Goal: Task Accomplishment & Management: Use online tool/utility

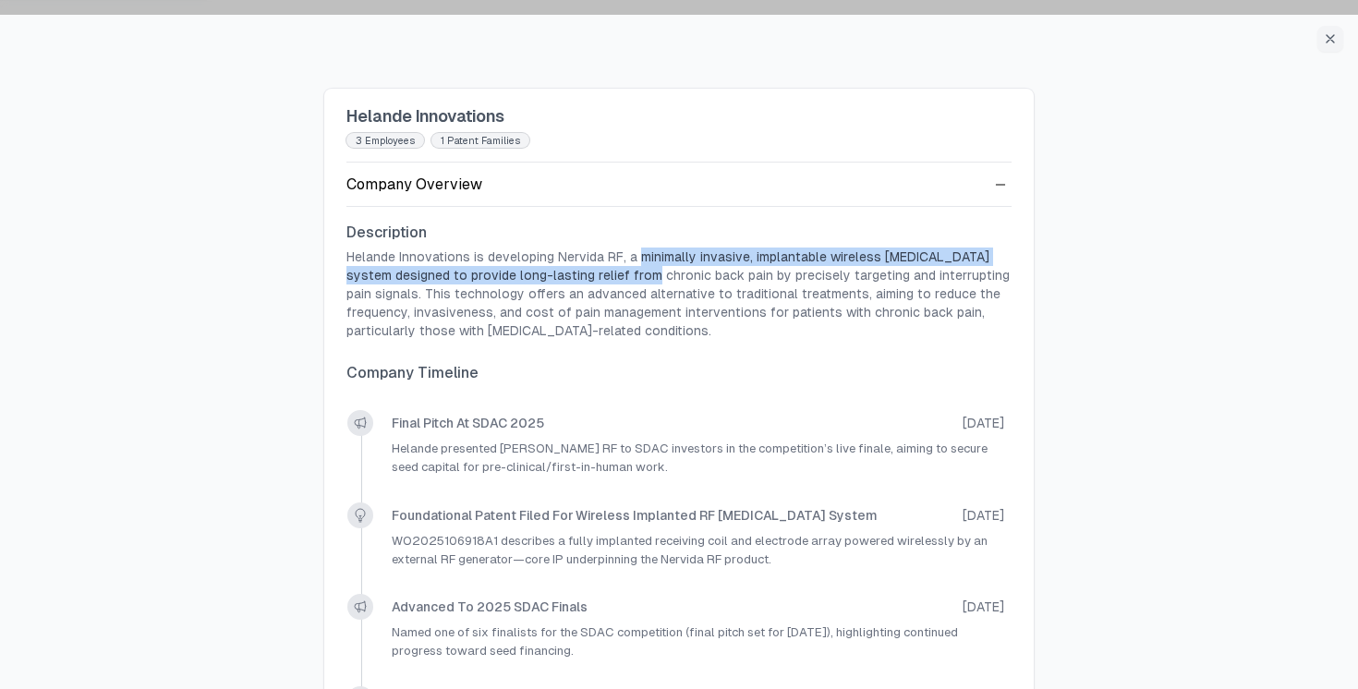
drag, startPoint x: 635, startPoint y: 257, endPoint x: 650, endPoint y: 270, distance: 20.3
click at [650, 270] on p "Helande Innovations is developing Nervida RF, a minimally invasive, implantable…" at bounding box center [678, 294] width 665 height 92
drag, startPoint x: 637, startPoint y: 259, endPoint x: 810, endPoint y: 280, distance: 175.0
click at [810, 280] on p "Helande Innovations is developing Nervida RF, a minimally invasive, implantable…" at bounding box center [678, 294] width 665 height 92
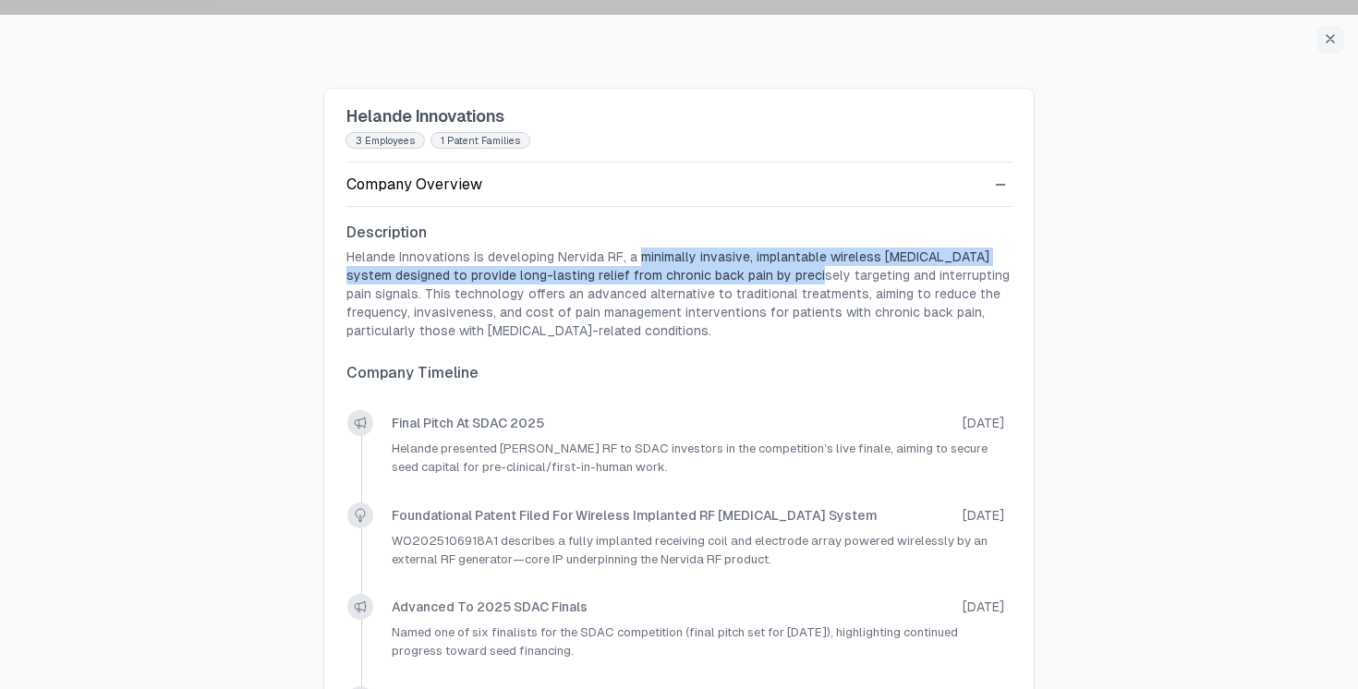
copy p "minimally invasive, implantable wireless radiofrequency ablation system designe…"
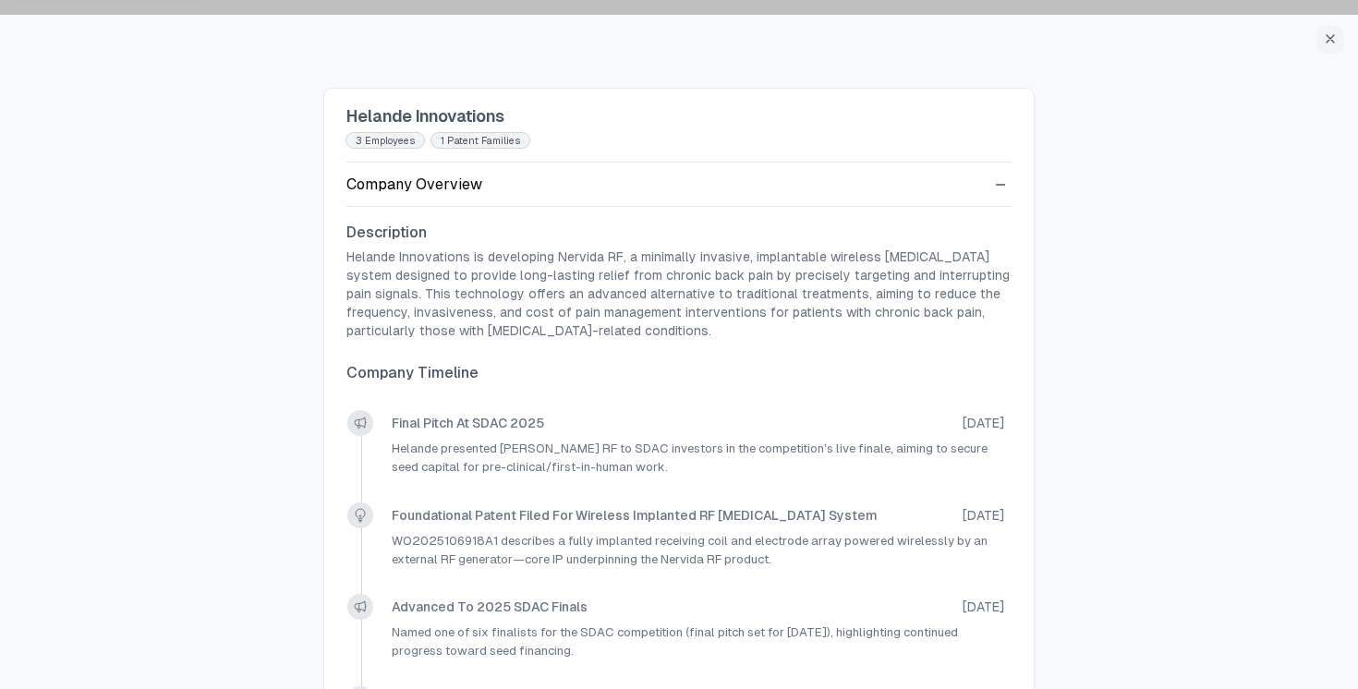
click at [909, 273] on p "Helande Innovations is developing Nervida RF, a minimally invasive, implantable…" at bounding box center [678, 294] width 665 height 92
drag, startPoint x: 824, startPoint y: 259, endPoint x: 395, endPoint y: 280, distance: 430.1
click at [395, 280] on p "Helande Innovations is developing Nervida RF, a minimally invasive, implantable…" at bounding box center [678, 294] width 665 height 92
copy p "wireless radiofrequency ablation"
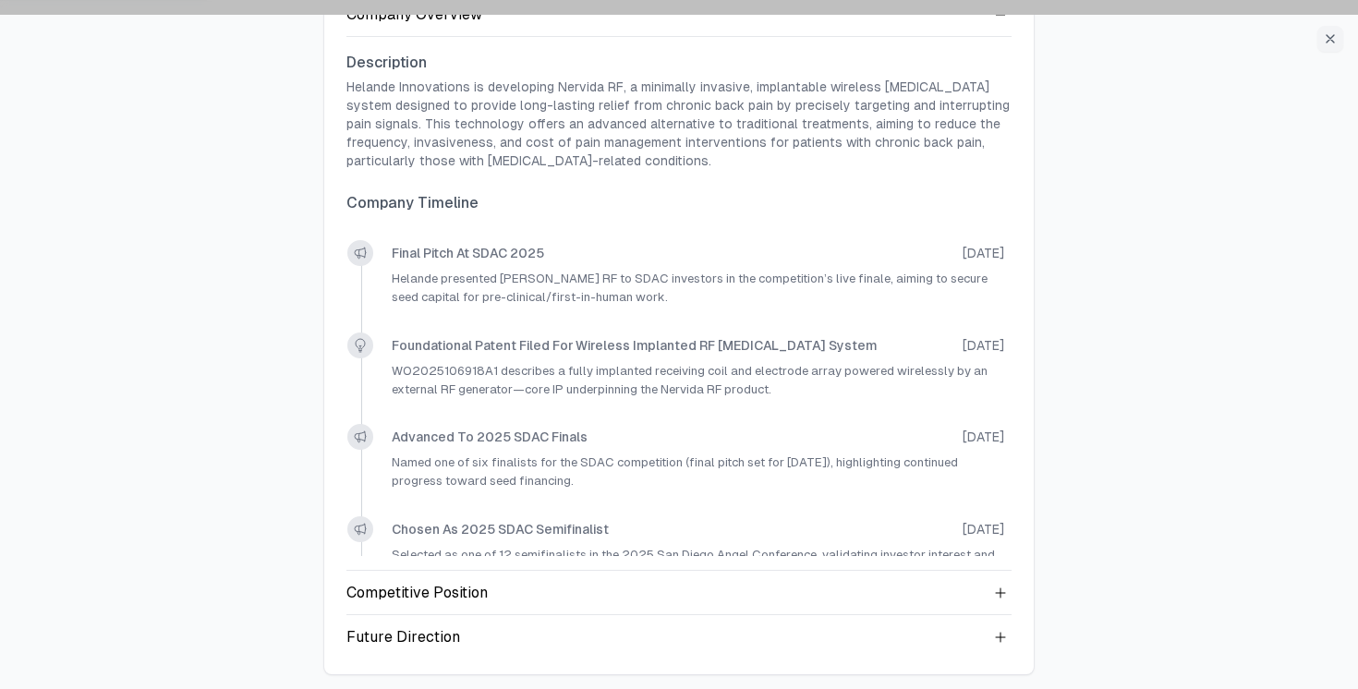
click at [1146, 301] on div "Helande Innovations 3 employees 1 Patent Families Company Overview Description …" at bounding box center [679, 359] width 1358 height 689
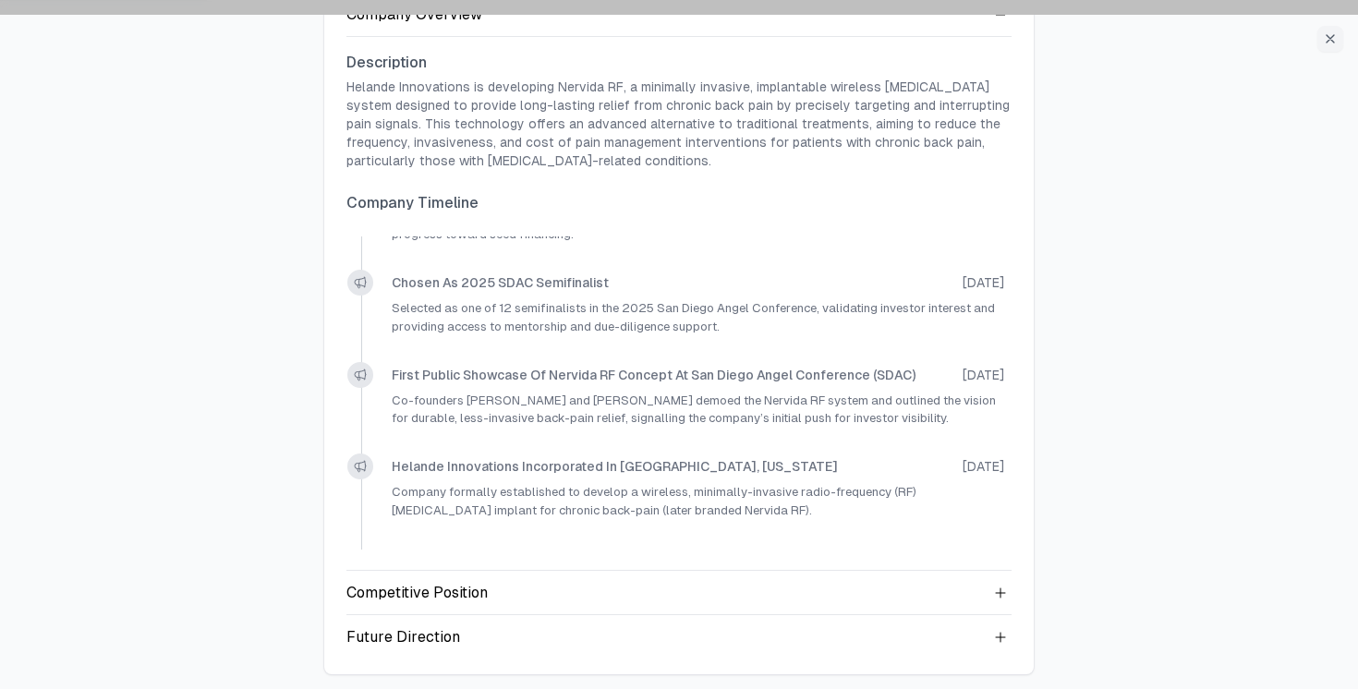
scroll to position [0, 0]
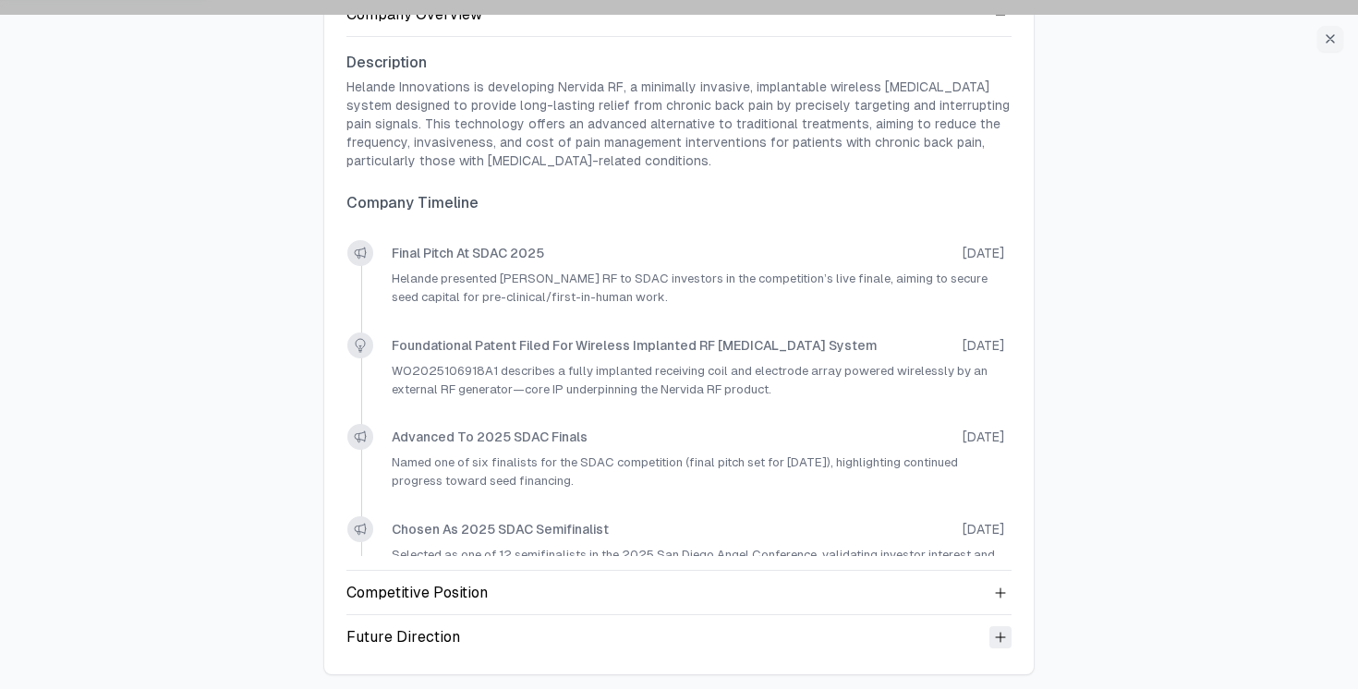
click at [999, 642] on icon at bounding box center [1000, 637] width 15 height 15
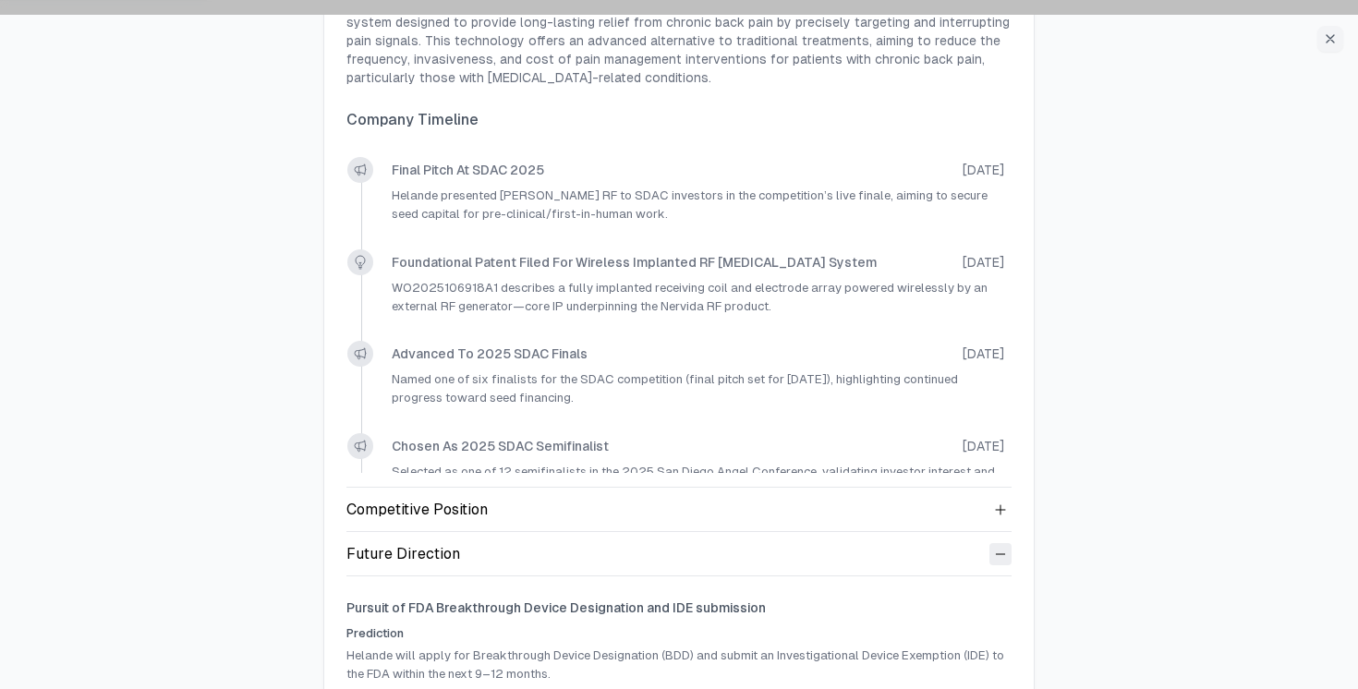
scroll to position [360, 0]
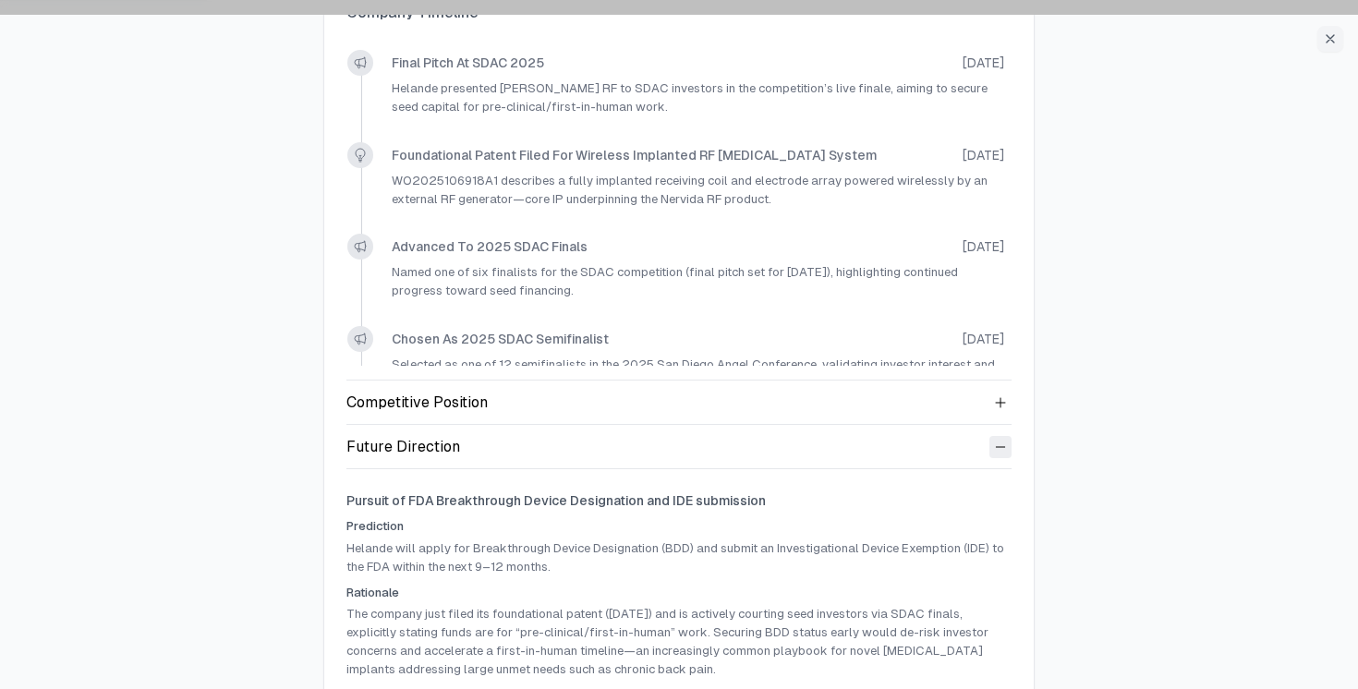
click at [1000, 450] on icon at bounding box center [1000, 447] width 15 height 15
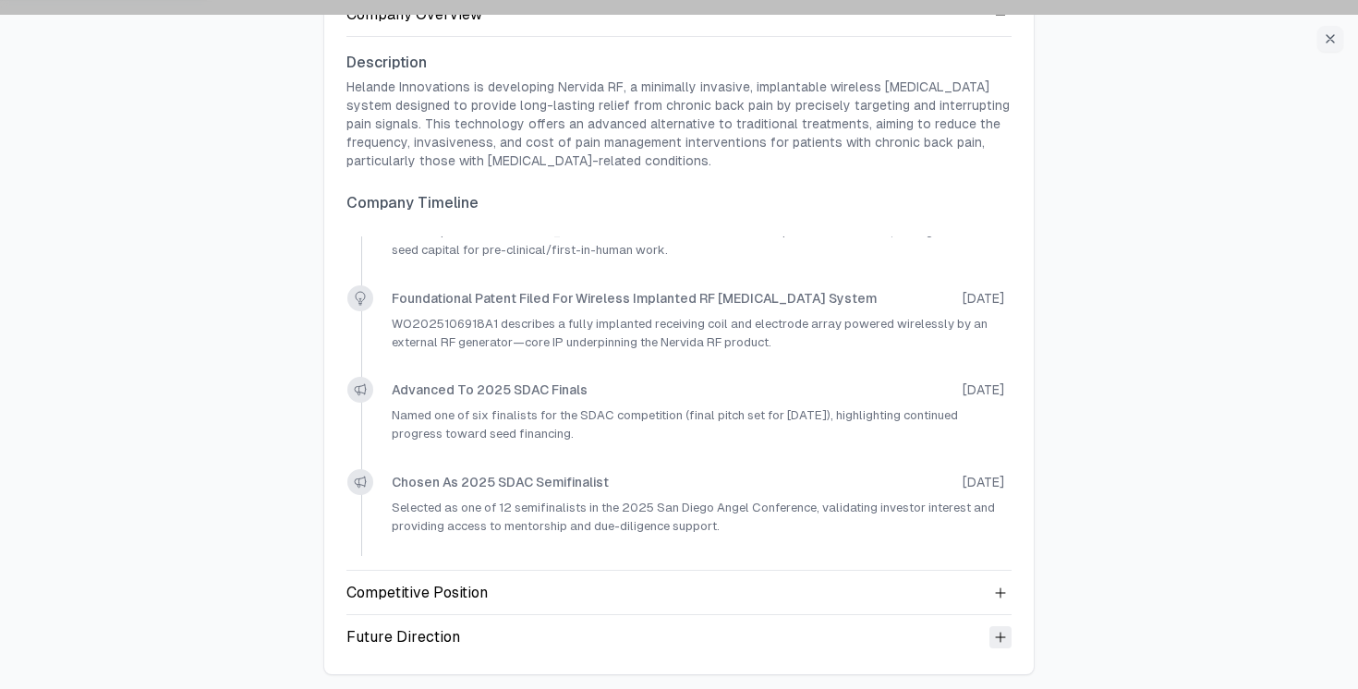
scroll to position [0, 0]
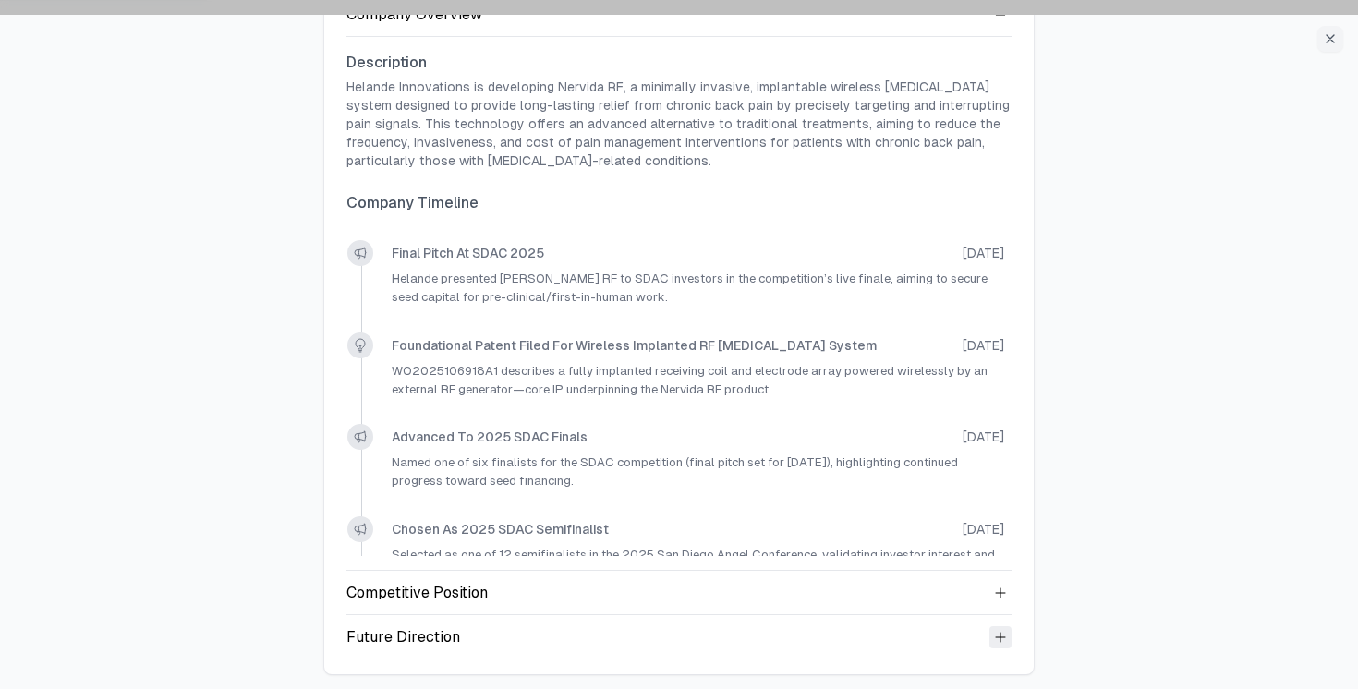
click at [998, 635] on icon at bounding box center [1000, 637] width 9 height 9
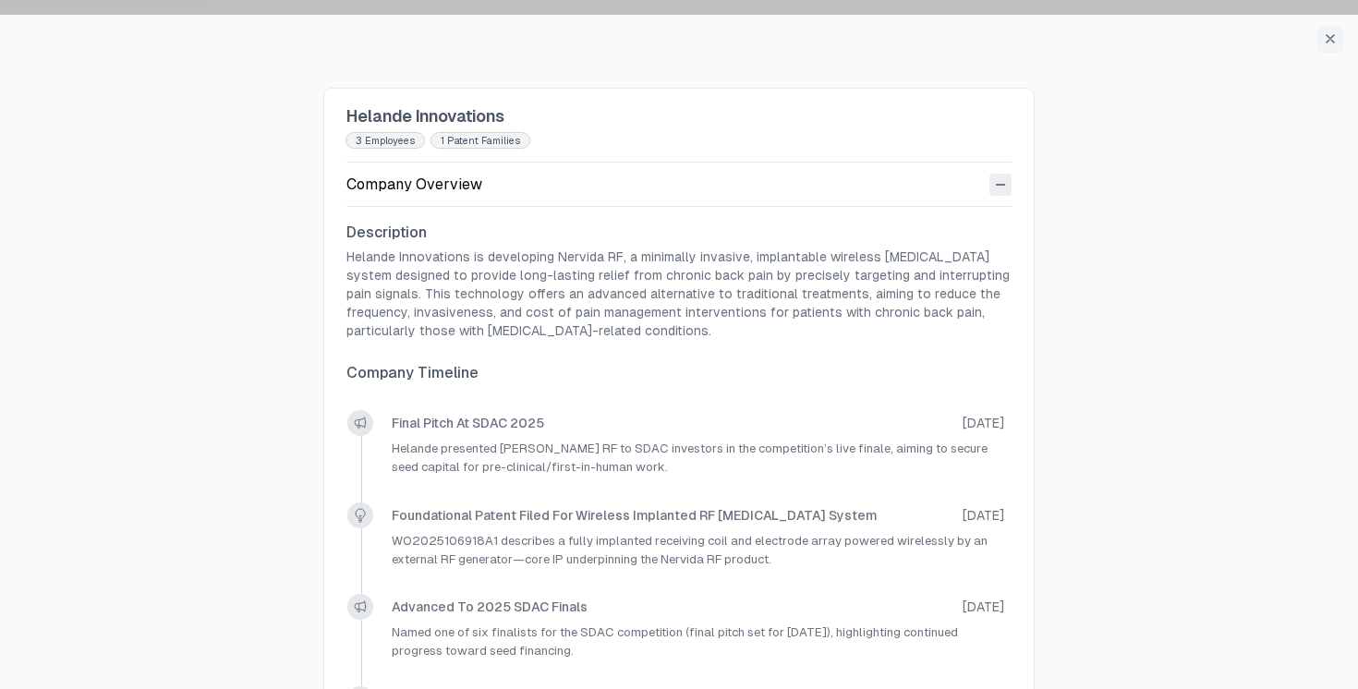
click at [1000, 188] on icon at bounding box center [1000, 184] width 15 height 15
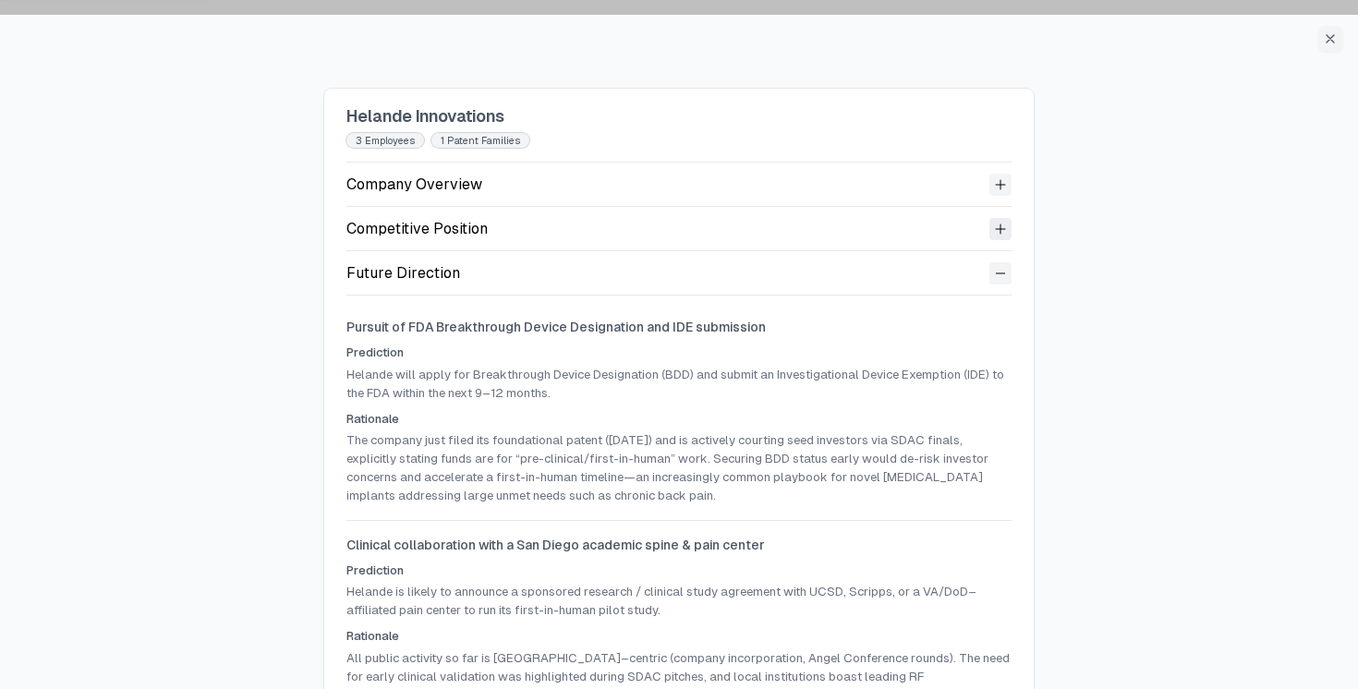
click at [998, 233] on icon at bounding box center [1000, 229] width 9 height 9
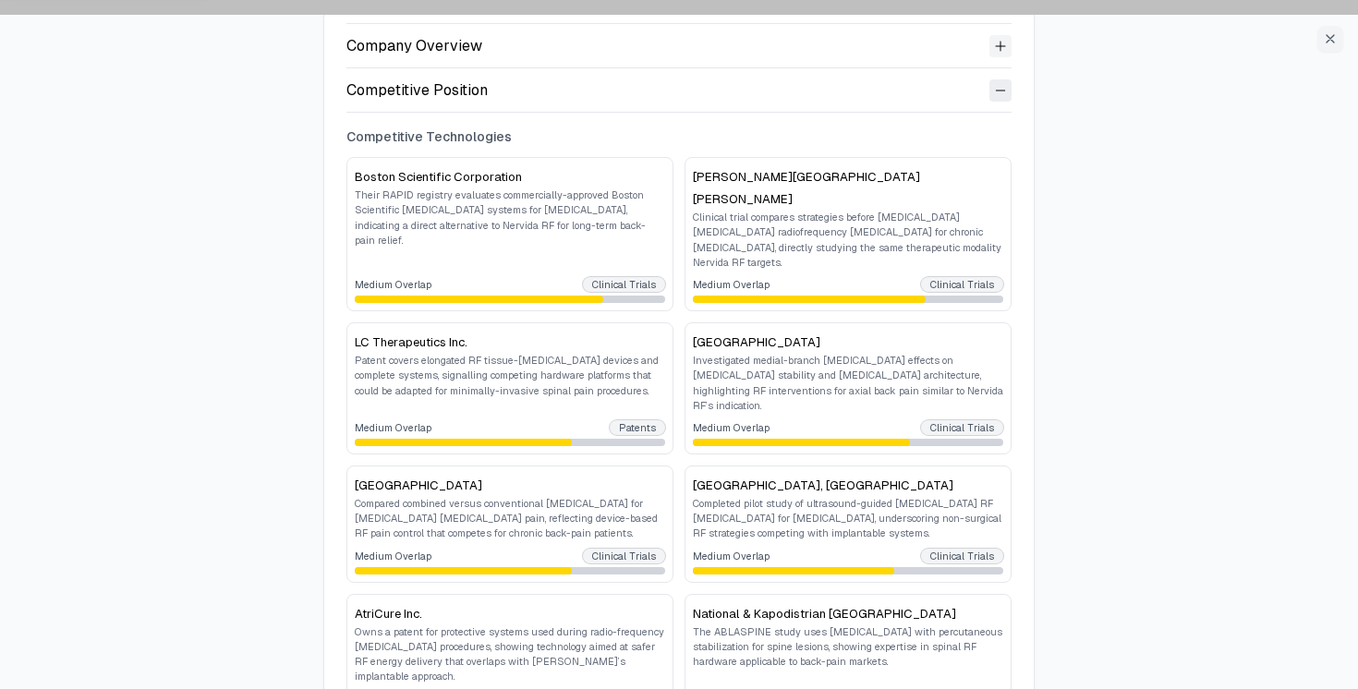
scroll to position [140, 0]
click at [998, 89] on icon at bounding box center [1000, 89] width 15 height 15
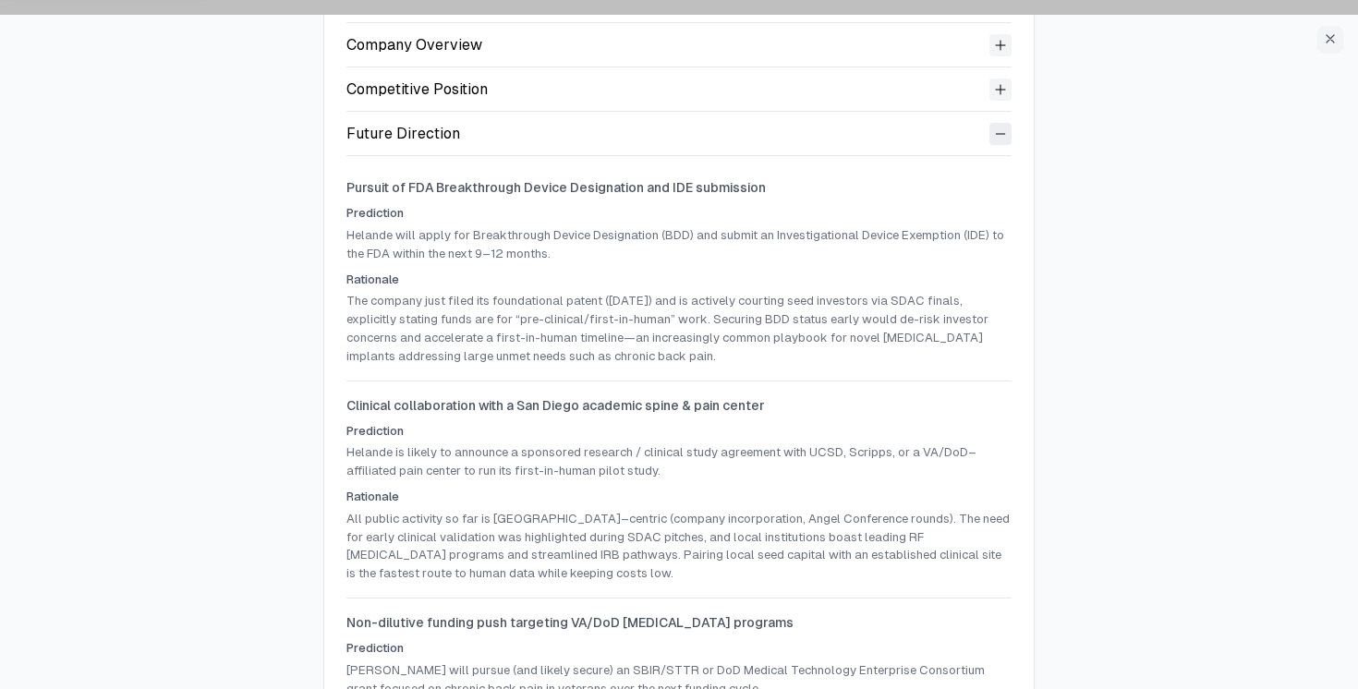
click at [998, 127] on icon at bounding box center [1000, 134] width 15 height 15
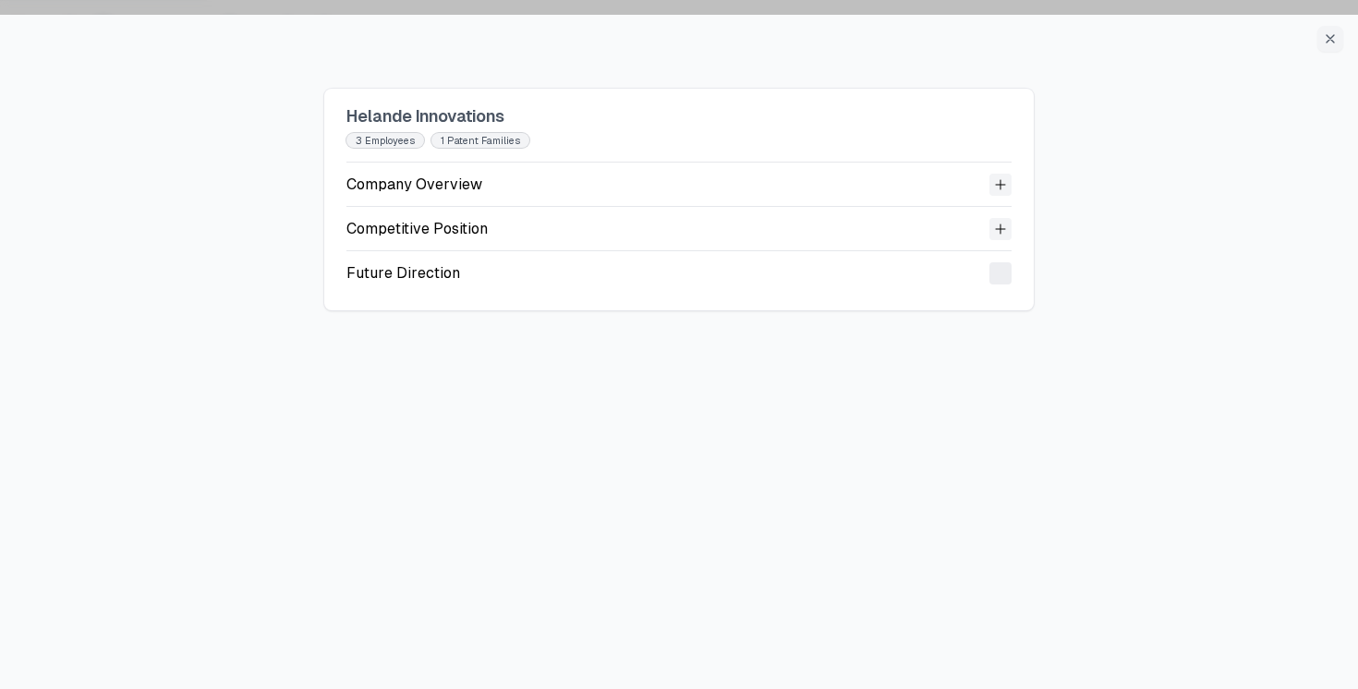
scroll to position [0, 0]
click at [998, 186] on icon at bounding box center [1000, 184] width 15 height 15
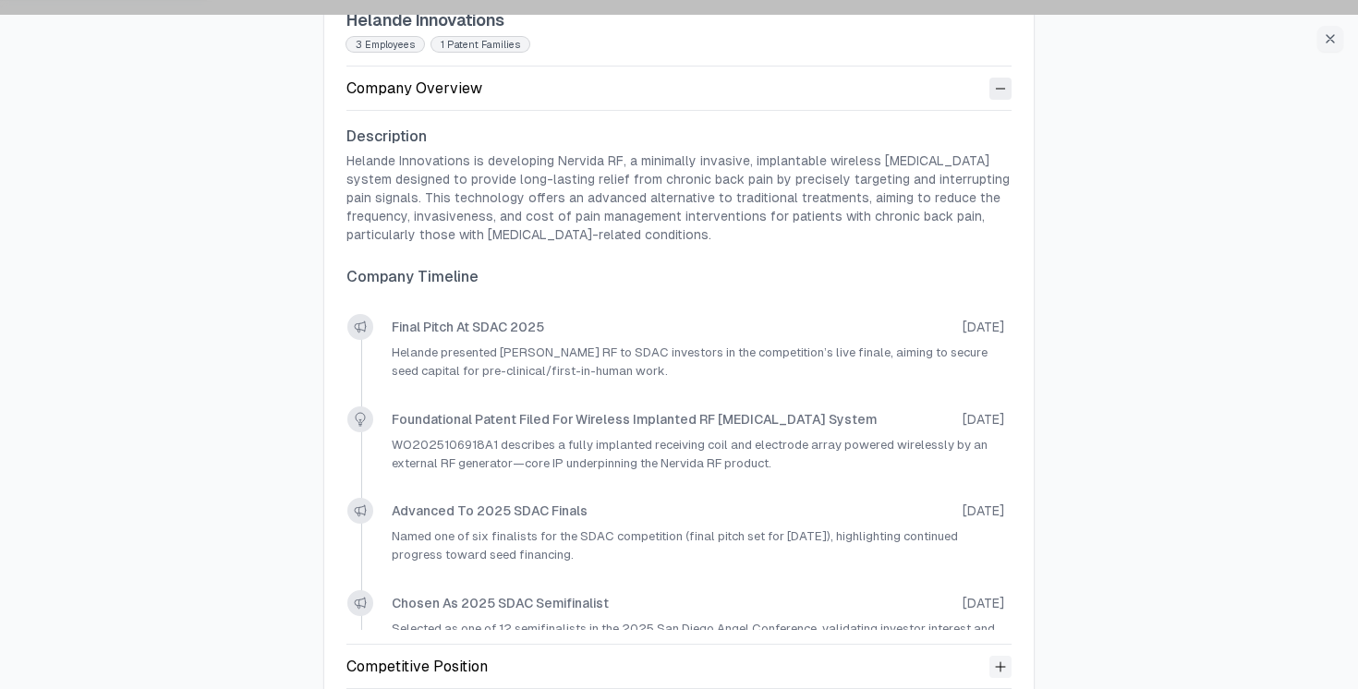
scroll to position [170, 0]
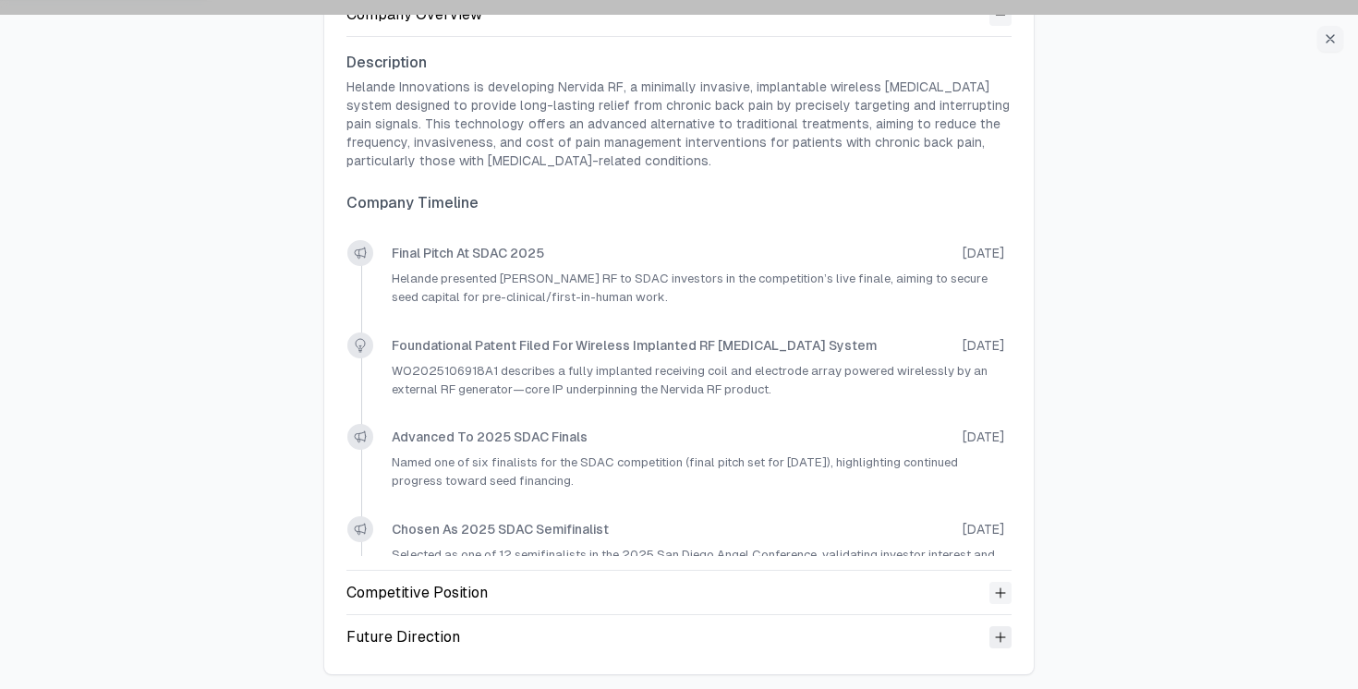
click at [1002, 630] on icon at bounding box center [1000, 637] width 15 height 15
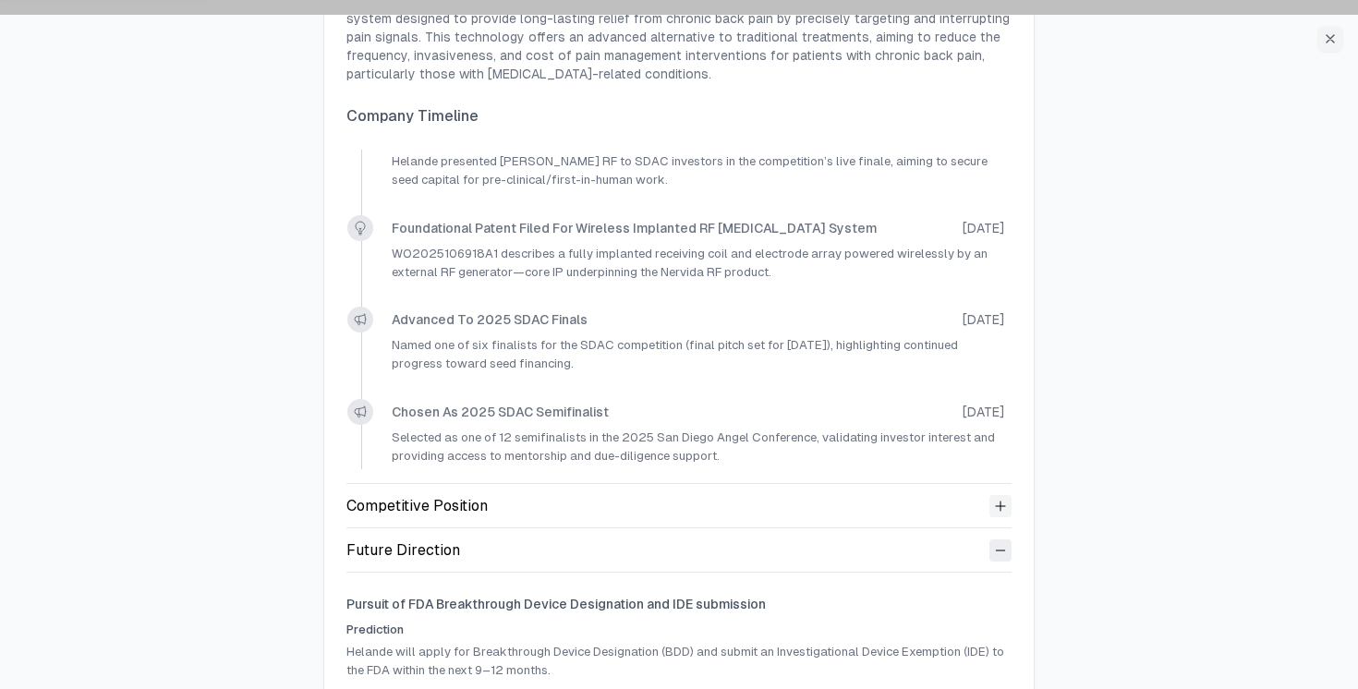
scroll to position [0, 0]
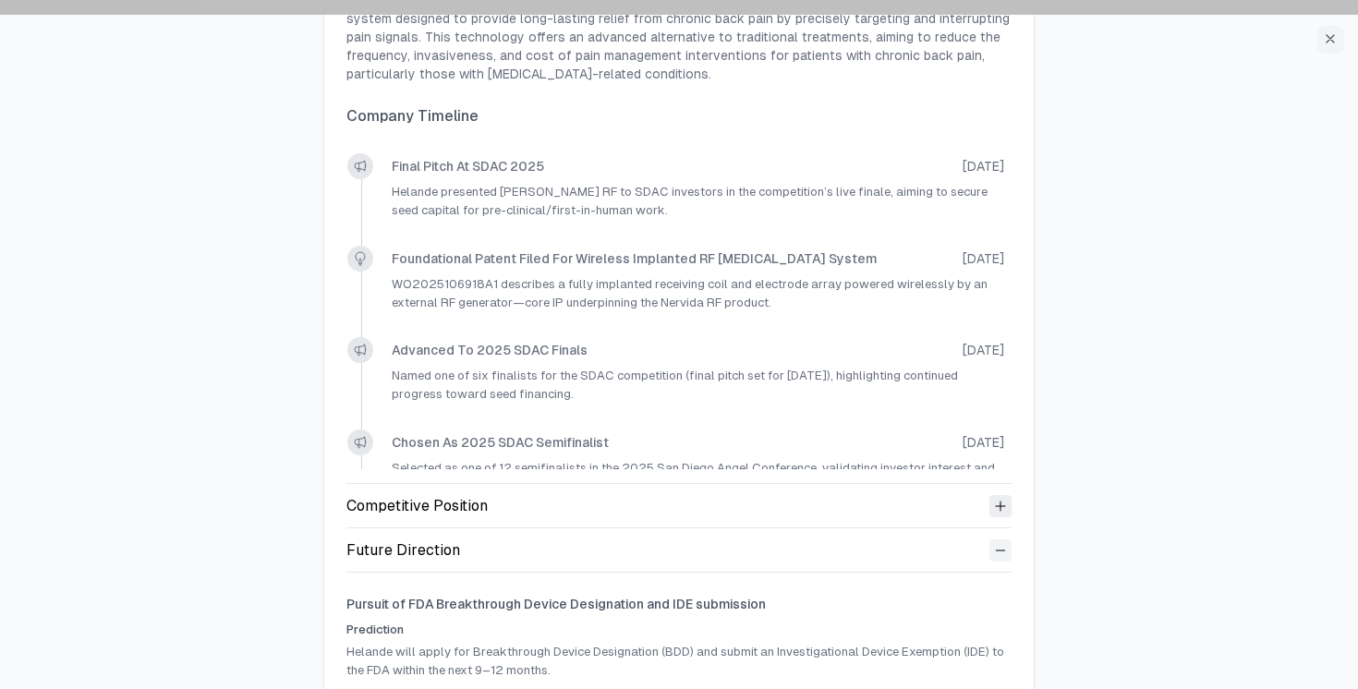
click at [1001, 508] on icon at bounding box center [1000, 506] width 15 height 15
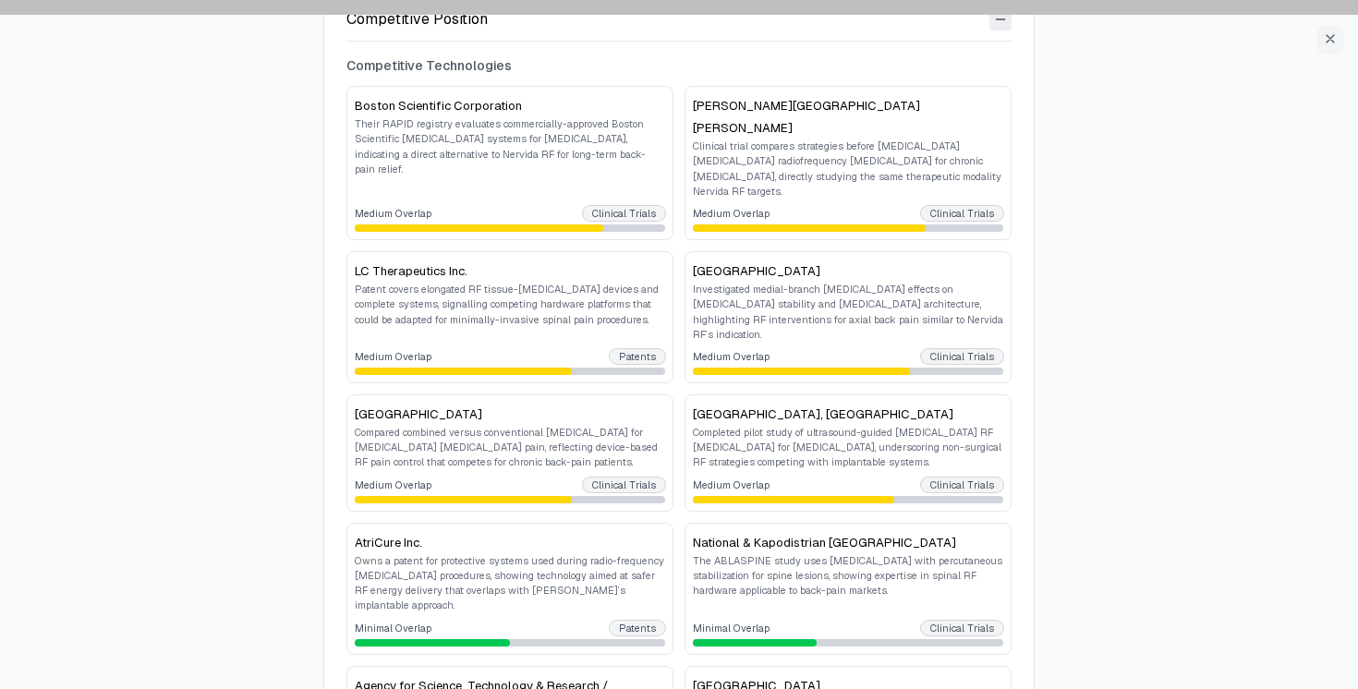
scroll to position [746, 0]
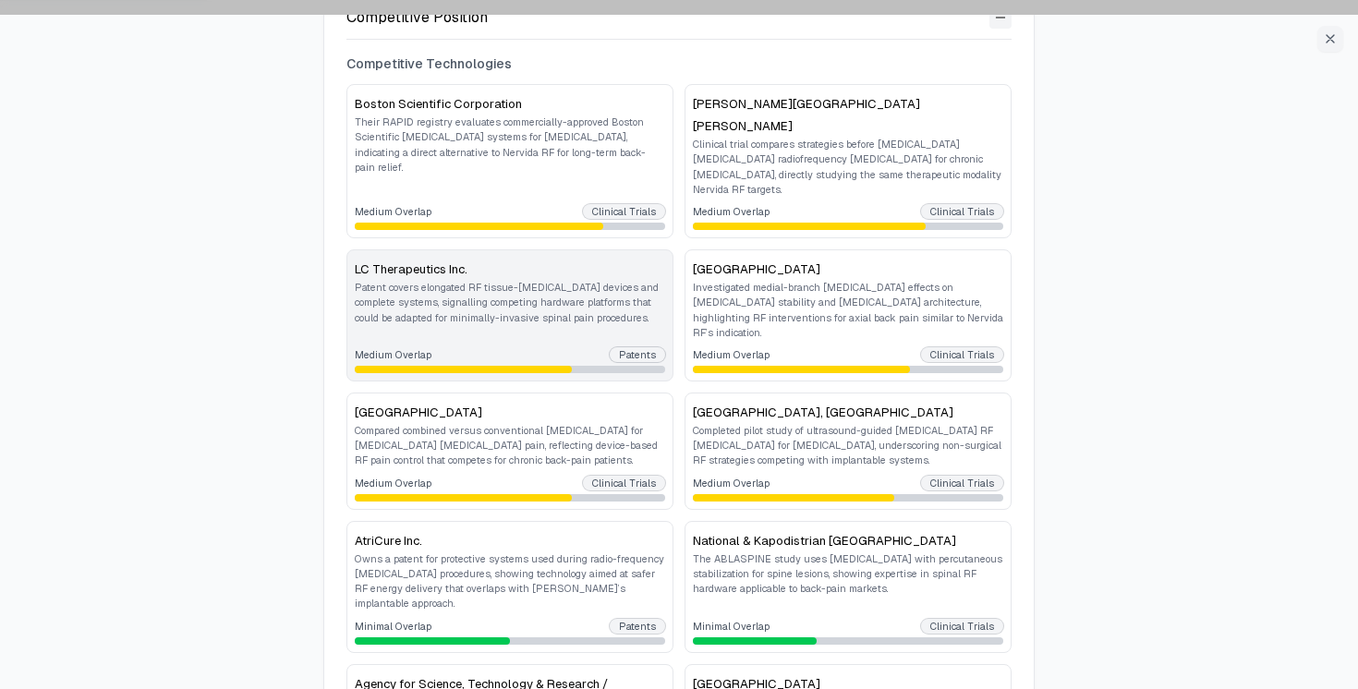
click at [573, 280] on p "Patent covers elongated RF tissue-ablation devices and complete systems, signal…" at bounding box center [510, 302] width 310 height 45
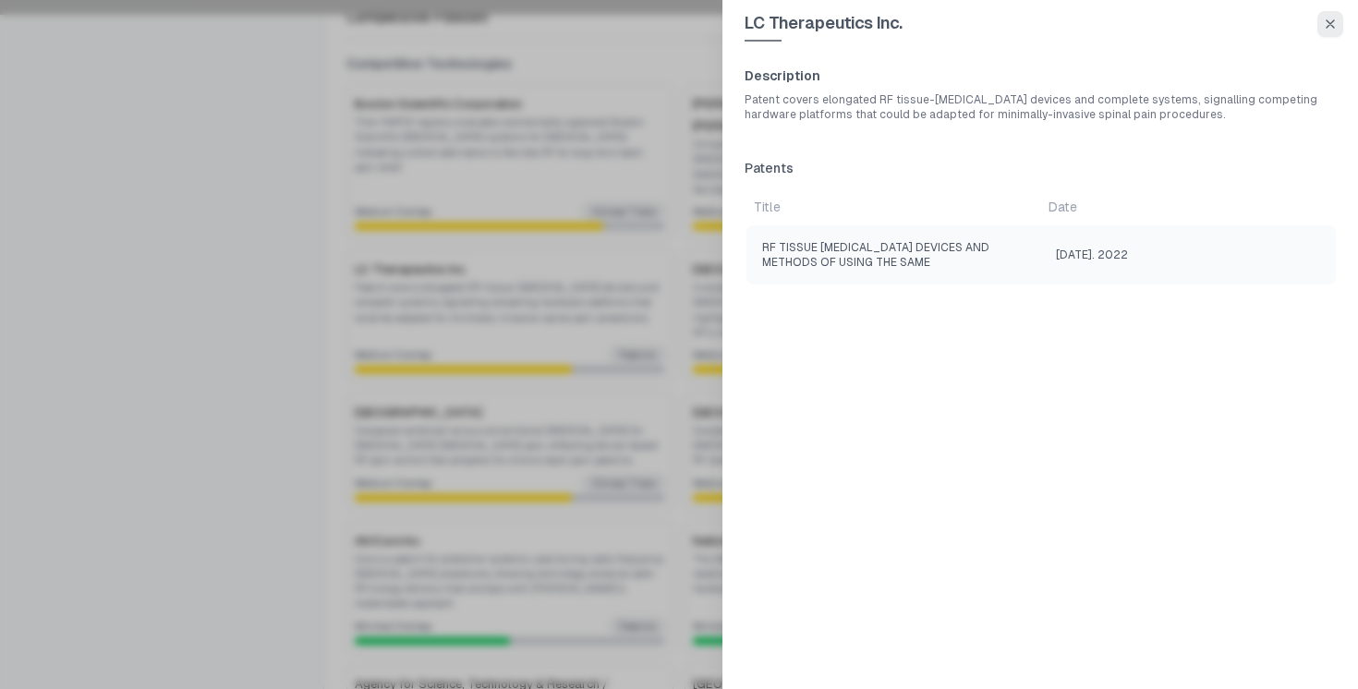
click at [1333, 29] on icon "button" at bounding box center [1330, 24] width 15 height 15
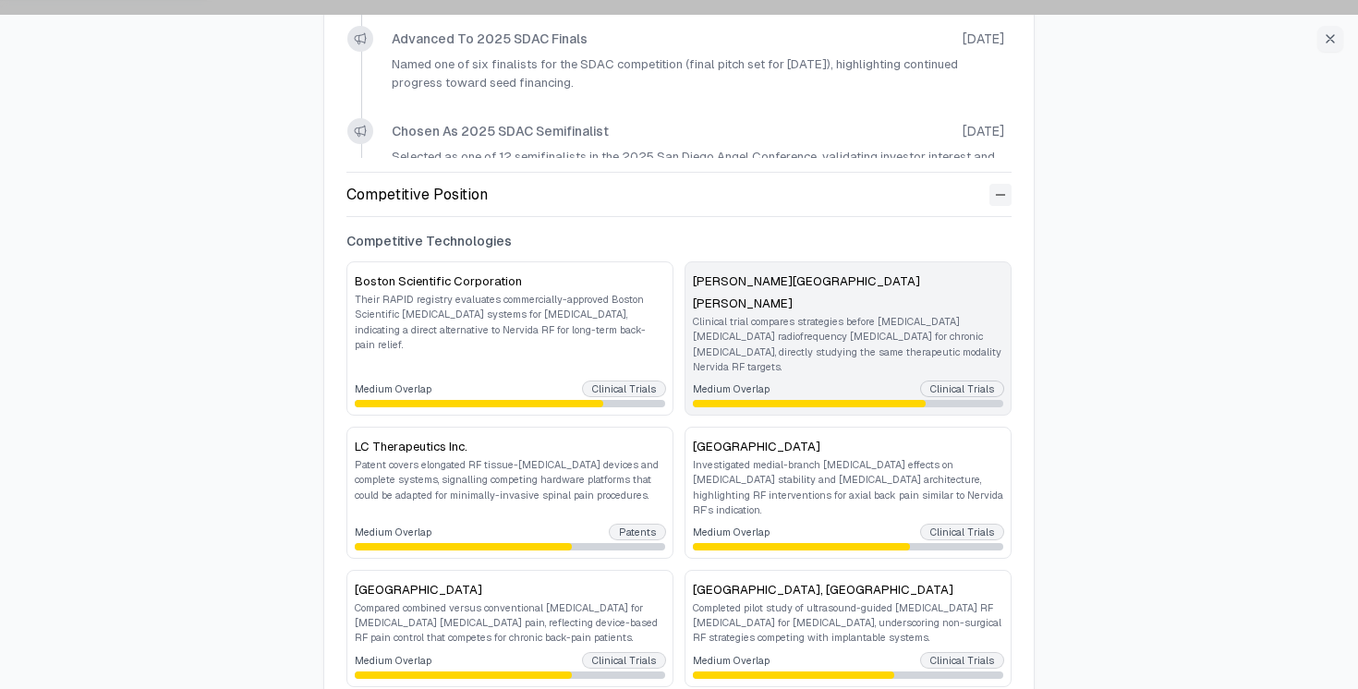
scroll to position [550, 0]
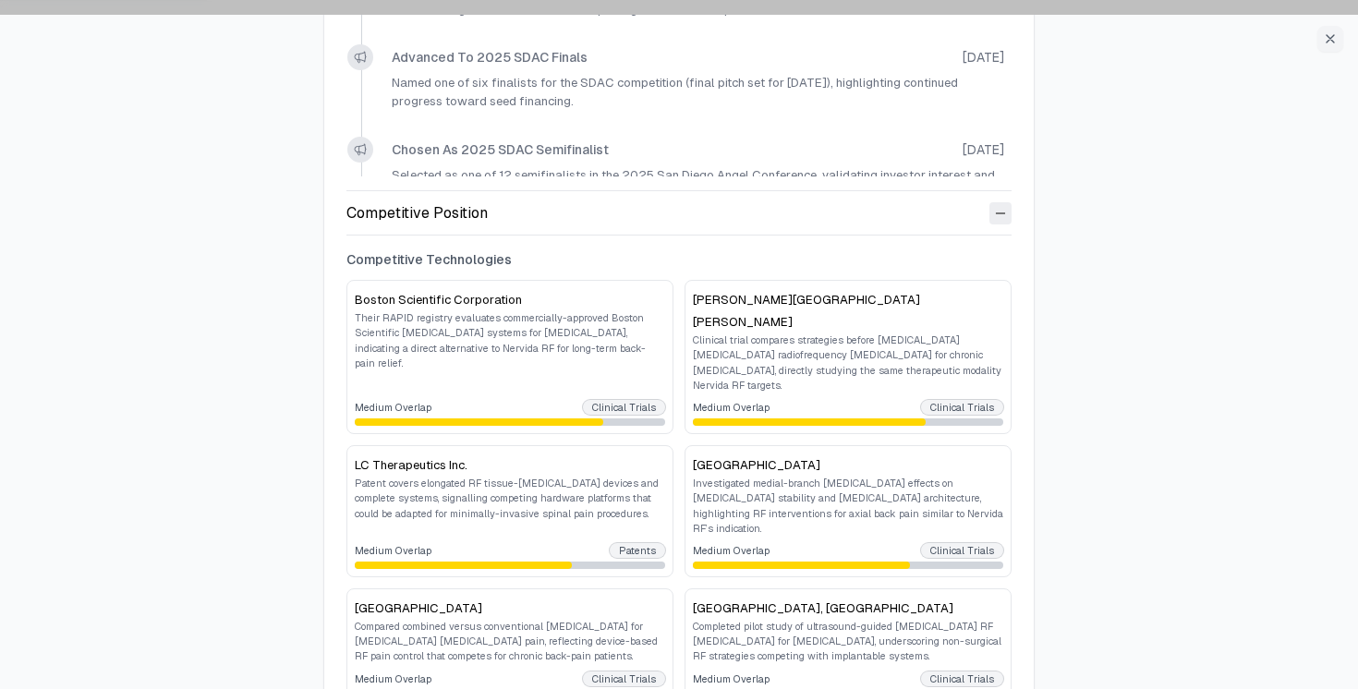
click at [999, 213] on icon at bounding box center [1000, 213] width 15 height 15
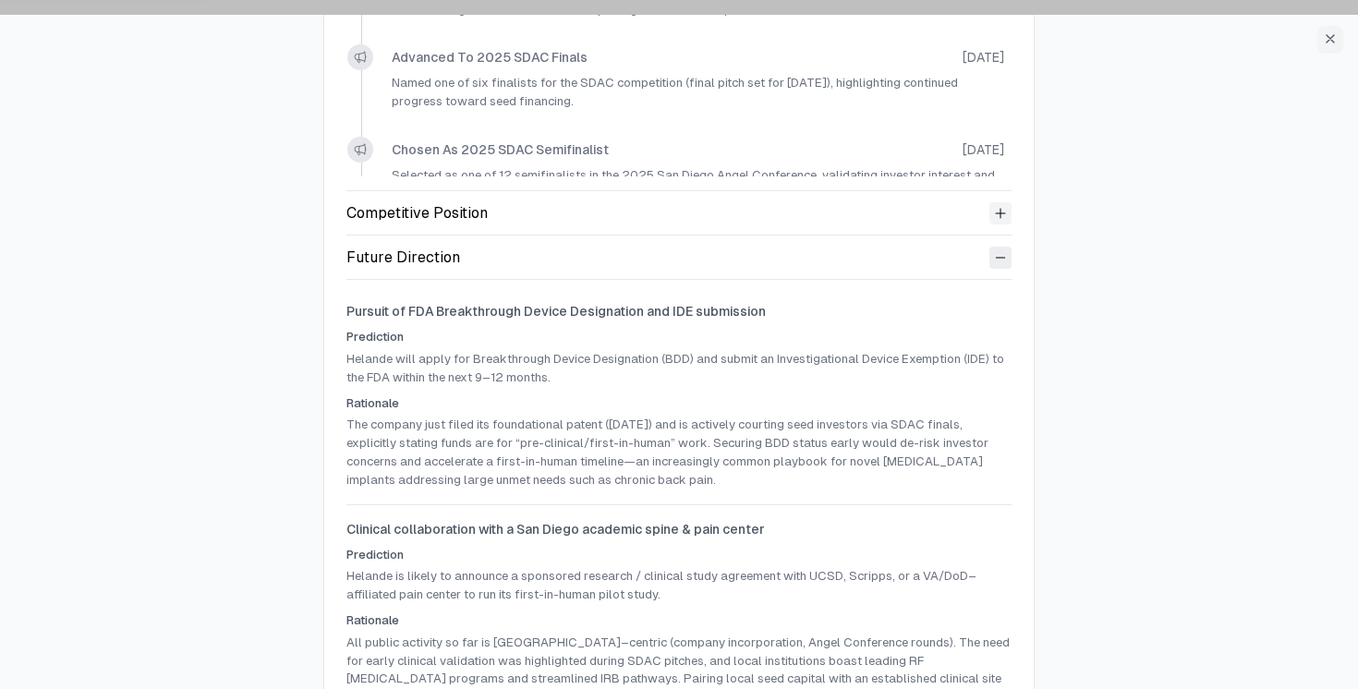
click at [1002, 256] on icon at bounding box center [1000, 257] width 15 height 15
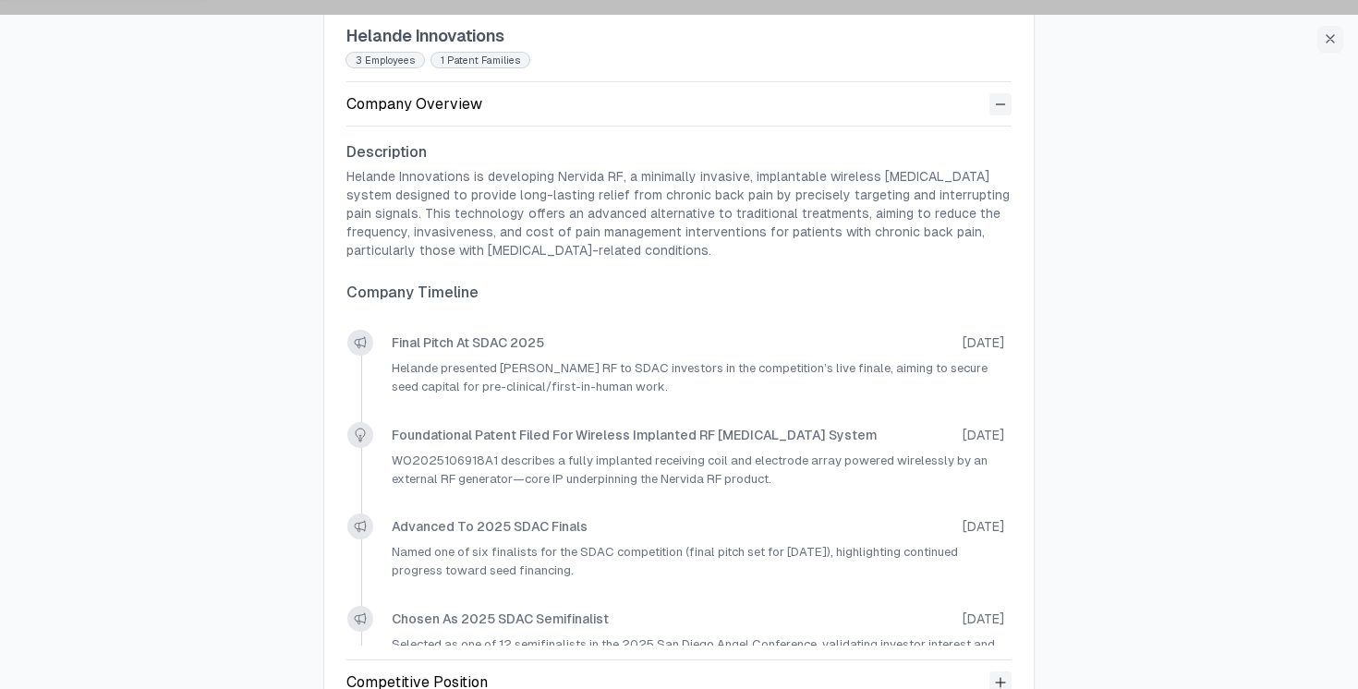
scroll to position [0, 0]
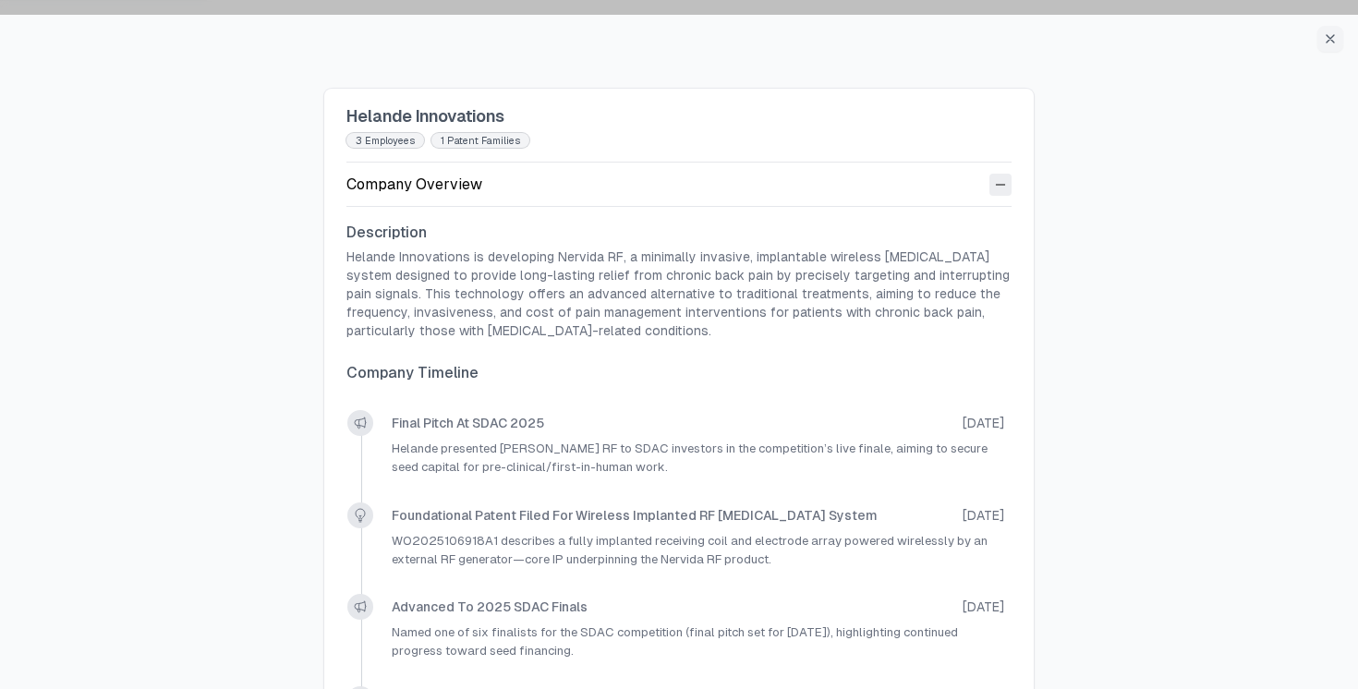
click at [997, 183] on icon at bounding box center [1000, 184] width 15 height 15
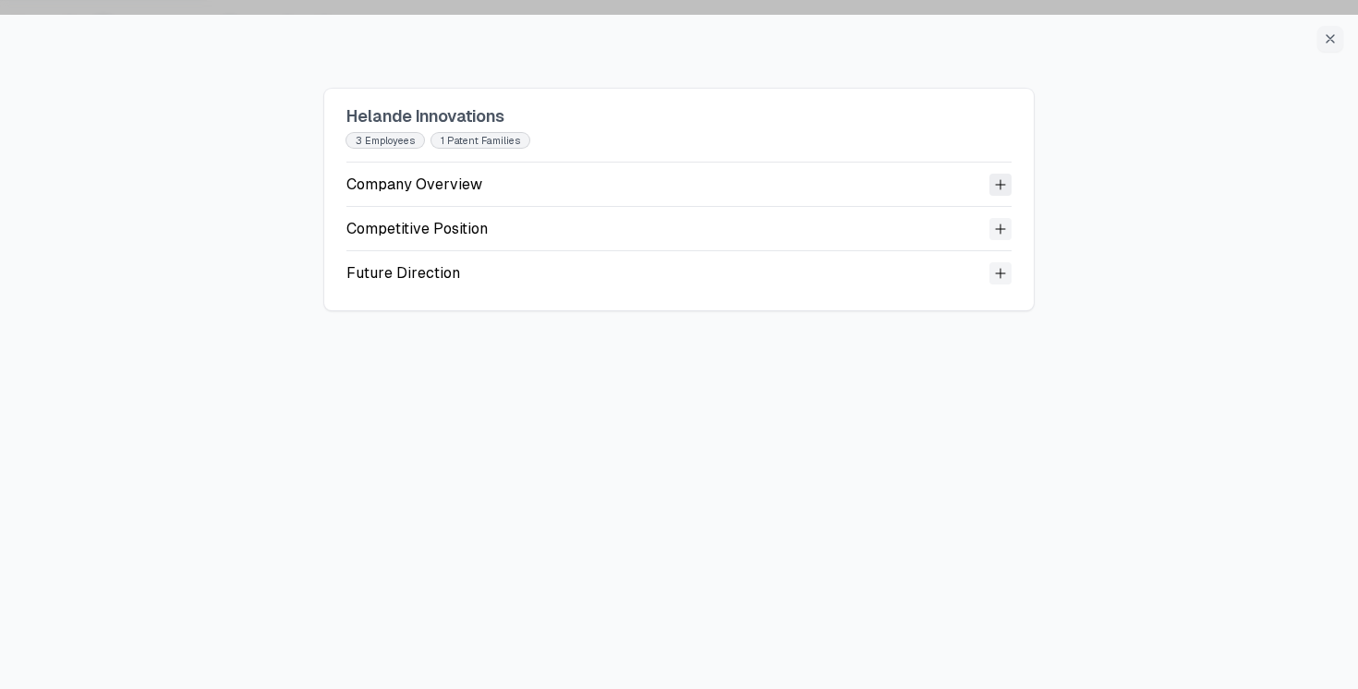
click at [996, 182] on icon at bounding box center [1000, 184] width 15 height 15
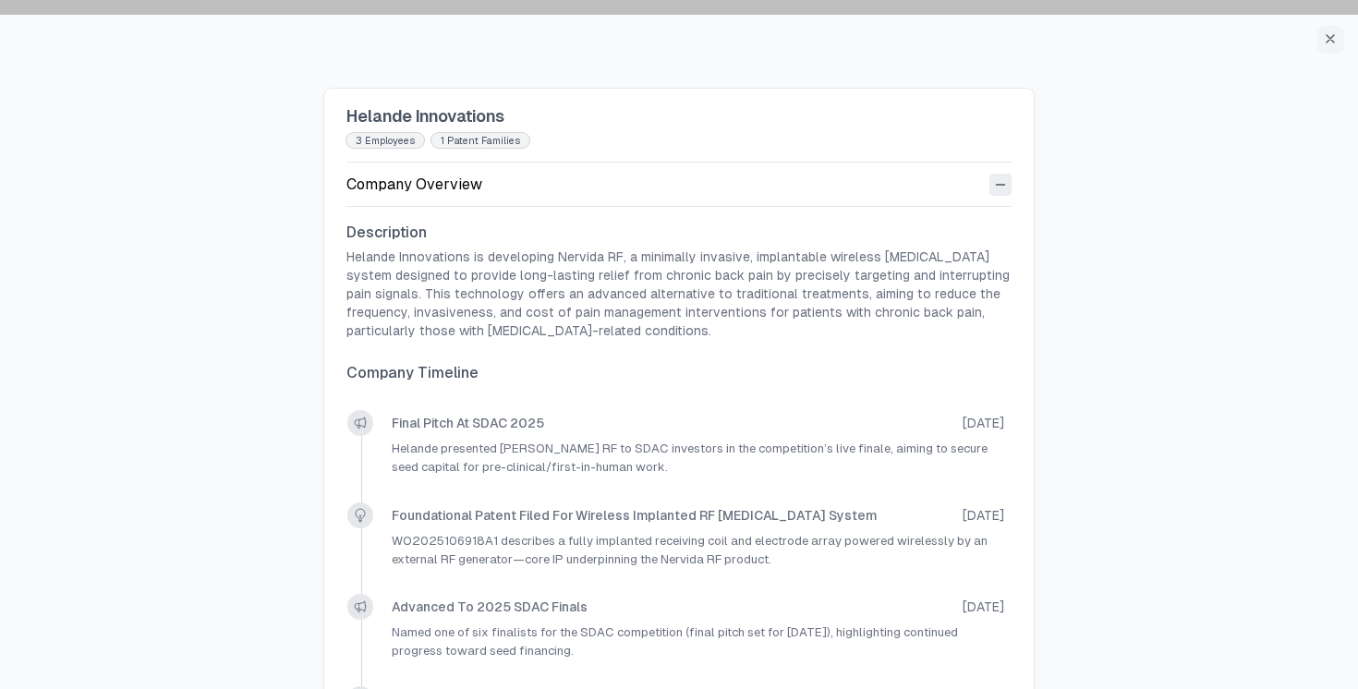
click at [1004, 186] on icon at bounding box center [1000, 184] width 15 height 15
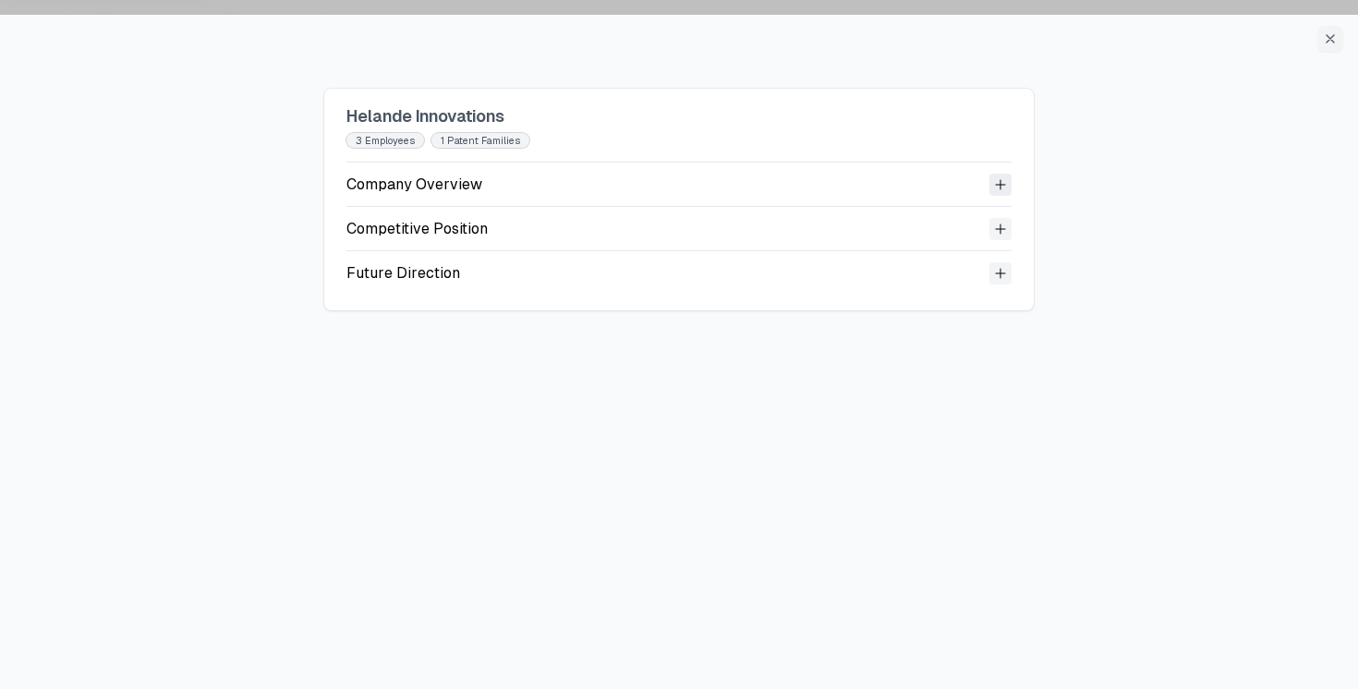
click at [1002, 187] on icon at bounding box center [1000, 184] width 15 height 15
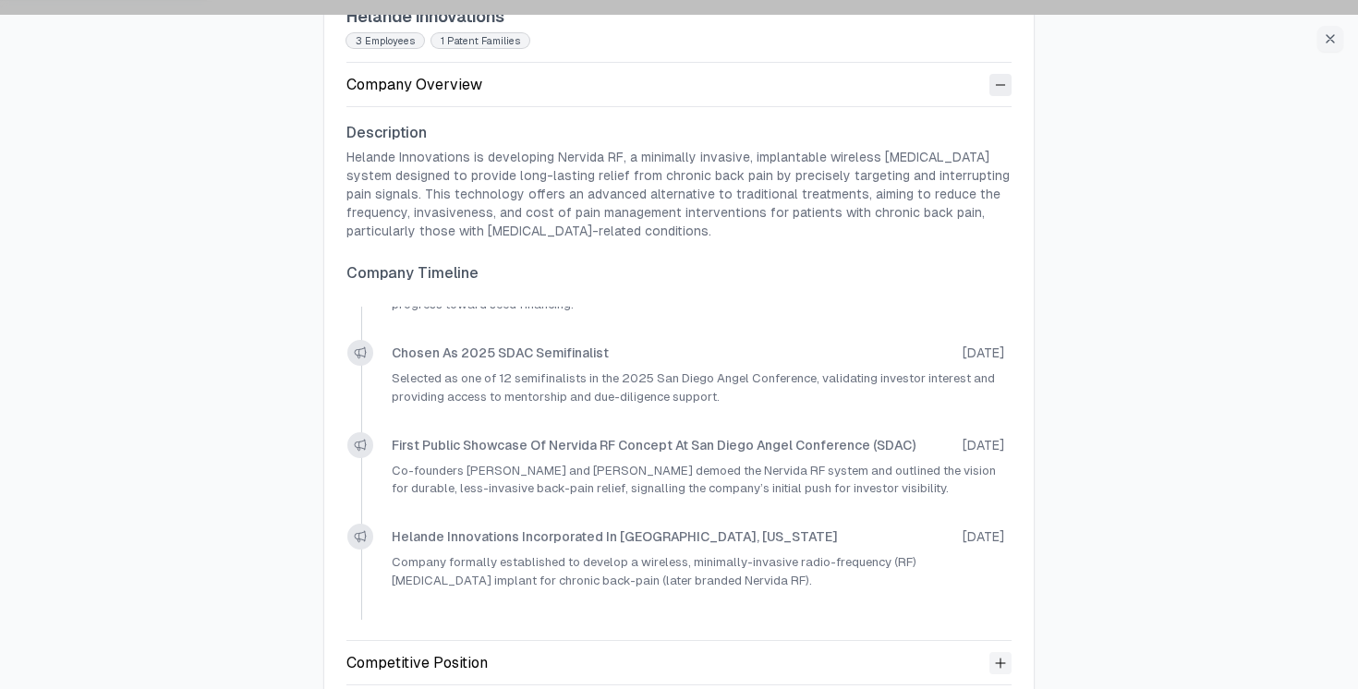
scroll to position [170, 0]
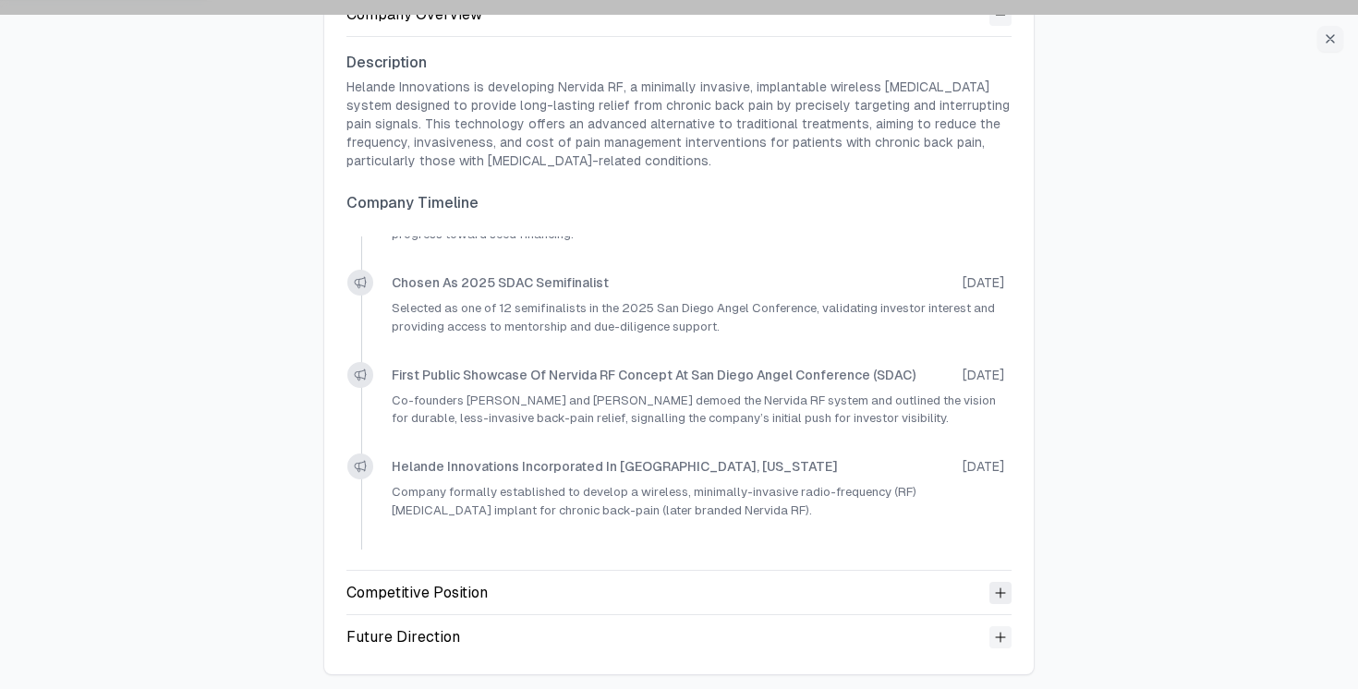
click at [996, 593] on icon at bounding box center [1000, 593] width 9 height 9
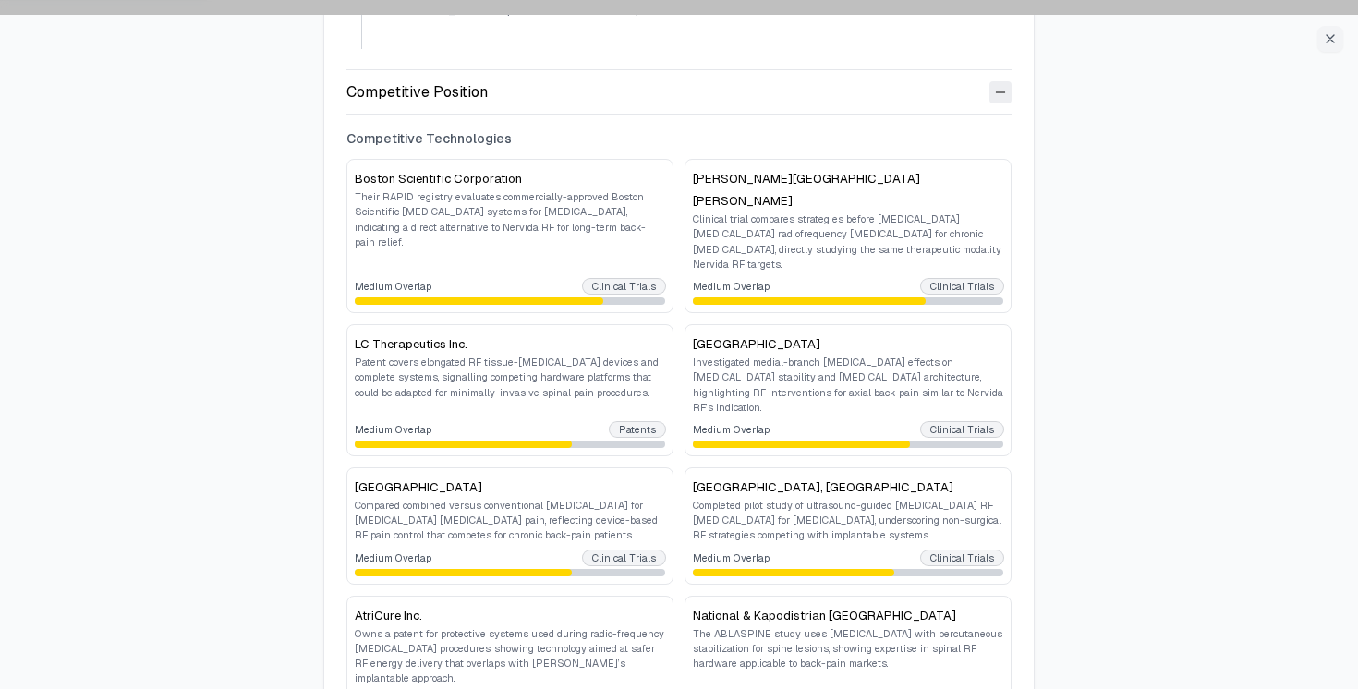
scroll to position [673, 0]
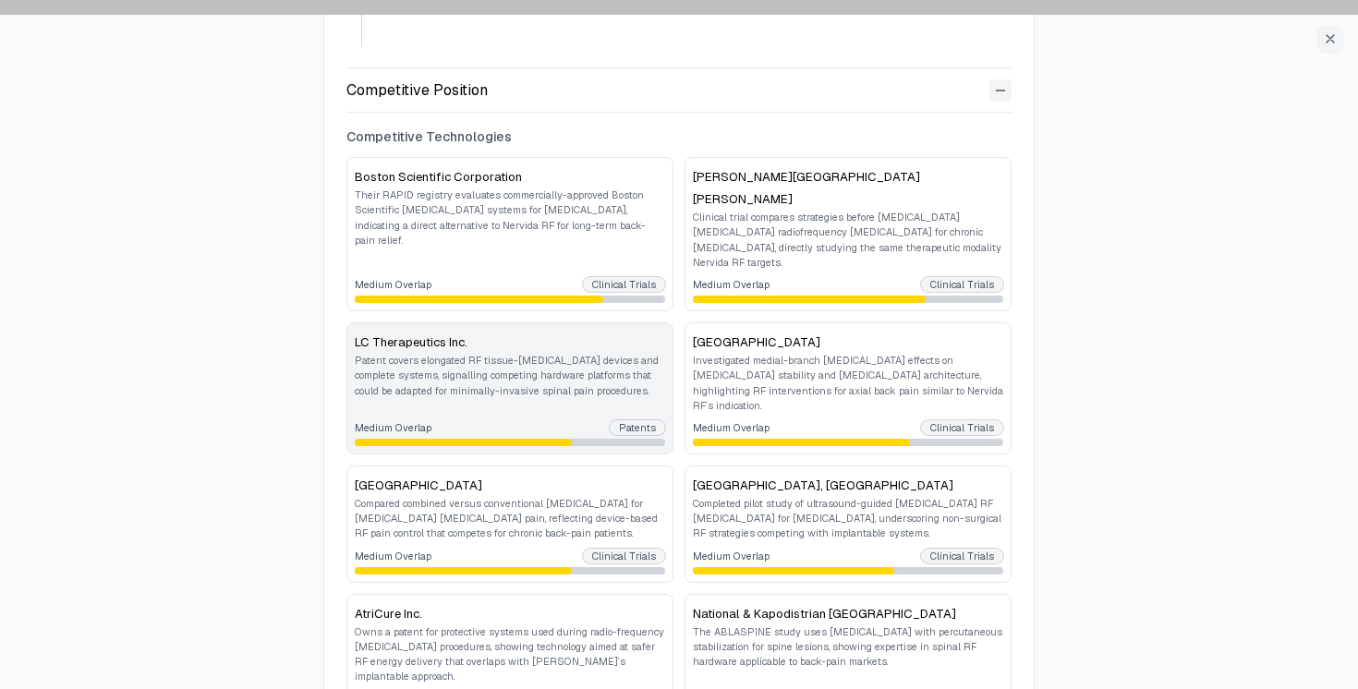
click at [547, 362] on p "Patent covers elongated RF tissue-ablation devices and complete systems, signal…" at bounding box center [510, 375] width 310 height 45
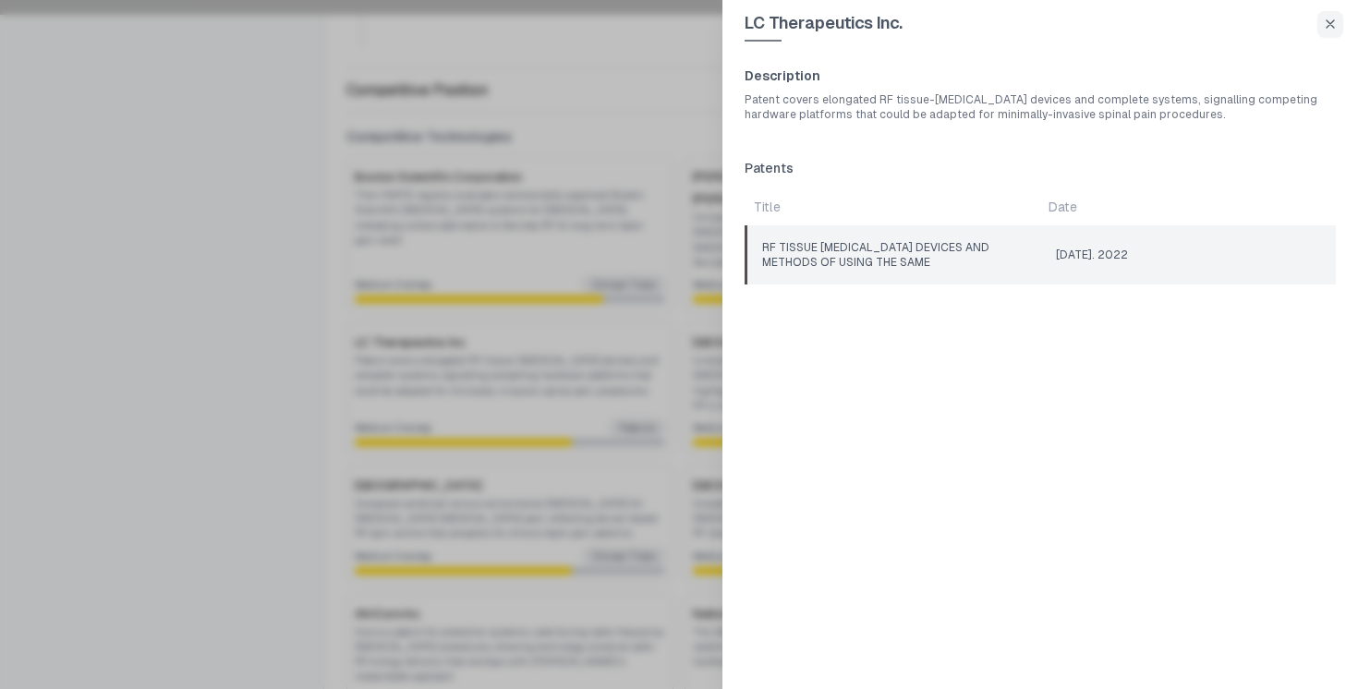
click at [955, 257] on td "RF TISSUE [MEDICAL_DATA] DEVICES AND METHODS OF USING THE SAME" at bounding box center [894, 254] width 295 height 59
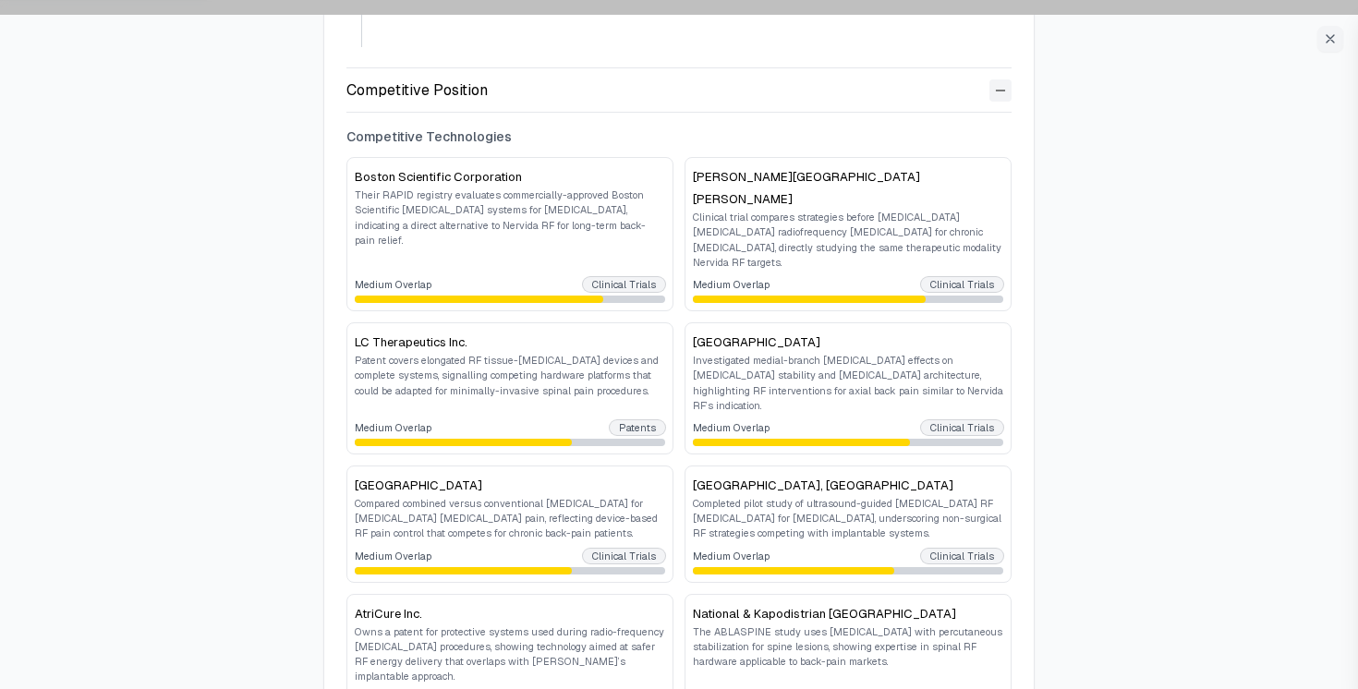
click at [635, 355] on div at bounding box center [679, 344] width 1358 height 689
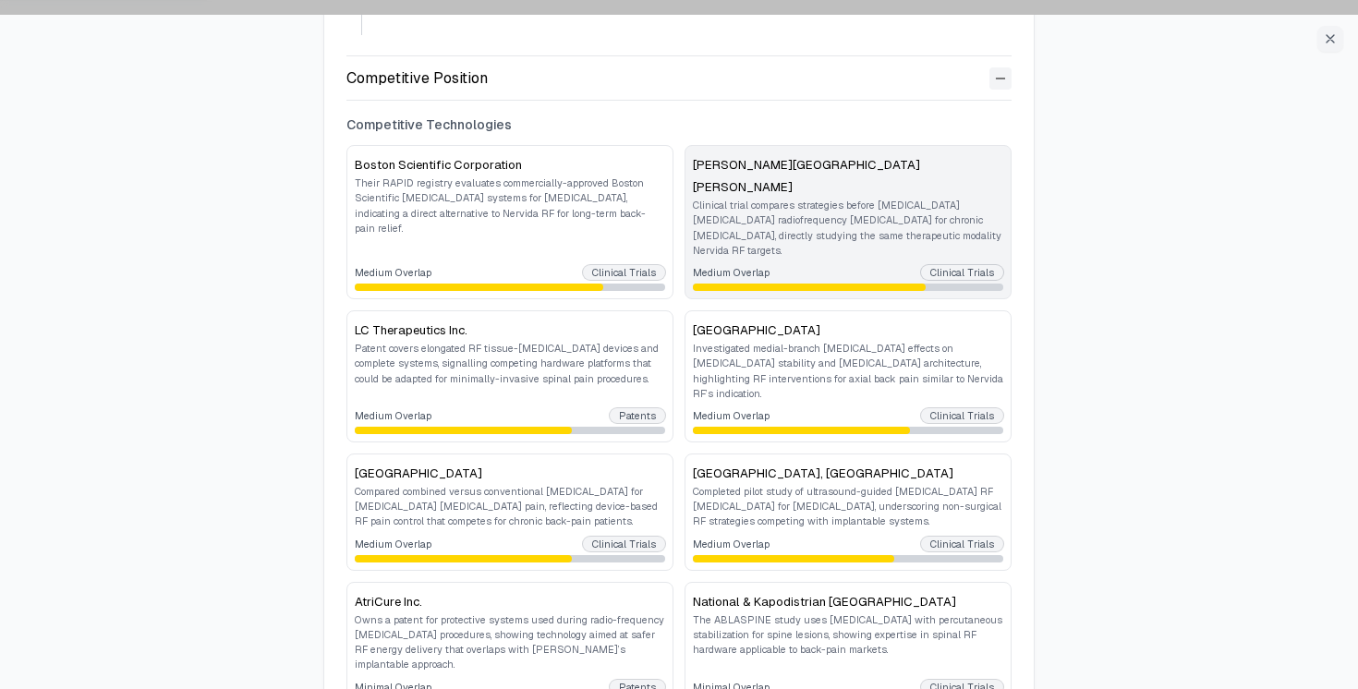
scroll to position [647, 0]
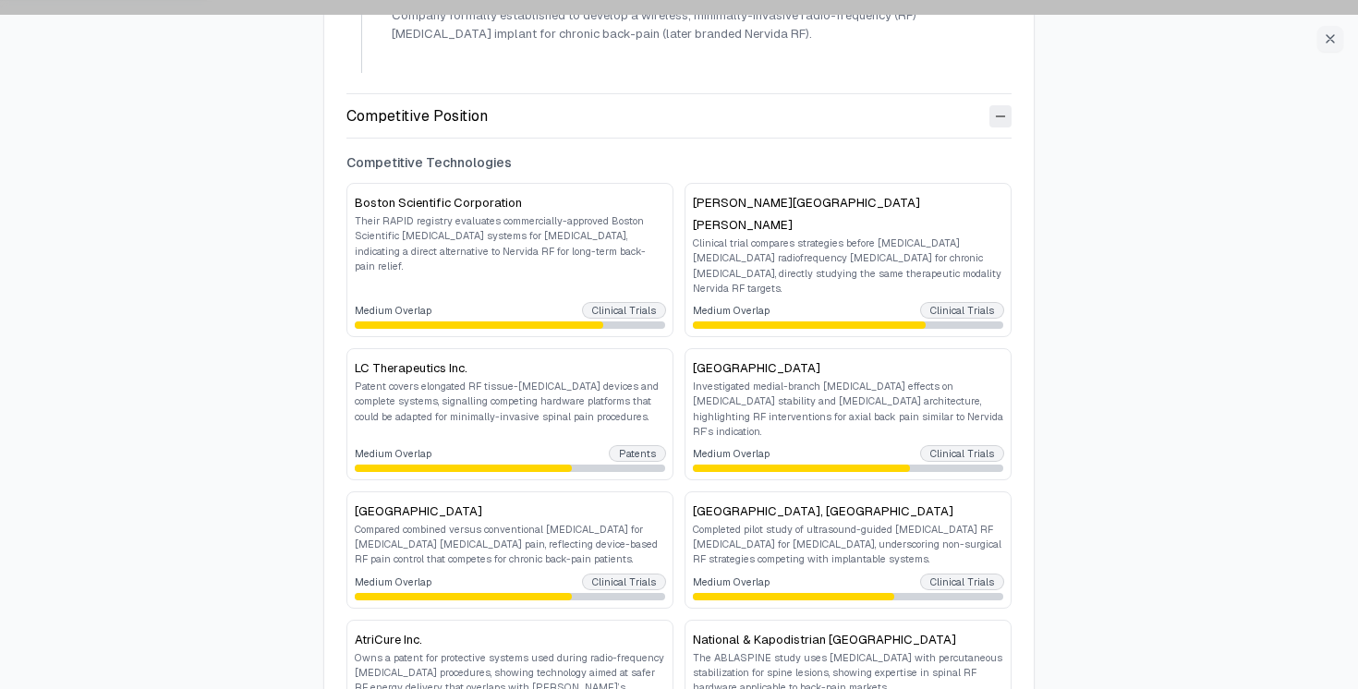
click at [997, 118] on icon at bounding box center [1000, 116] width 15 height 15
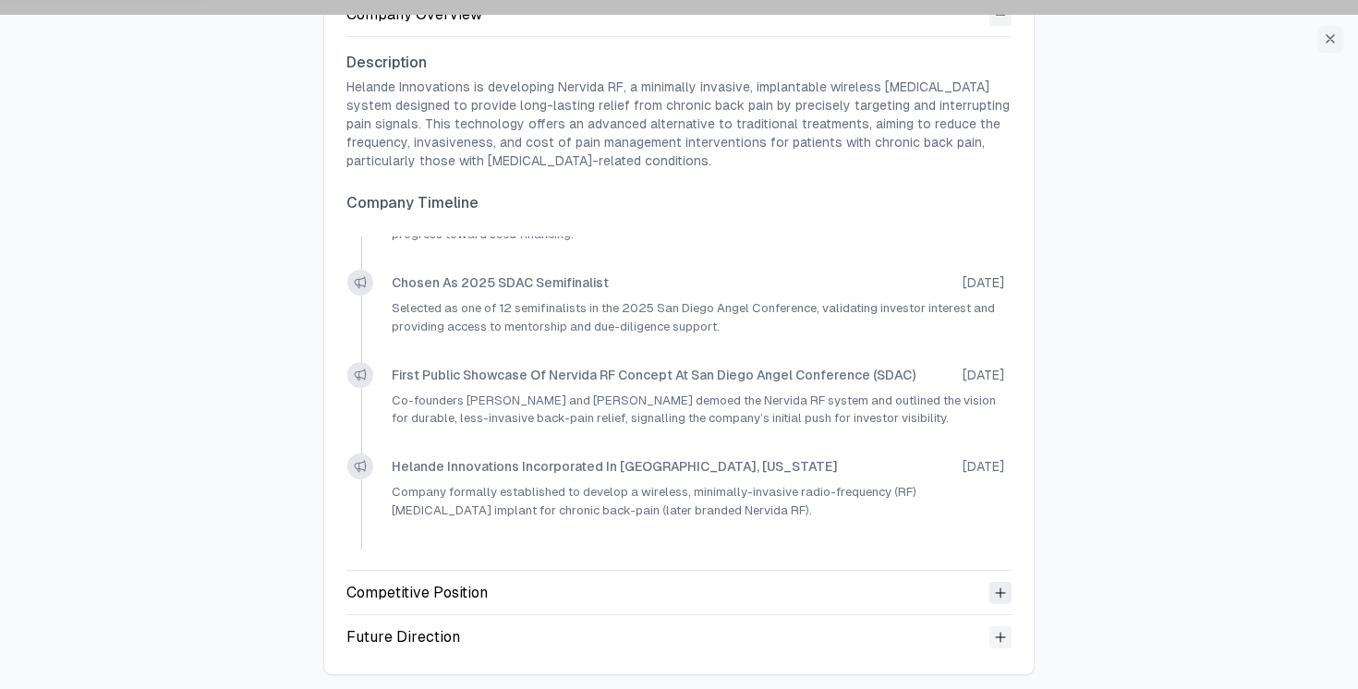
scroll to position [170, 0]
click at [1000, 640] on icon at bounding box center [1000, 637] width 15 height 15
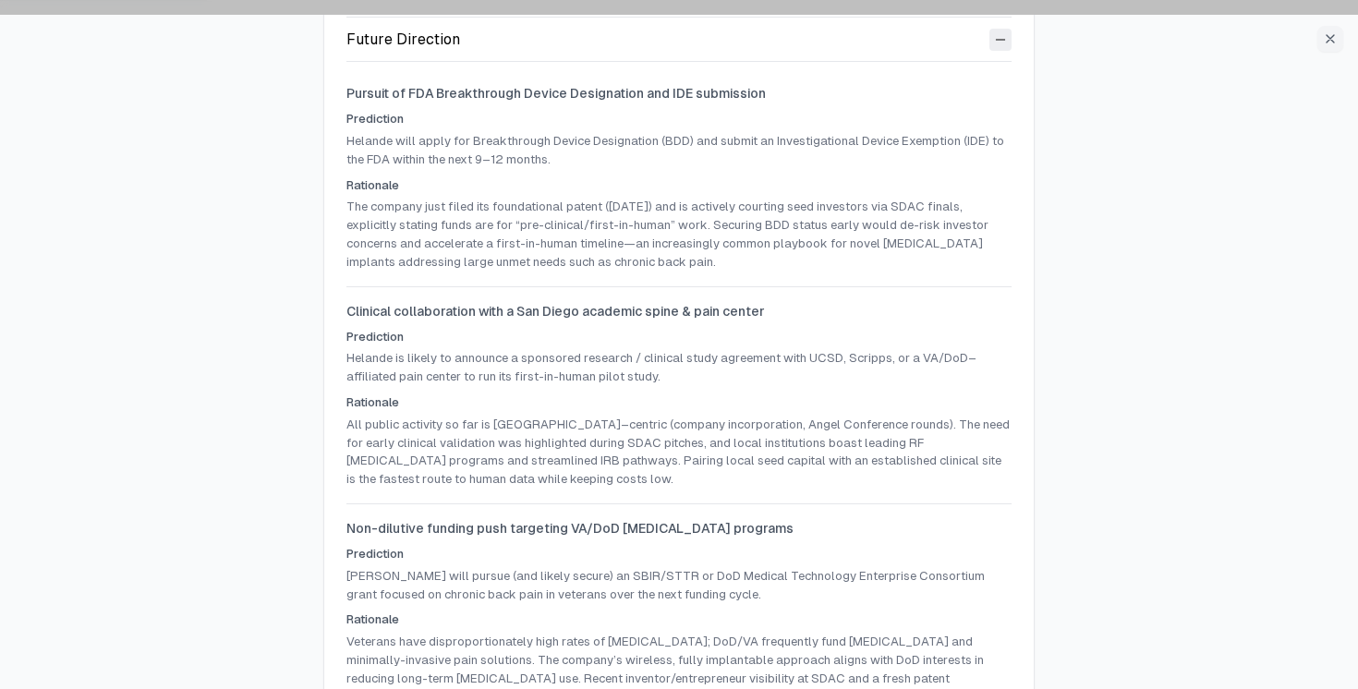
scroll to position [801, 0]
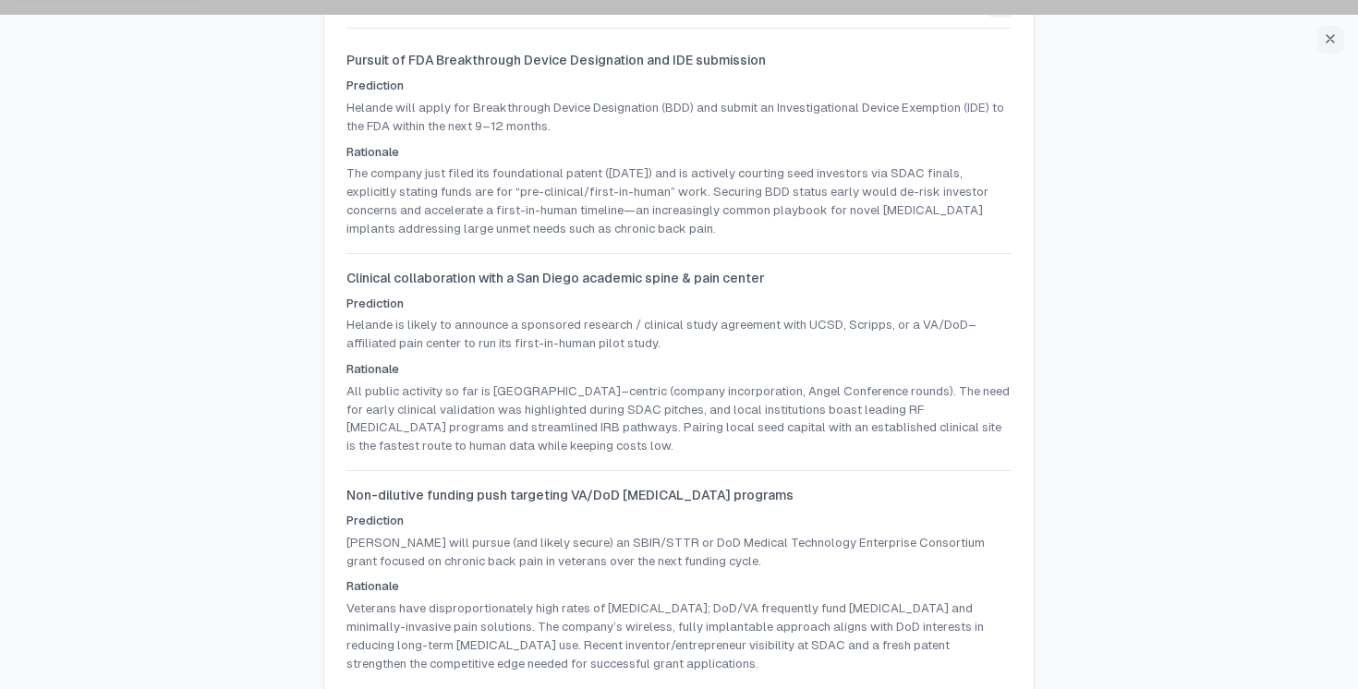
click at [420, 331] on p "Helande is likely to announce a sponsored research / clinical study agreement w…" at bounding box center [678, 334] width 665 height 37
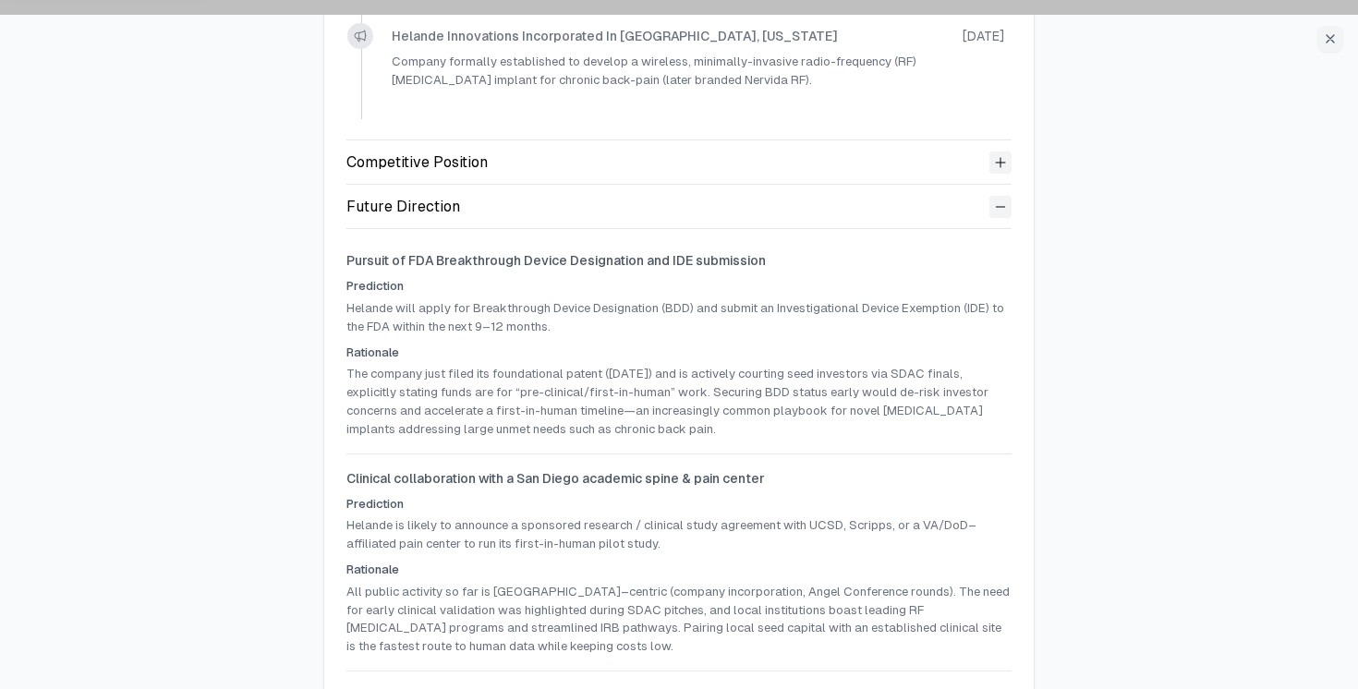
scroll to position [598, 0]
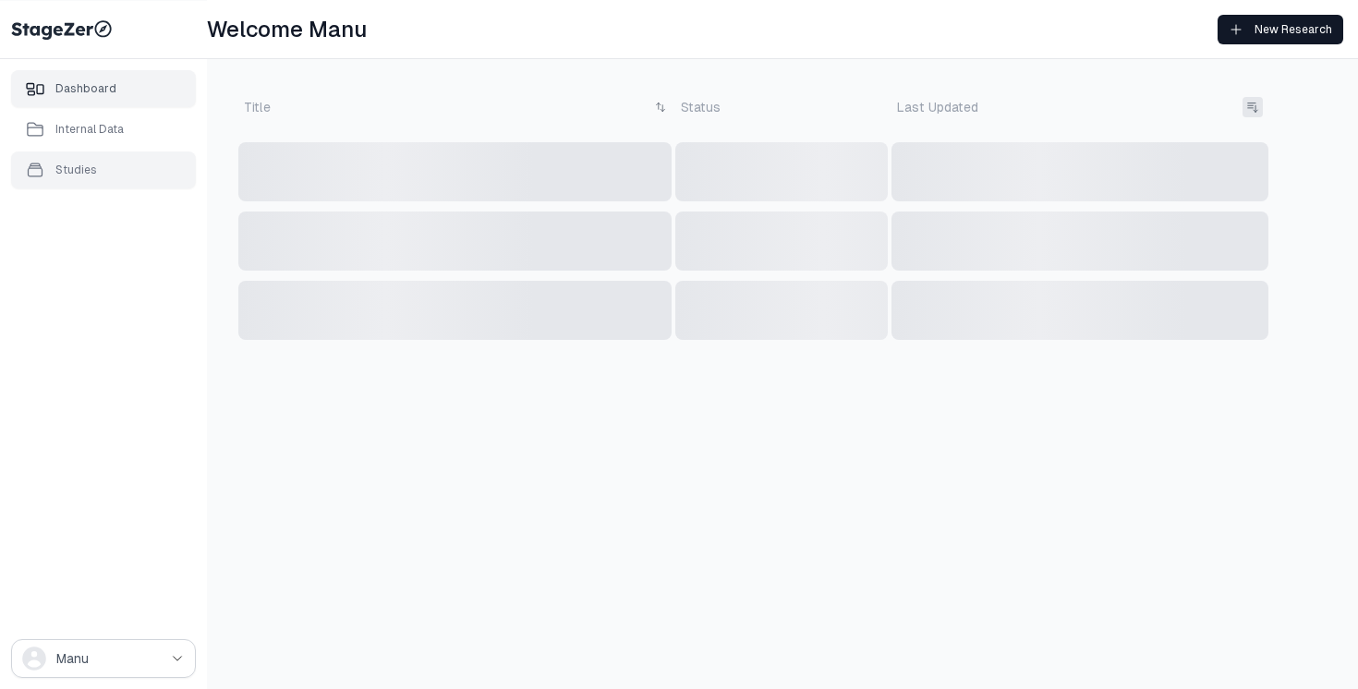
click at [81, 166] on div "Studies" at bounding box center [76, 170] width 42 height 15
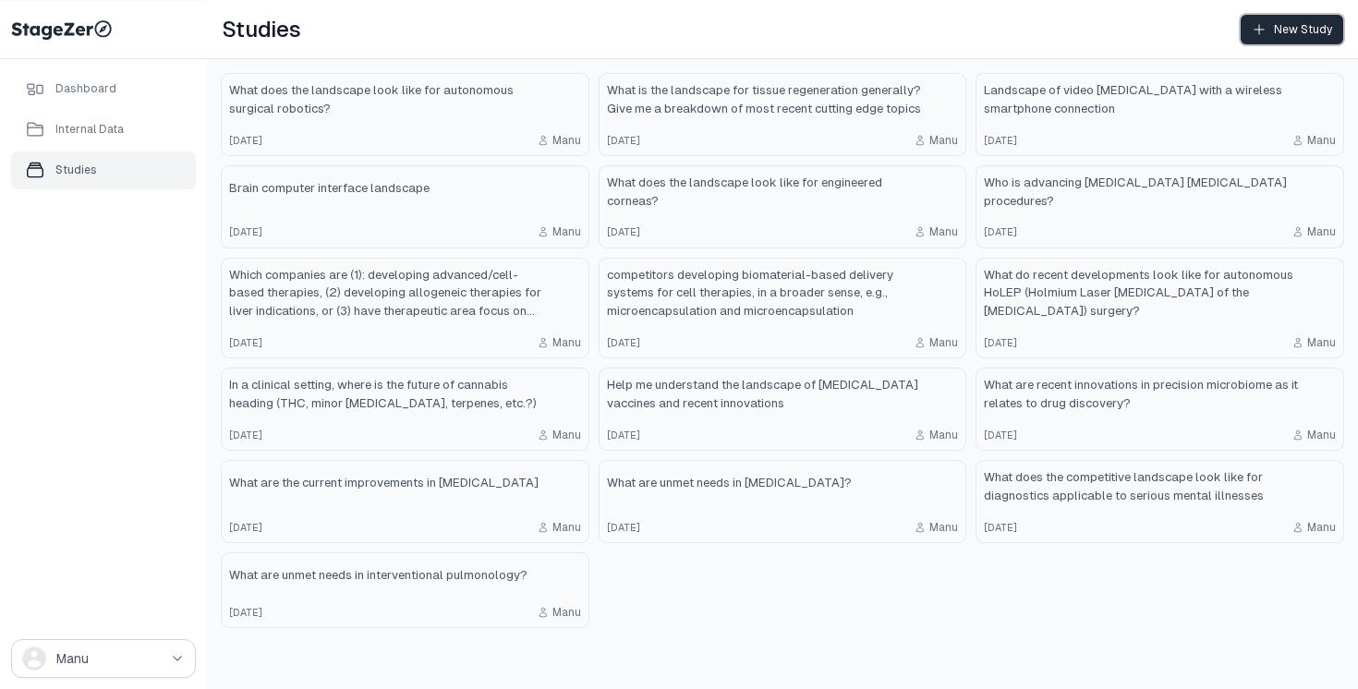
click at [1305, 30] on div "New Study" at bounding box center [1292, 29] width 80 height 15
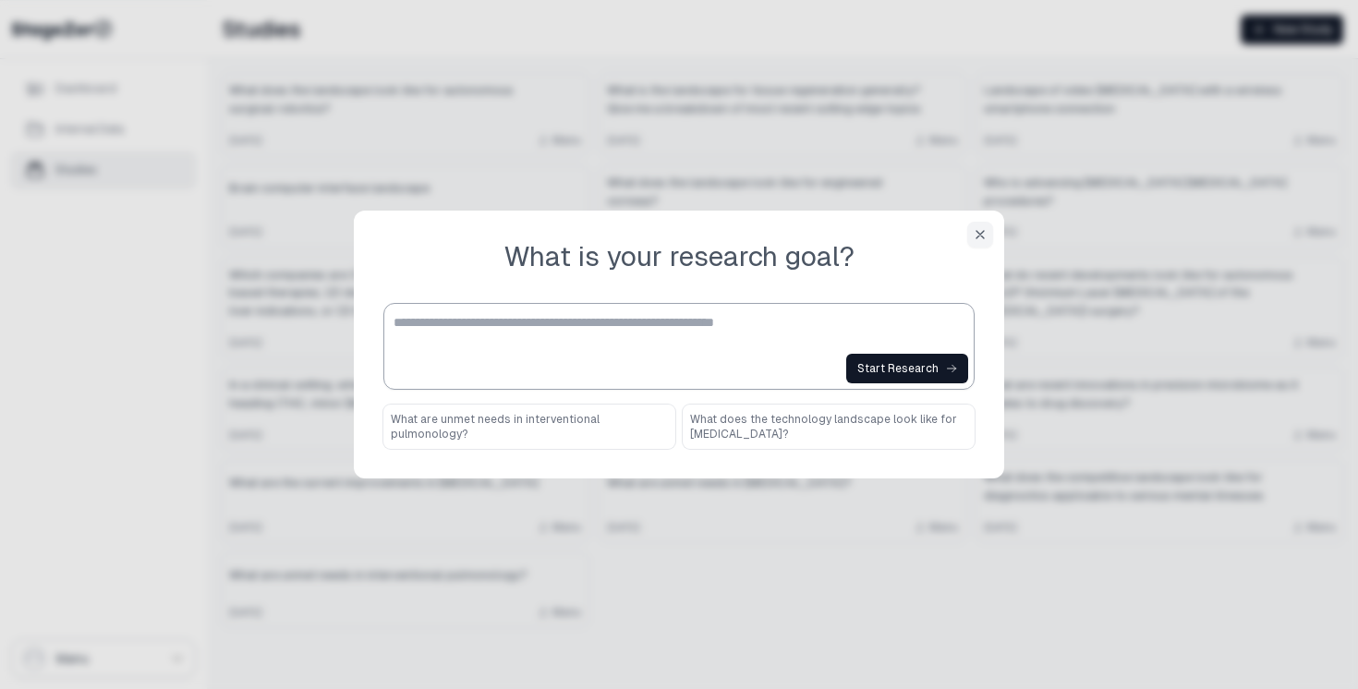
click at [721, 345] on textarea at bounding box center [683, 331] width 578 height 37
paste textarea "**********"
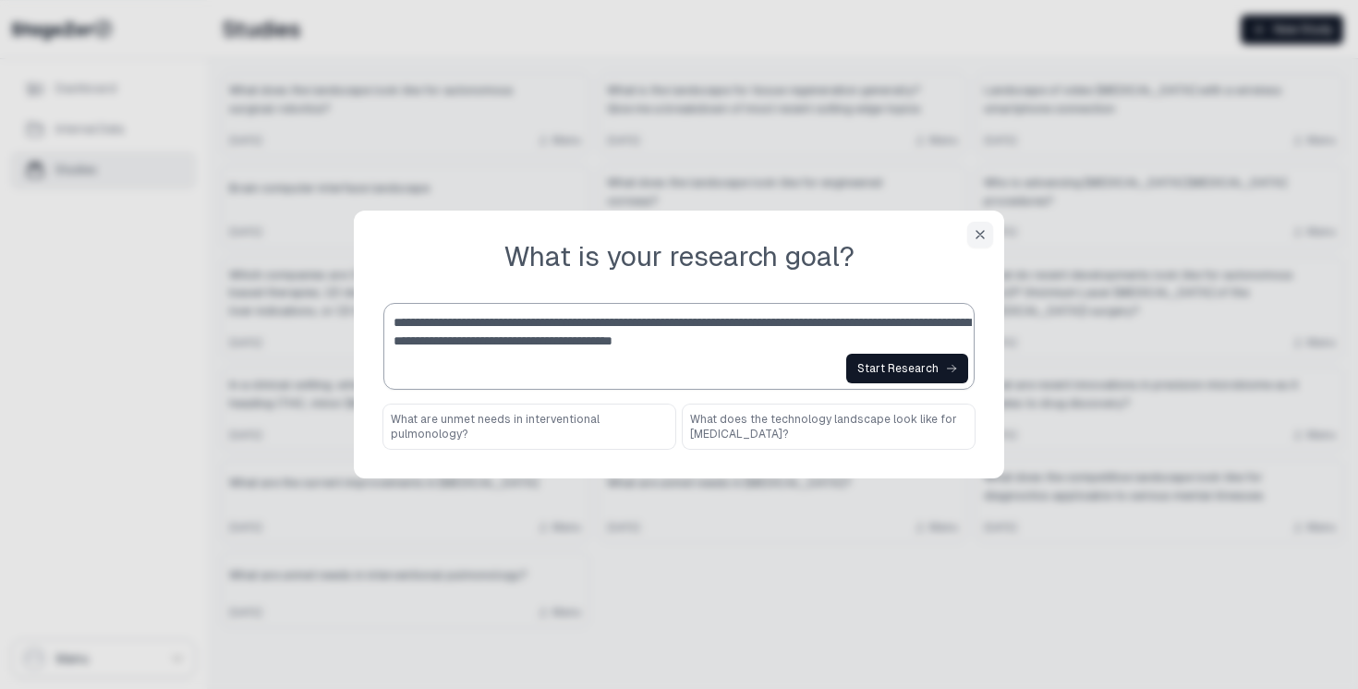
drag, startPoint x: 684, startPoint y: 345, endPoint x: 613, endPoint y: 343, distance: 70.2
click at [613, 343] on textarea "**********" at bounding box center [683, 331] width 578 height 37
drag, startPoint x: 810, startPoint y: 337, endPoint x: 615, endPoint y: 337, distance: 194.9
click at [615, 337] on textarea "**********" at bounding box center [683, 331] width 578 height 37
type textarea "**********"
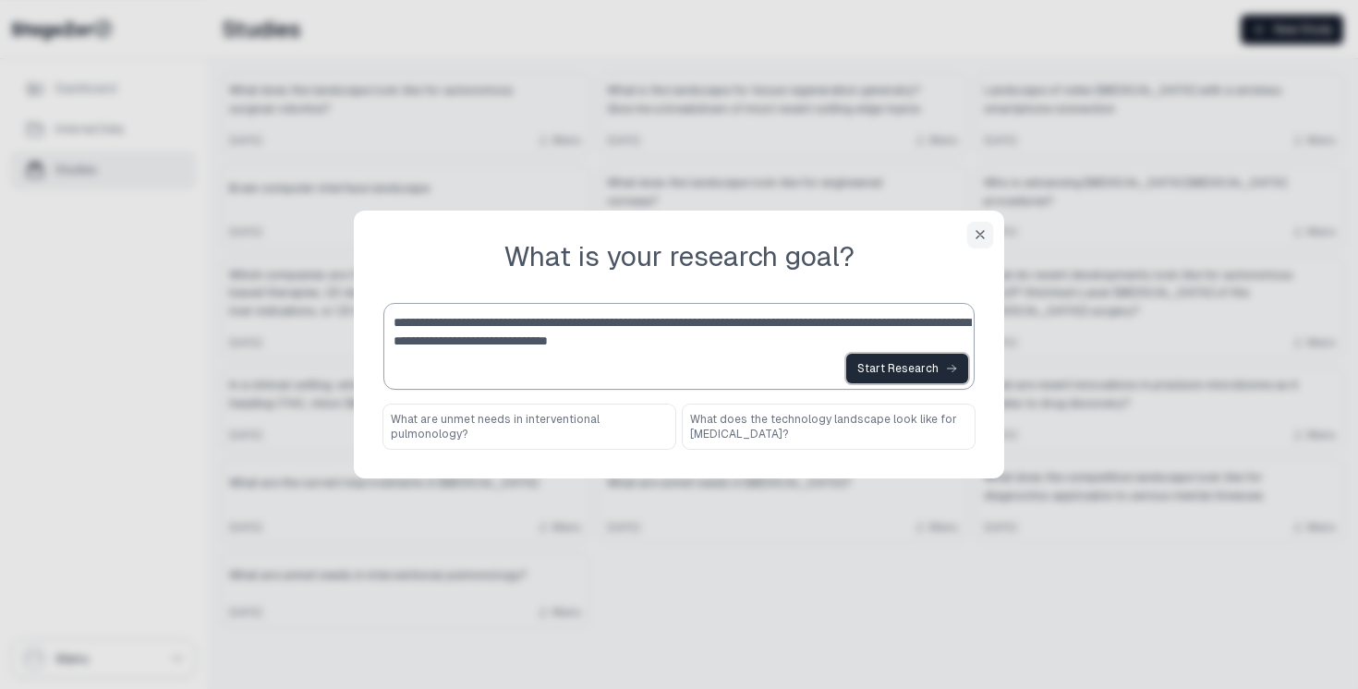
click at [898, 373] on div "Start Research" at bounding box center [907, 368] width 100 height 15
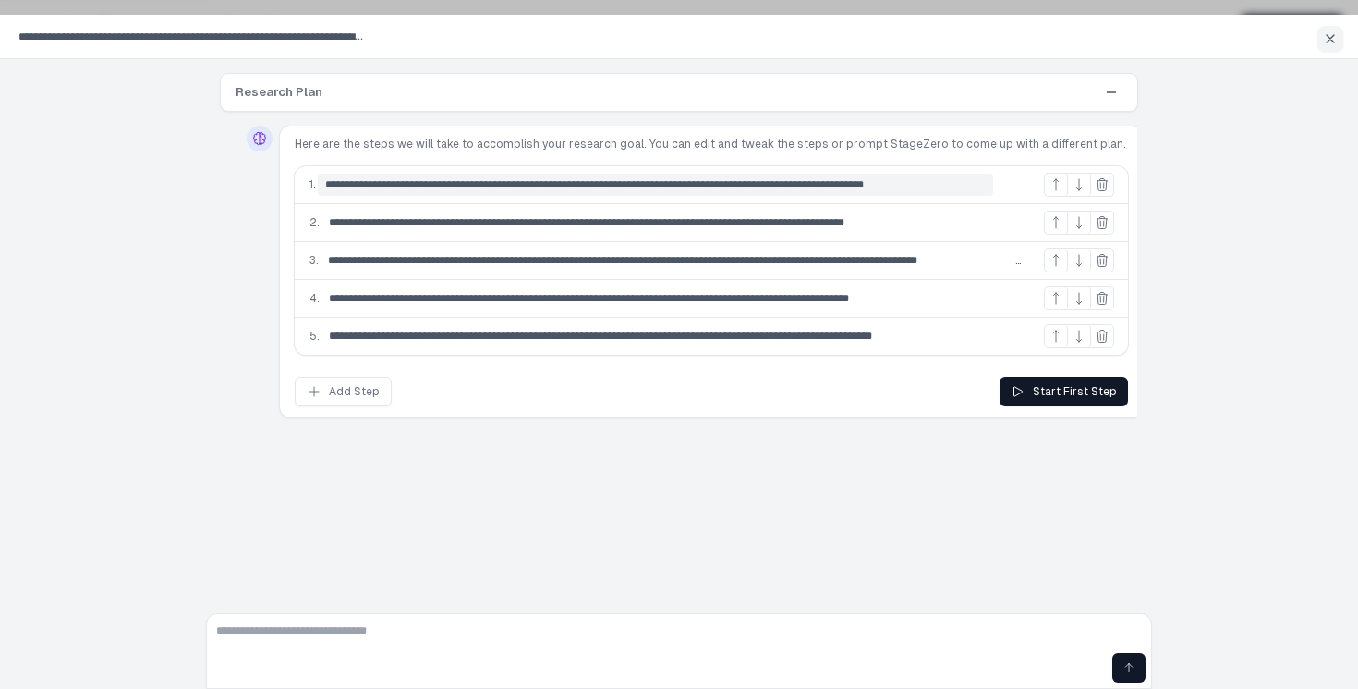
click at [829, 180] on input "**********" at bounding box center [655, 185] width 675 height 22
click at [765, 188] on input "**********" at bounding box center [655, 185] width 675 height 22
click at [542, 189] on input "**********" at bounding box center [655, 185] width 675 height 22
click at [785, 204] on div "**********" at bounding box center [711, 223] width 833 height 38
click at [450, 184] on input "**********" at bounding box center [655, 185] width 675 height 22
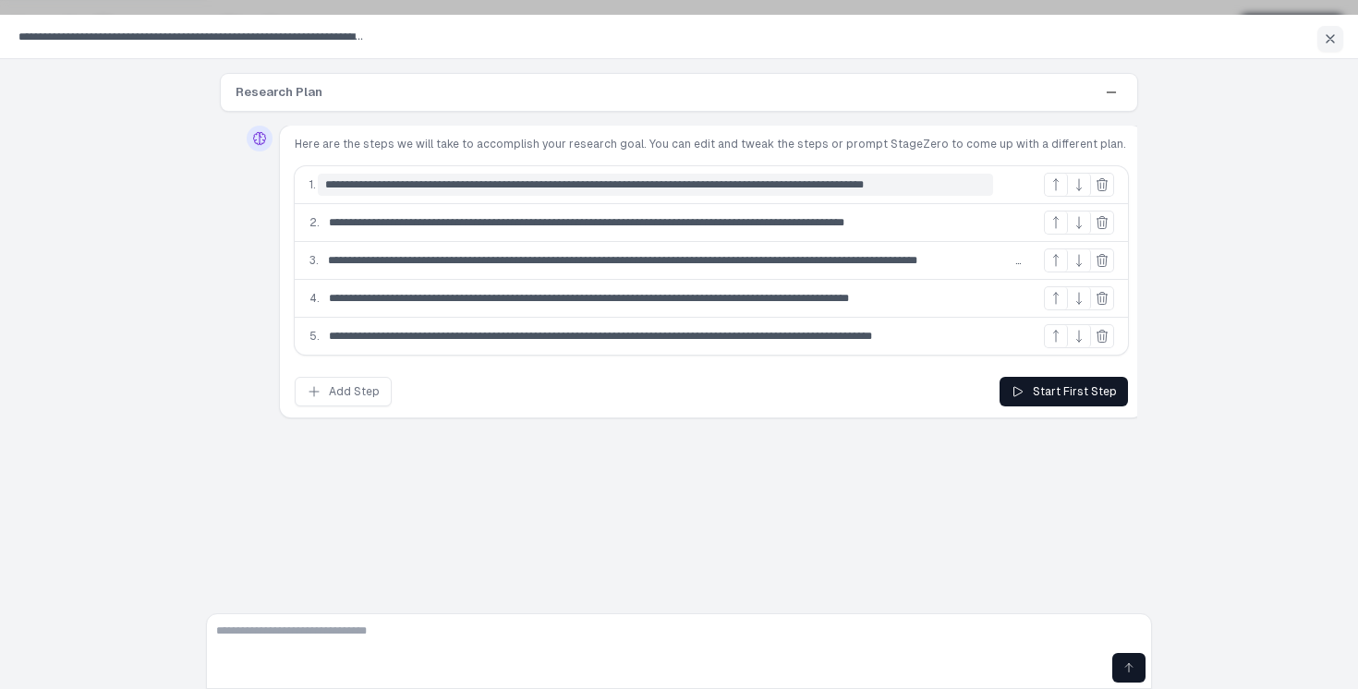
drag, startPoint x: 367, startPoint y: 184, endPoint x: 1033, endPoint y: 202, distance: 666.4
click at [1033, 204] on div "**********" at bounding box center [711, 223] width 833 height 38
paste input
type input "**********"
click at [1047, 389] on div "Start First Step" at bounding box center [1064, 391] width 106 height 15
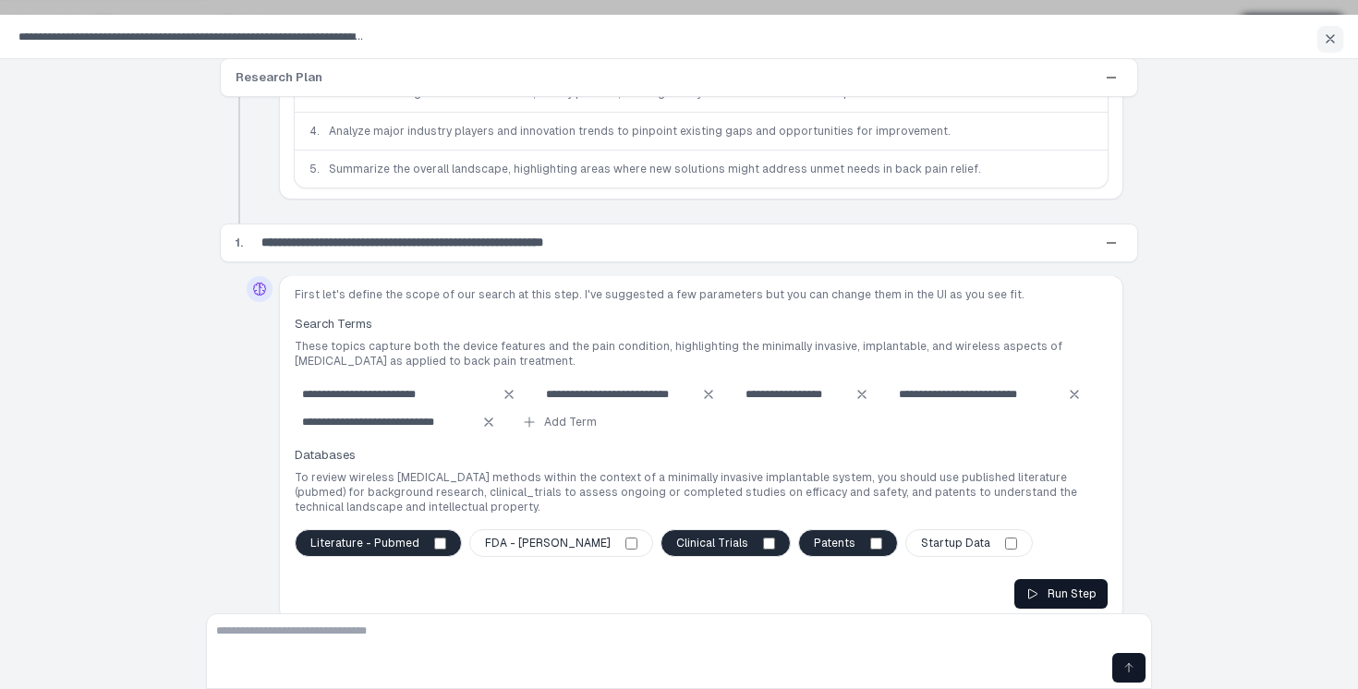
scroll to position [190, 0]
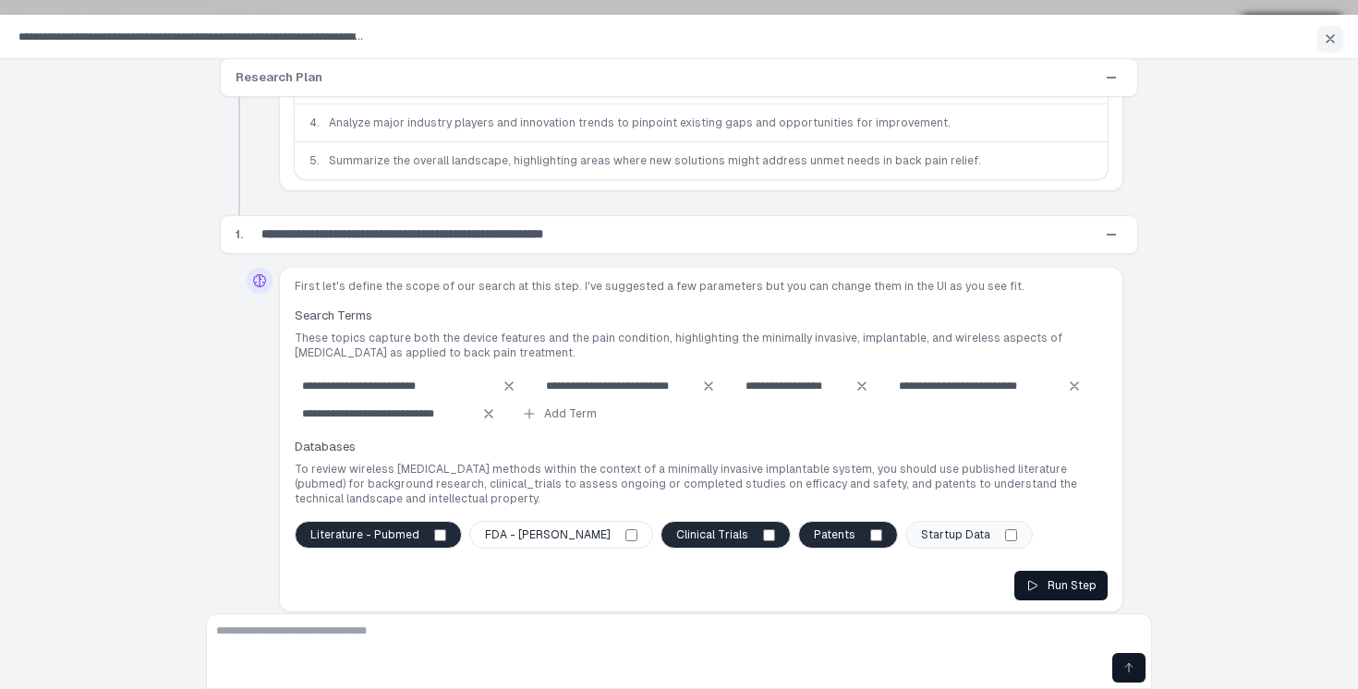
click at [905, 529] on label "Startup Data" at bounding box center [968, 535] width 127 height 28
click at [1068, 578] on button "Run Step" at bounding box center [1060, 586] width 93 height 30
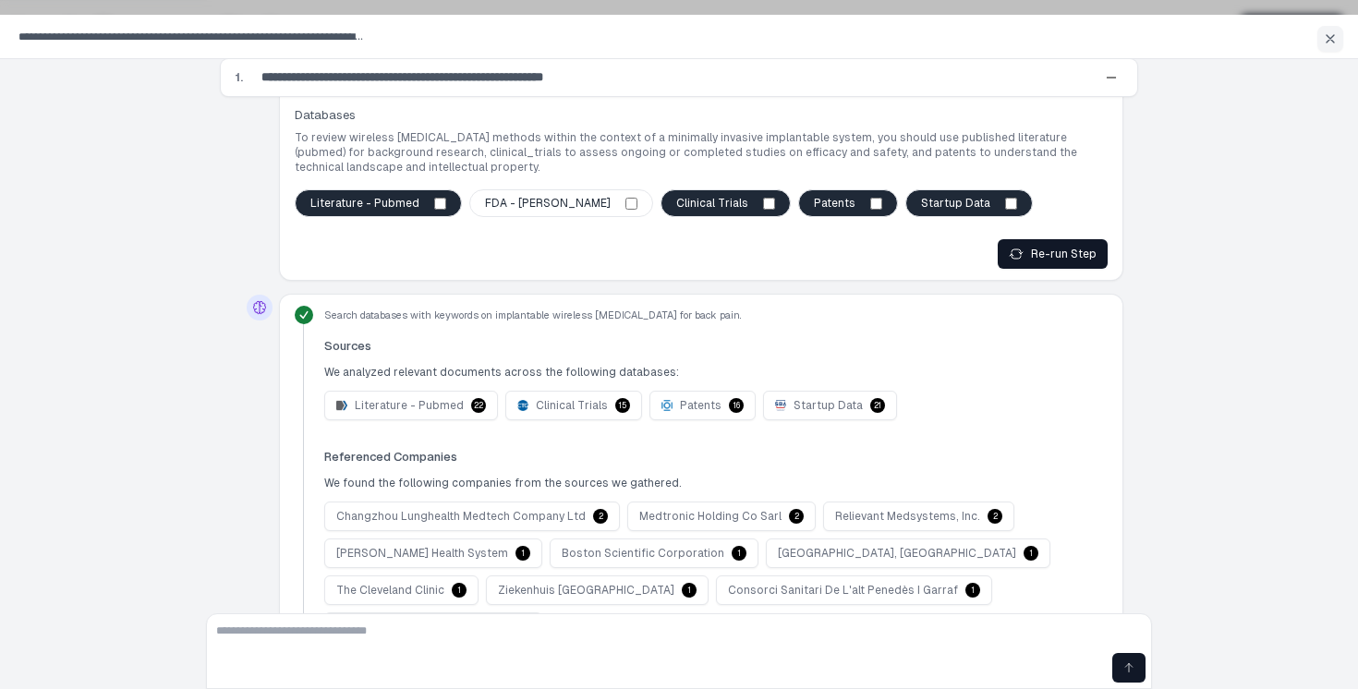
scroll to position [606, 0]
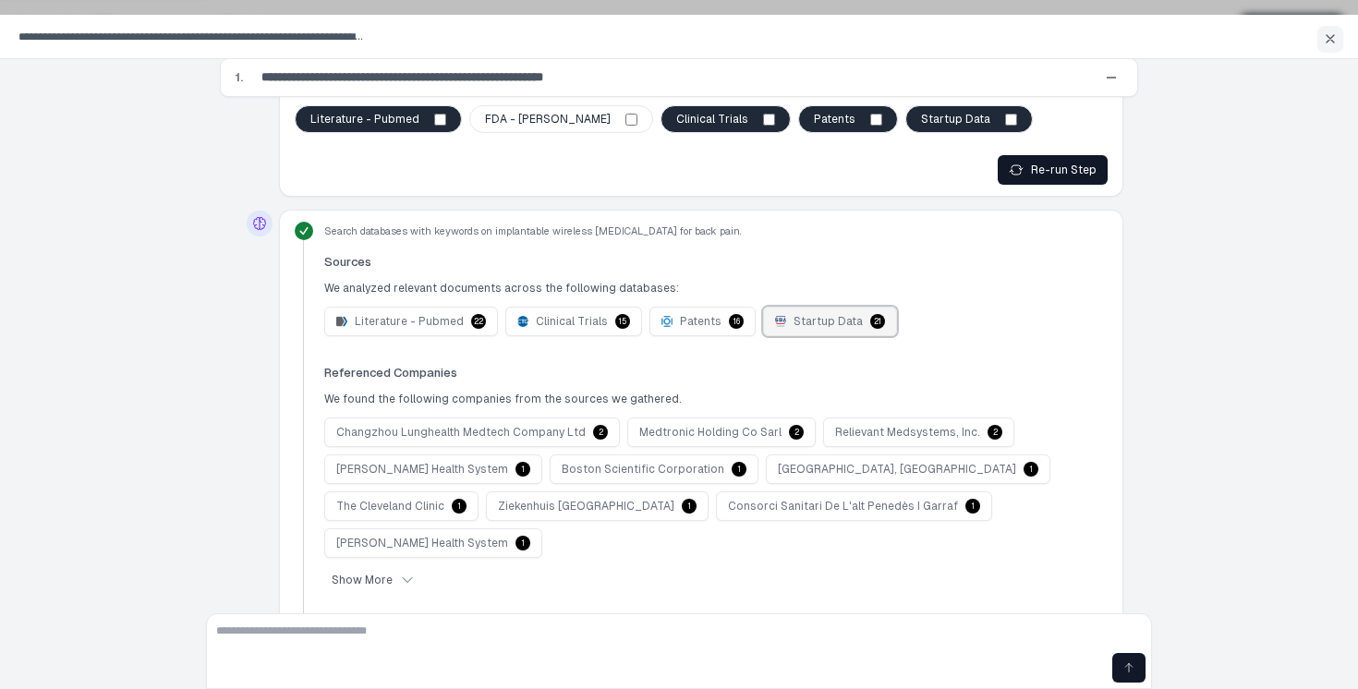
click at [838, 314] on span "Startup Data" at bounding box center [828, 321] width 69 height 15
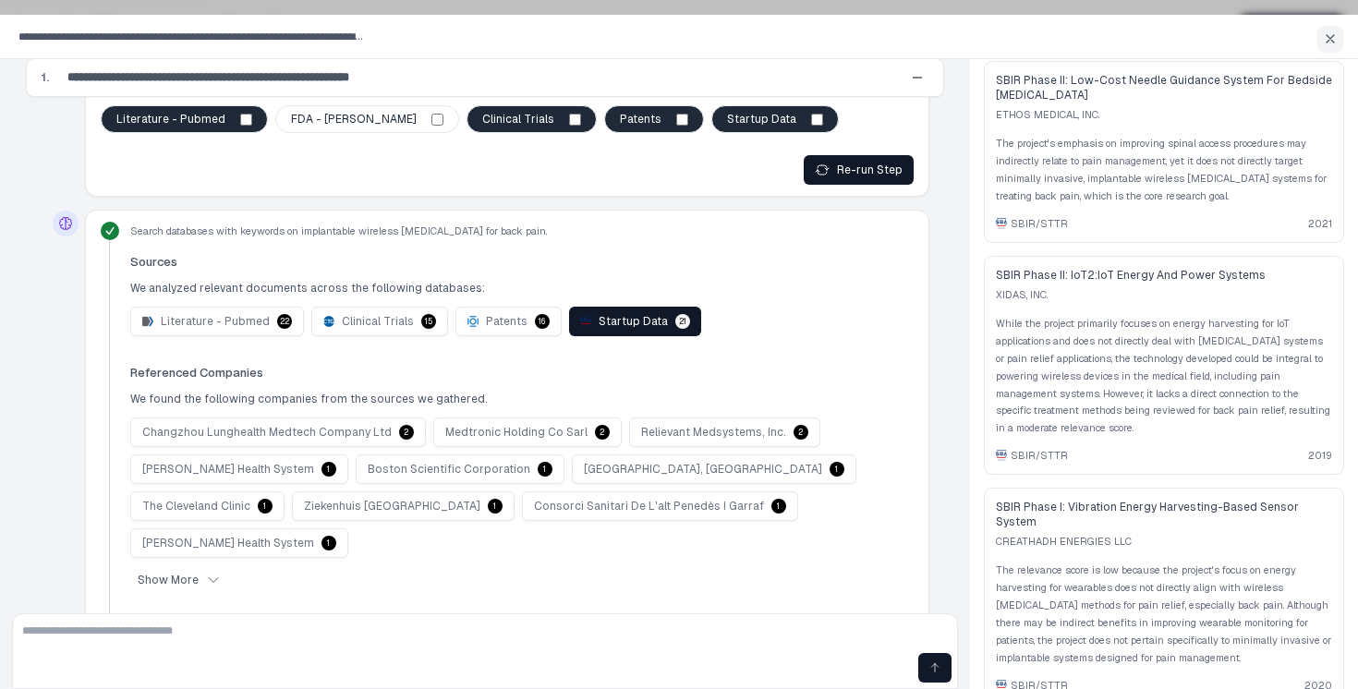
scroll to position [0, 0]
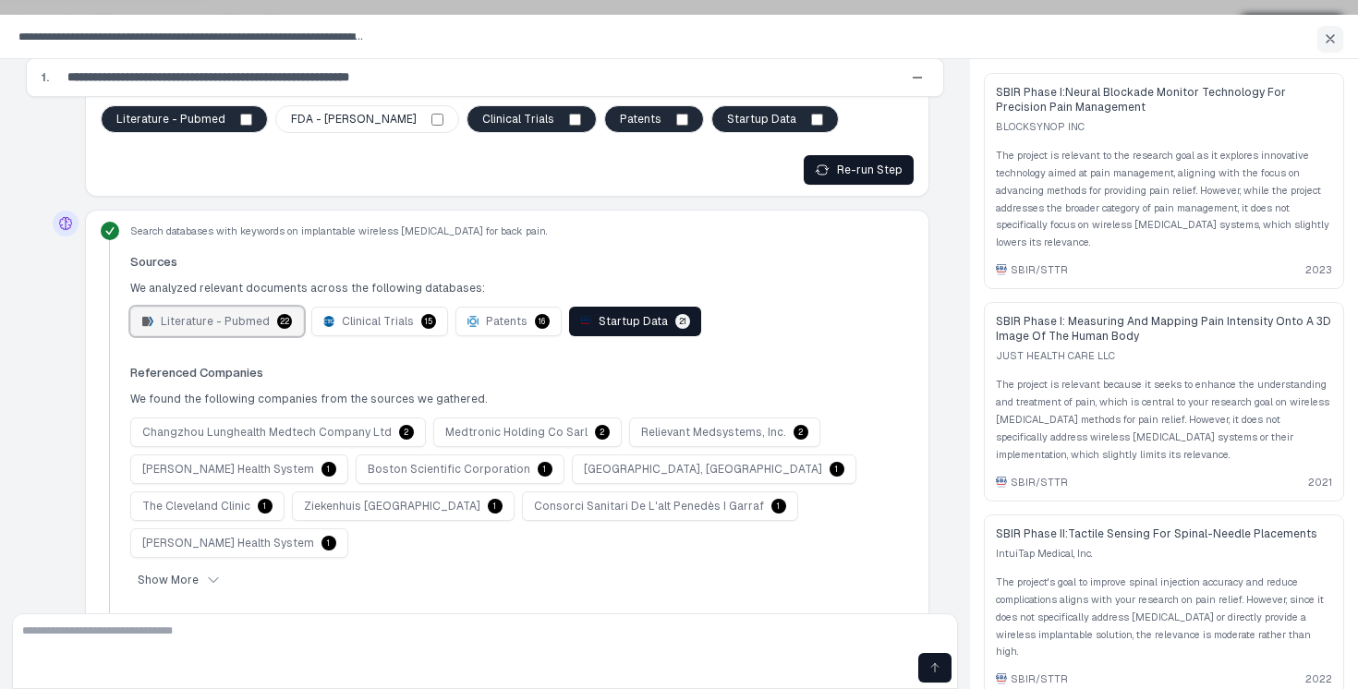
click at [237, 314] on span "Literature - Pubmed" at bounding box center [215, 321] width 109 height 15
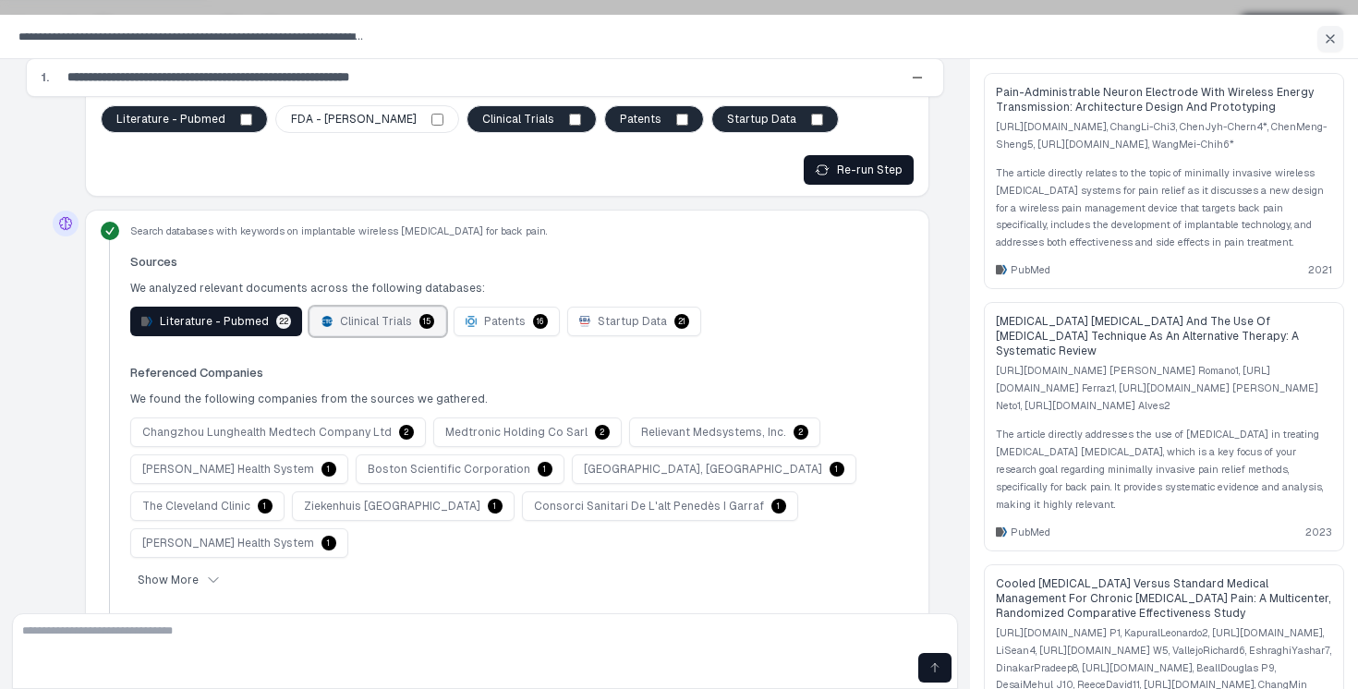
click at [318, 310] on button "Clinical Trials 15" at bounding box center [378, 322] width 137 height 30
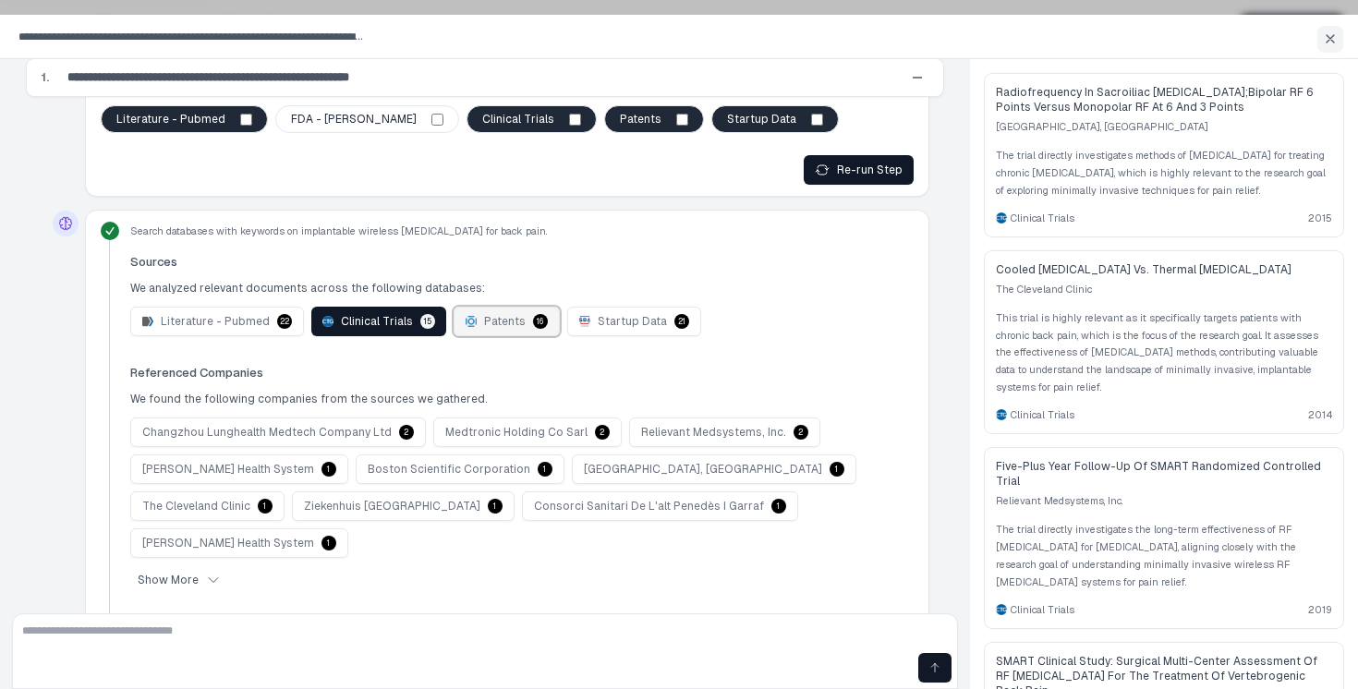
click at [486, 314] on span "Patents" at bounding box center [505, 321] width 42 height 15
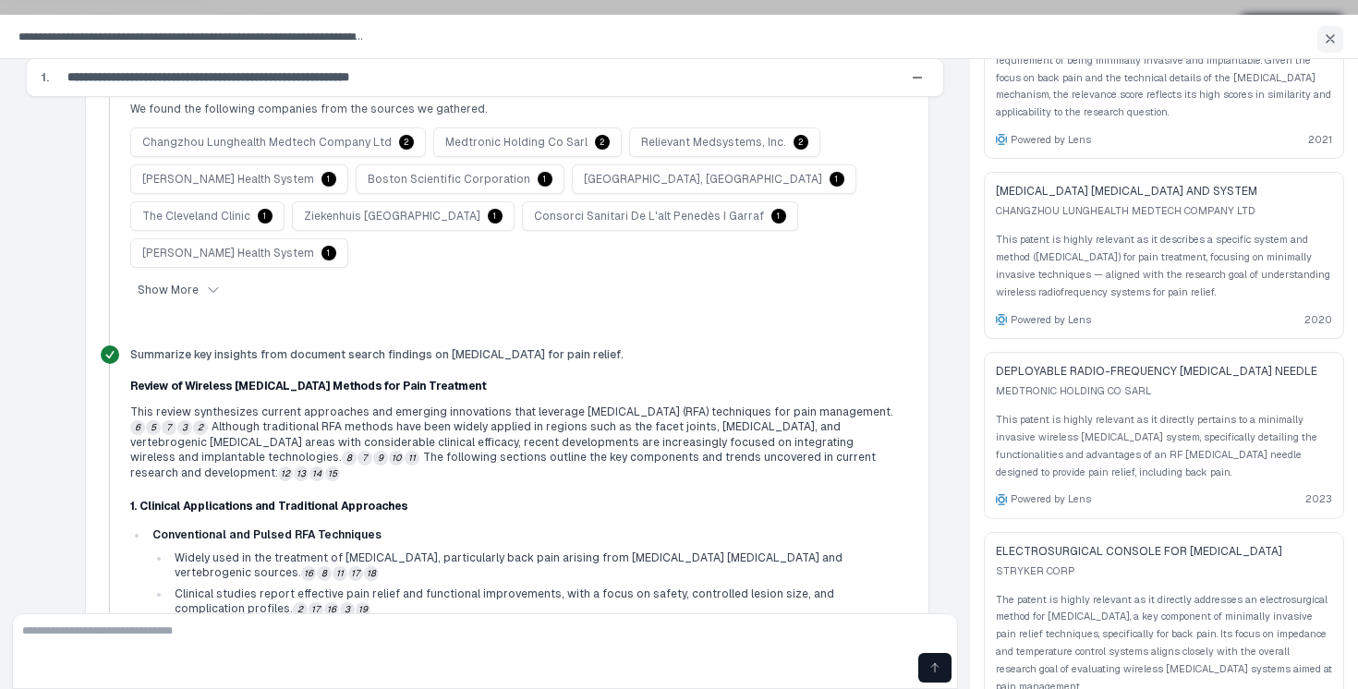
scroll to position [1037, 0]
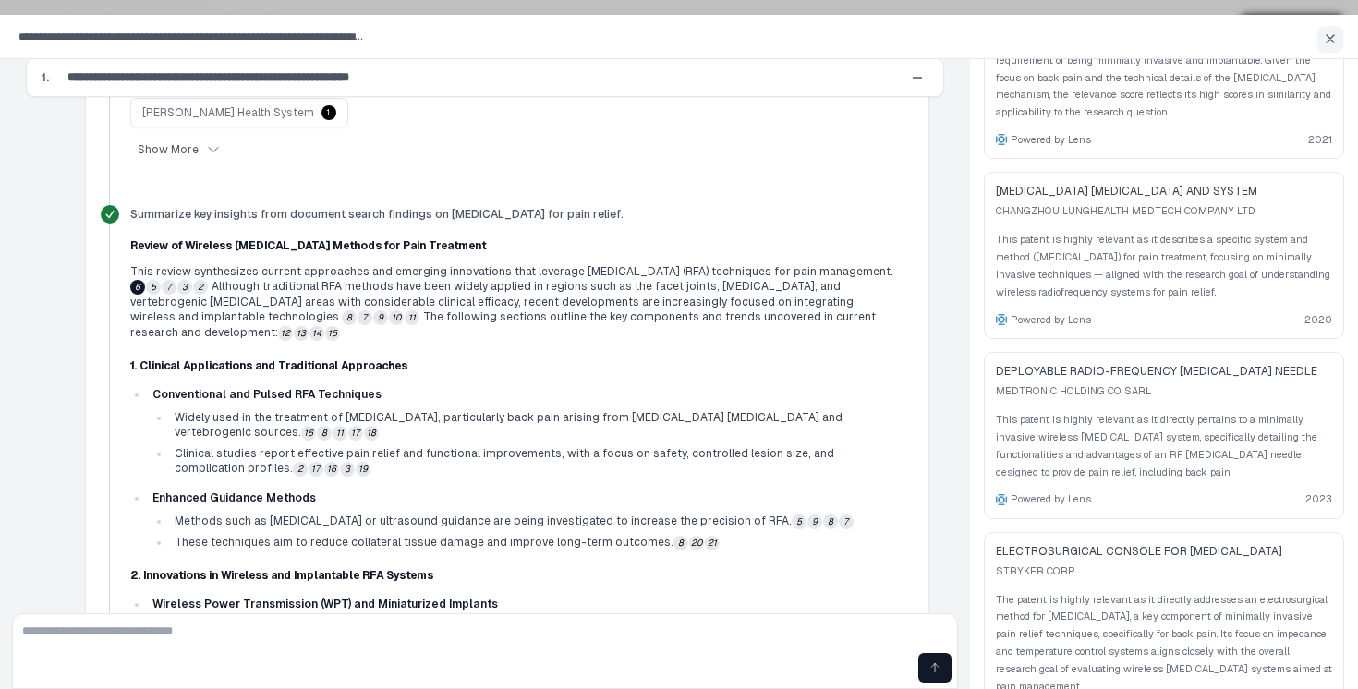
click at [142, 280] on button "6" at bounding box center [137, 287] width 15 height 15
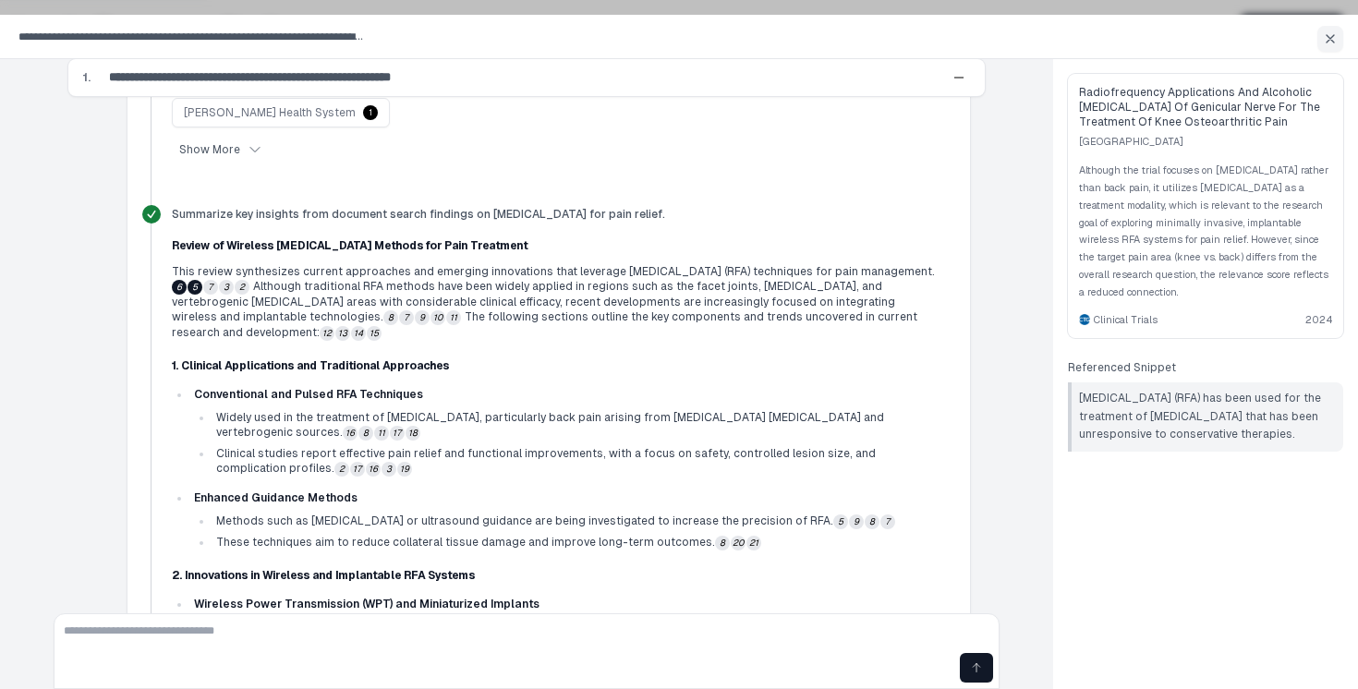
click at [195, 280] on button "5" at bounding box center [195, 287] width 15 height 15
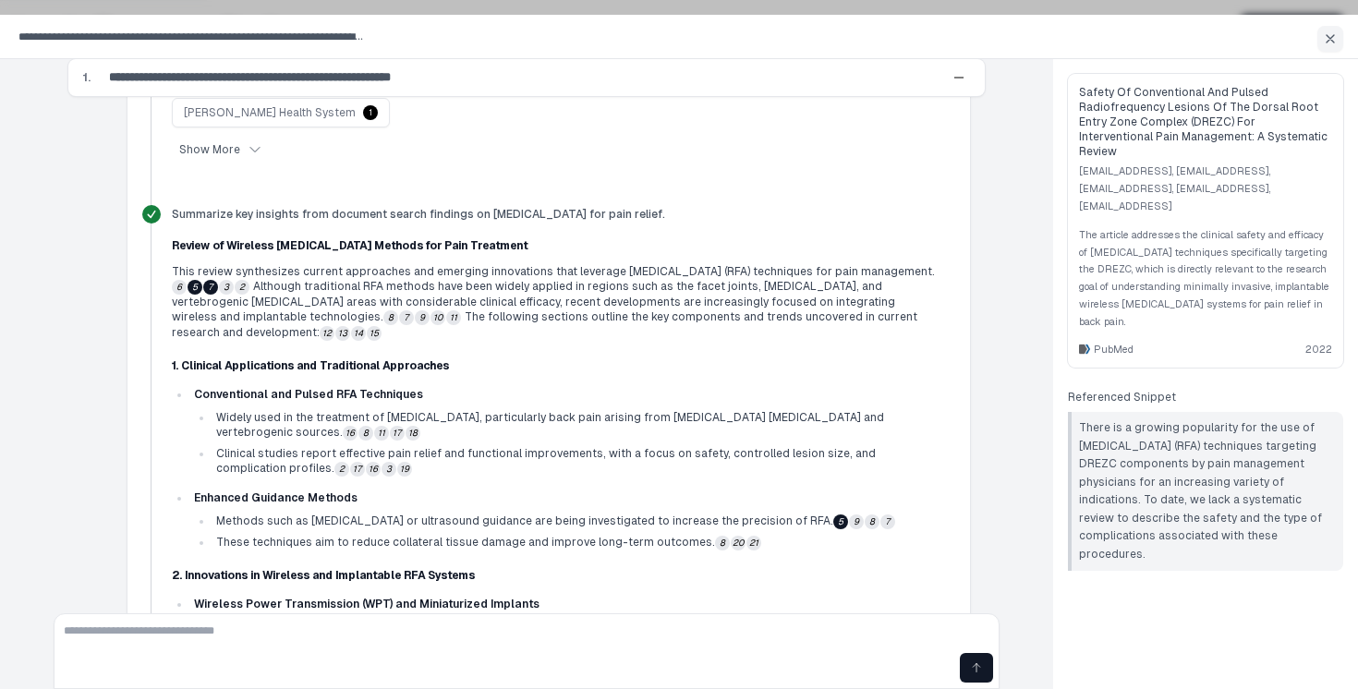
click at [213, 280] on button "7" at bounding box center [210, 287] width 15 height 15
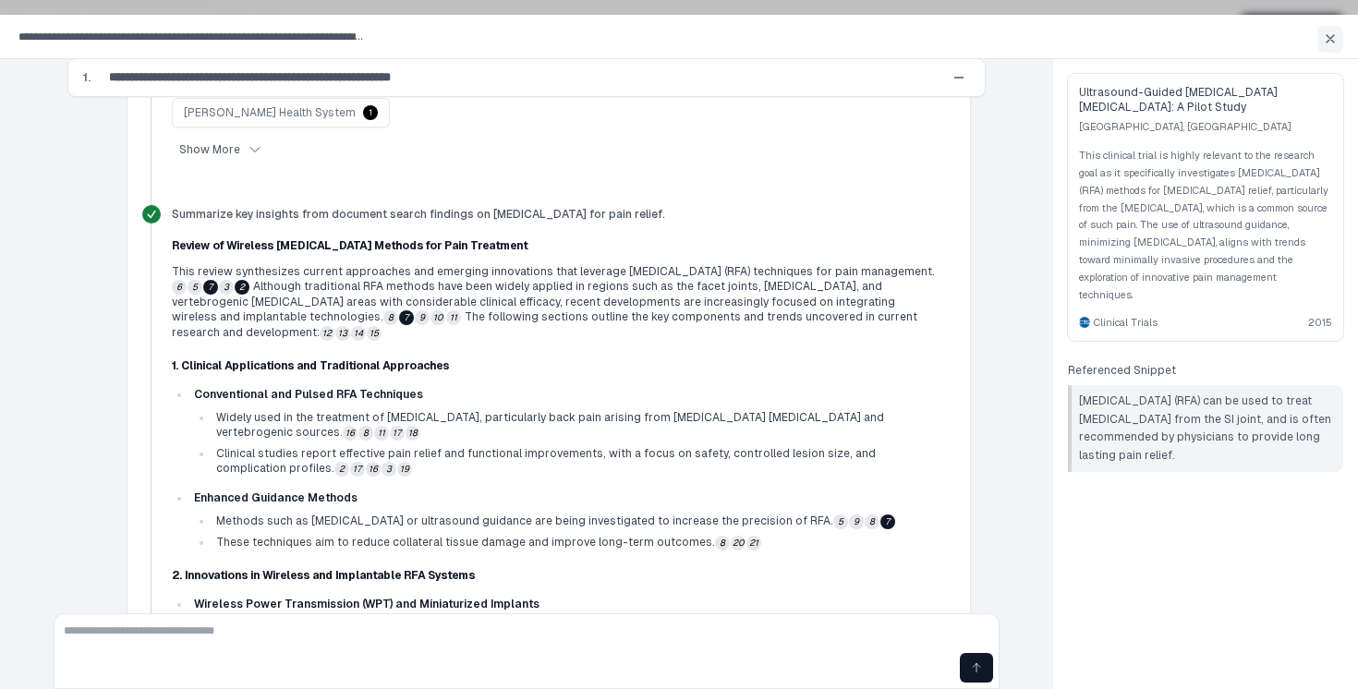
click at [240, 280] on button "2" at bounding box center [242, 287] width 15 height 15
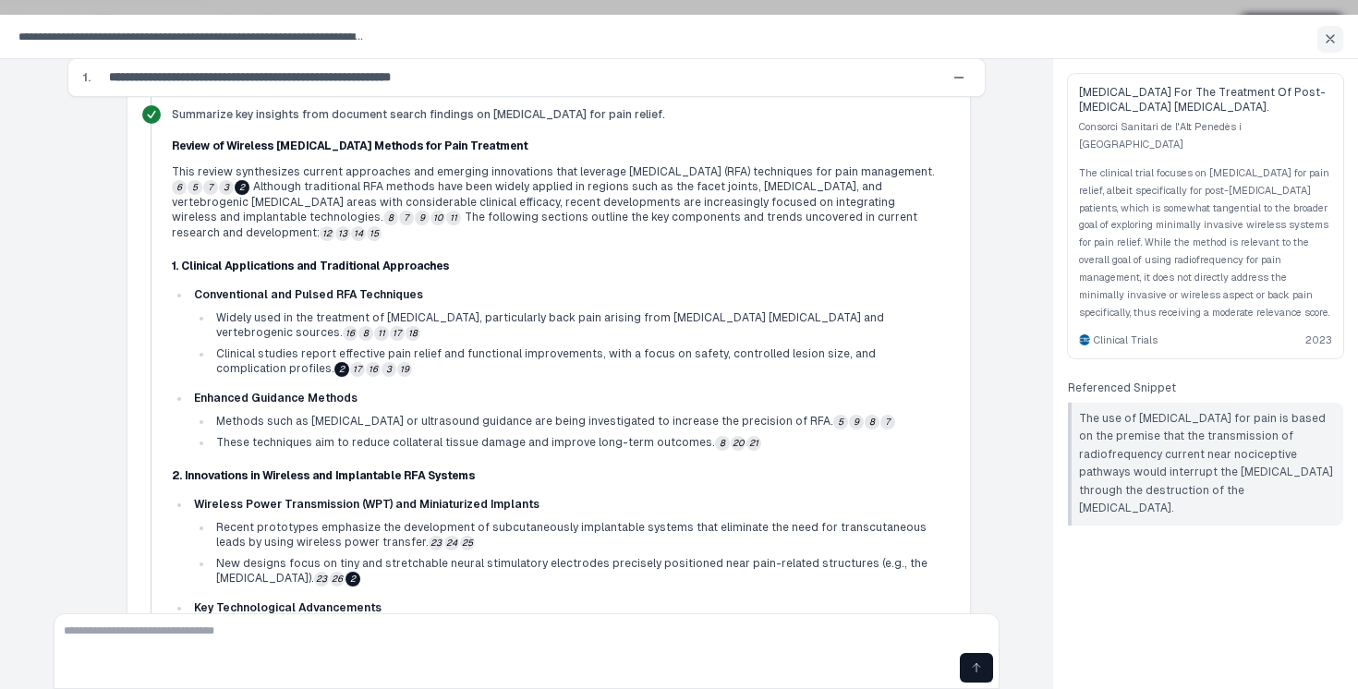
scroll to position [1159, 0]
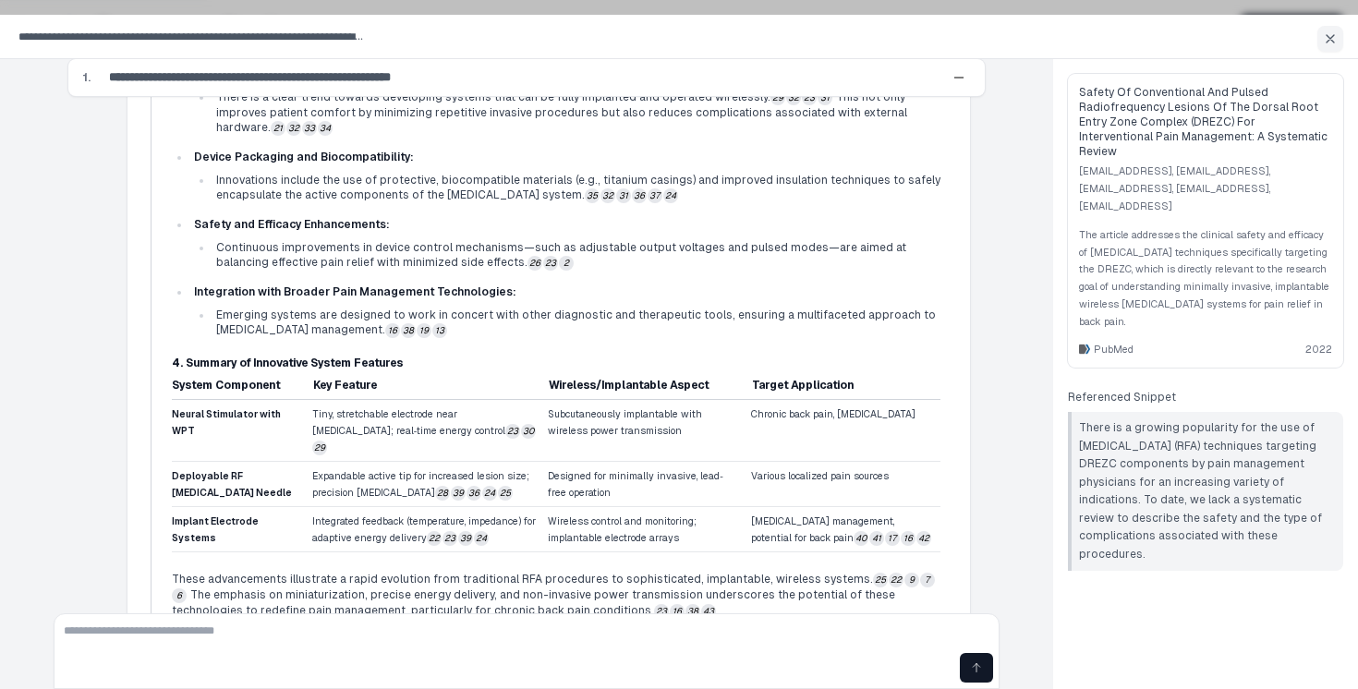
scroll to position [1938, 0]
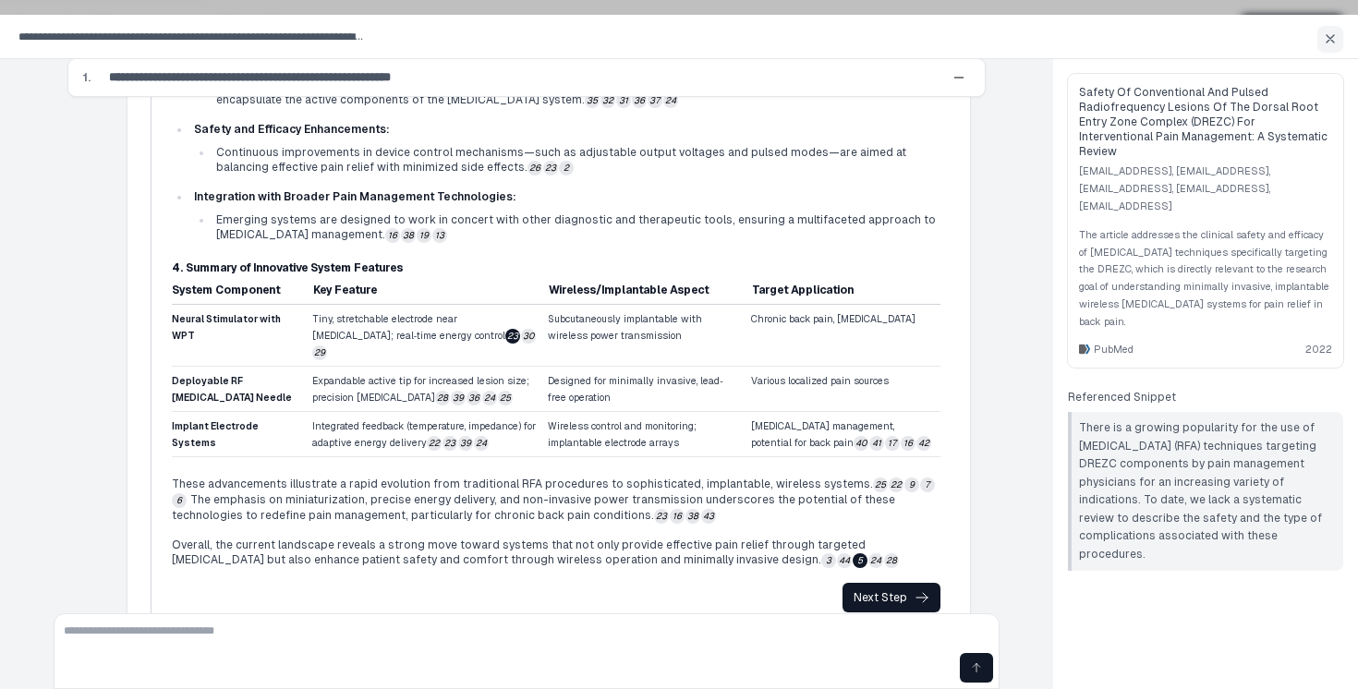
click at [505, 329] on button "23" at bounding box center [512, 336] width 15 height 15
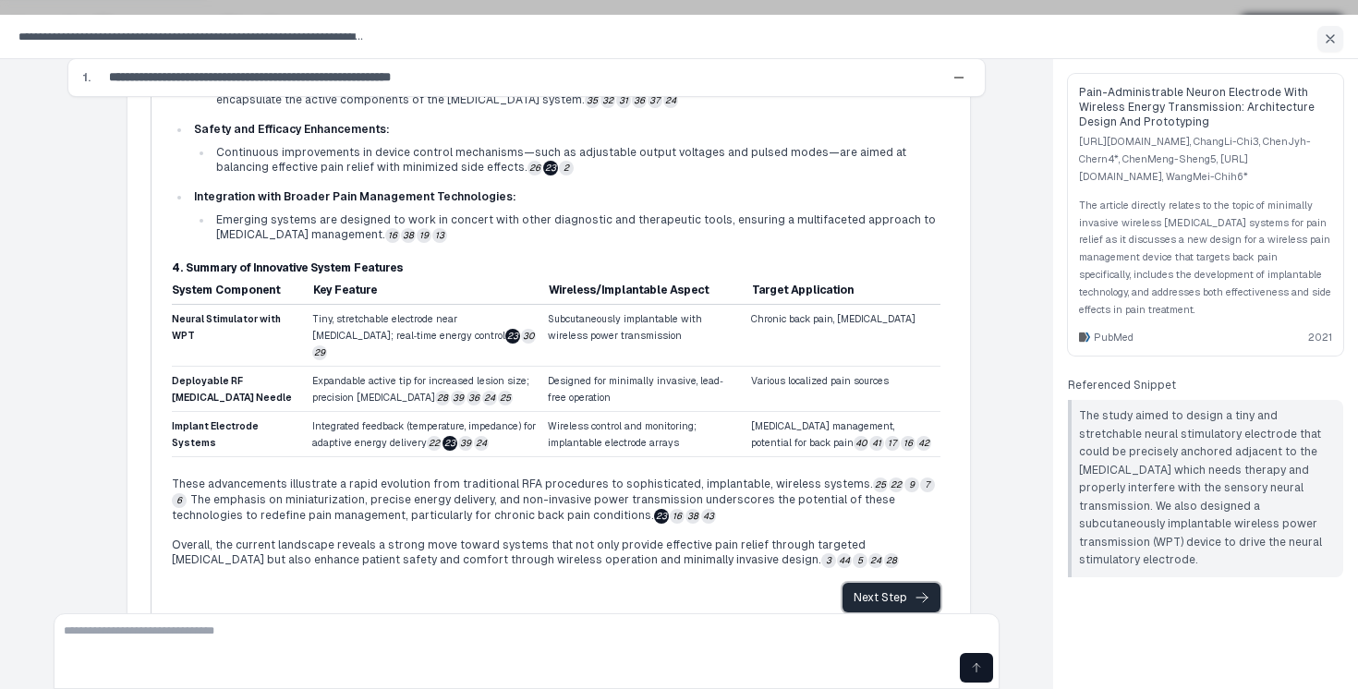
click at [872, 590] on div "Next Step" at bounding box center [892, 597] width 76 height 15
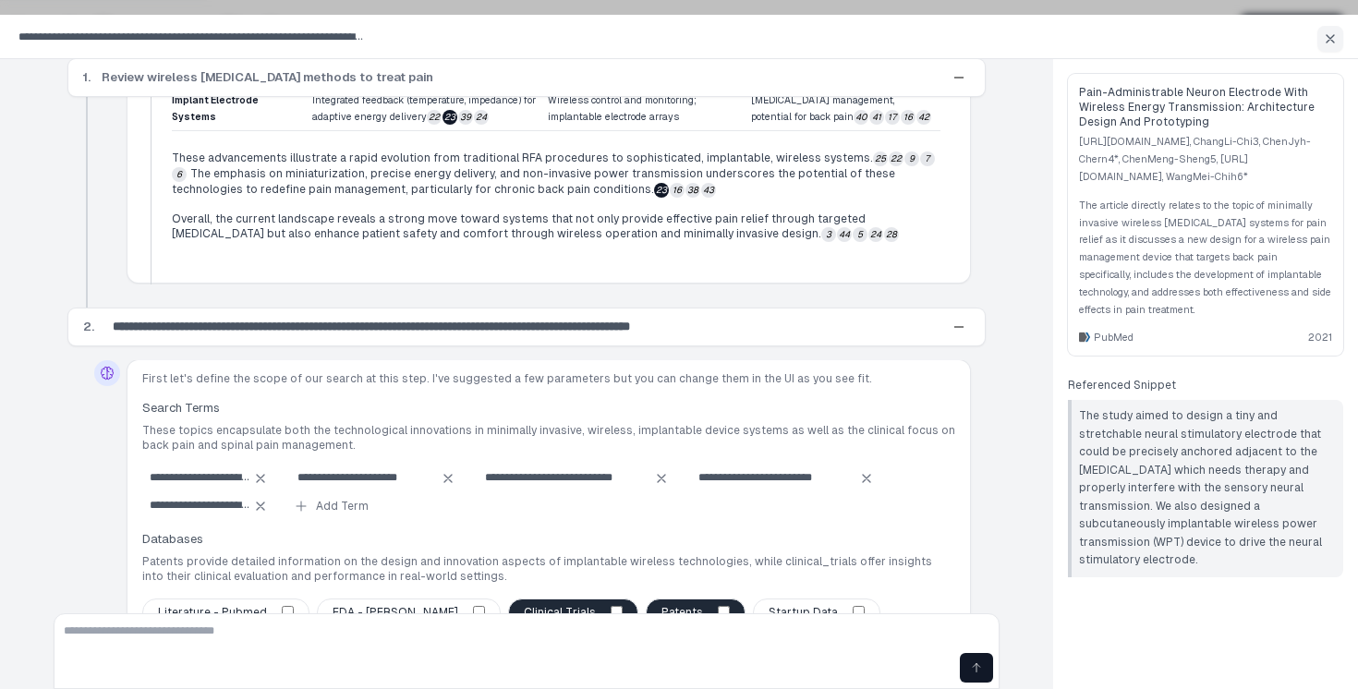
scroll to position [2236, 0]
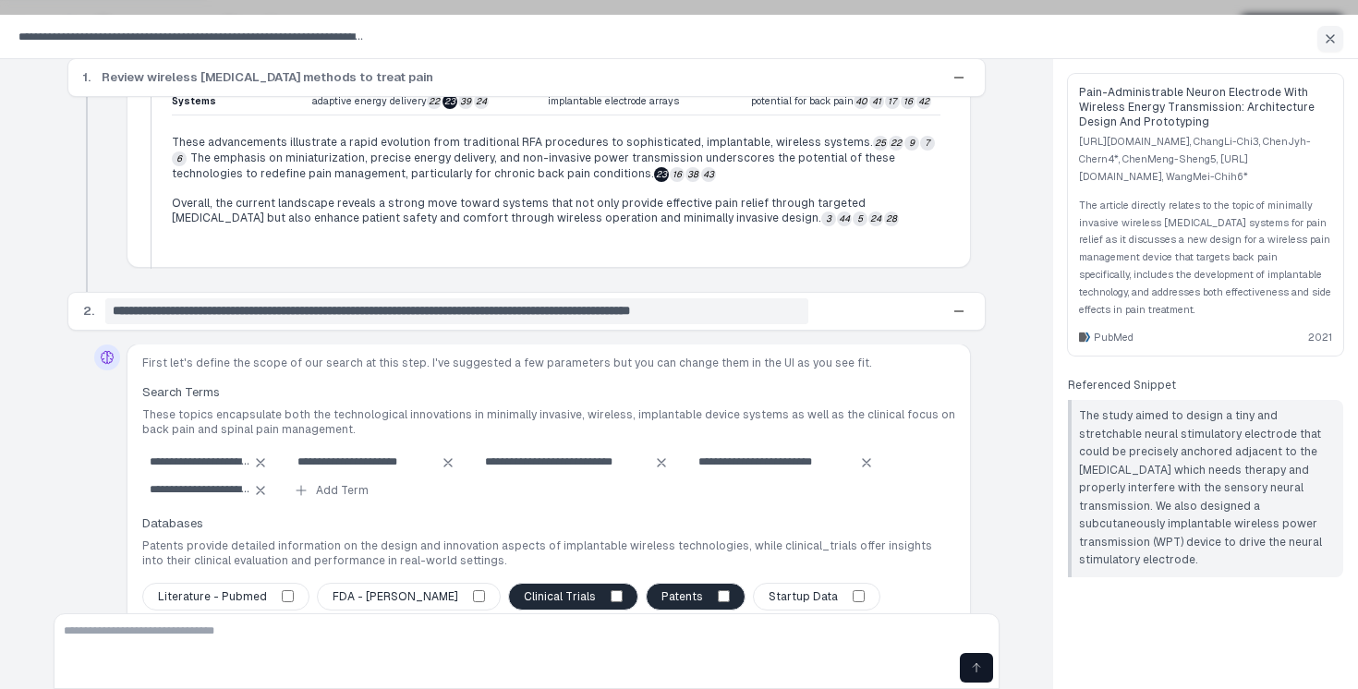
click at [504, 298] on input "**********" at bounding box center [456, 311] width 703 height 26
click at [414, 298] on input "**********" at bounding box center [456, 311] width 703 height 26
drag, startPoint x: 428, startPoint y: 236, endPoint x: 160, endPoint y: 234, distance: 267.9
click at [160, 298] on input "**********" at bounding box center [456, 311] width 703 height 26
type input "**********"
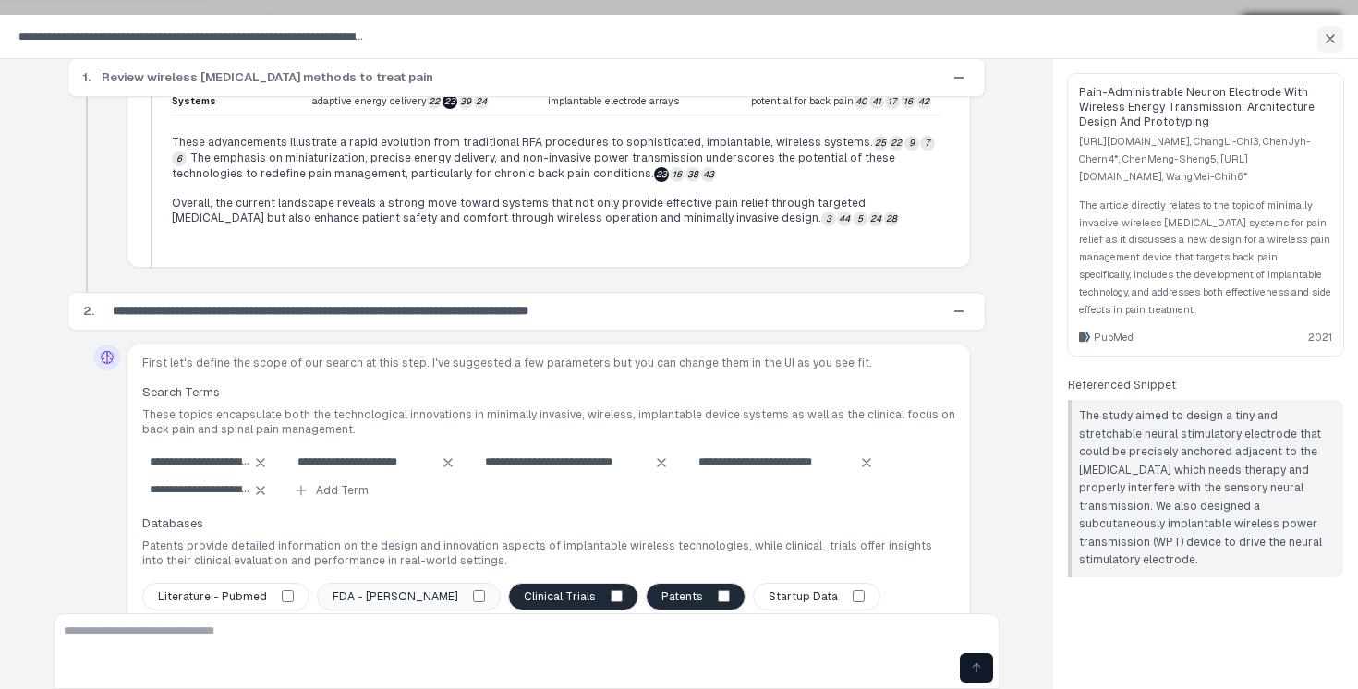
click at [350, 583] on label "FDA - [PERSON_NAME]" at bounding box center [409, 597] width 184 height 28
click at [230, 589] on span "Literature - Pubmed" at bounding box center [212, 596] width 109 height 15
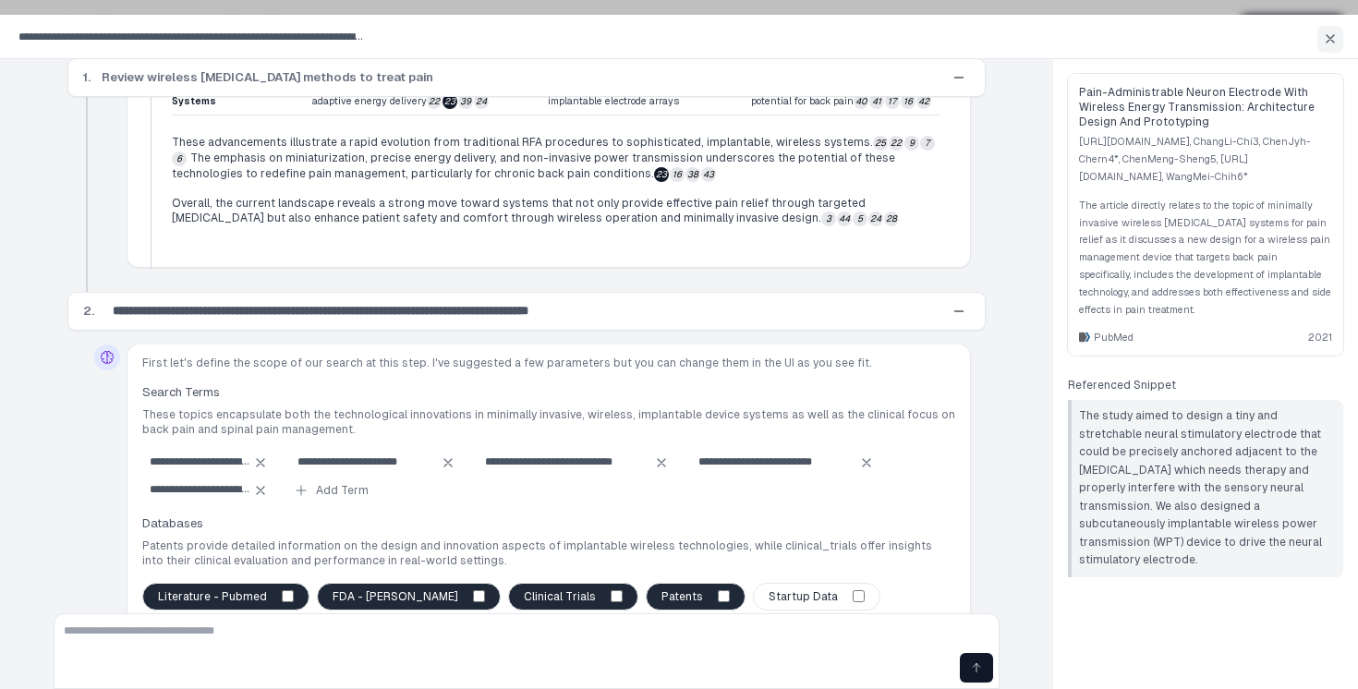
click at [662, 589] on span "Patents" at bounding box center [683, 596] width 42 height 15
click at [923, 640] on div "Run Step" at bounding box center [908, 647] width 71 height 15
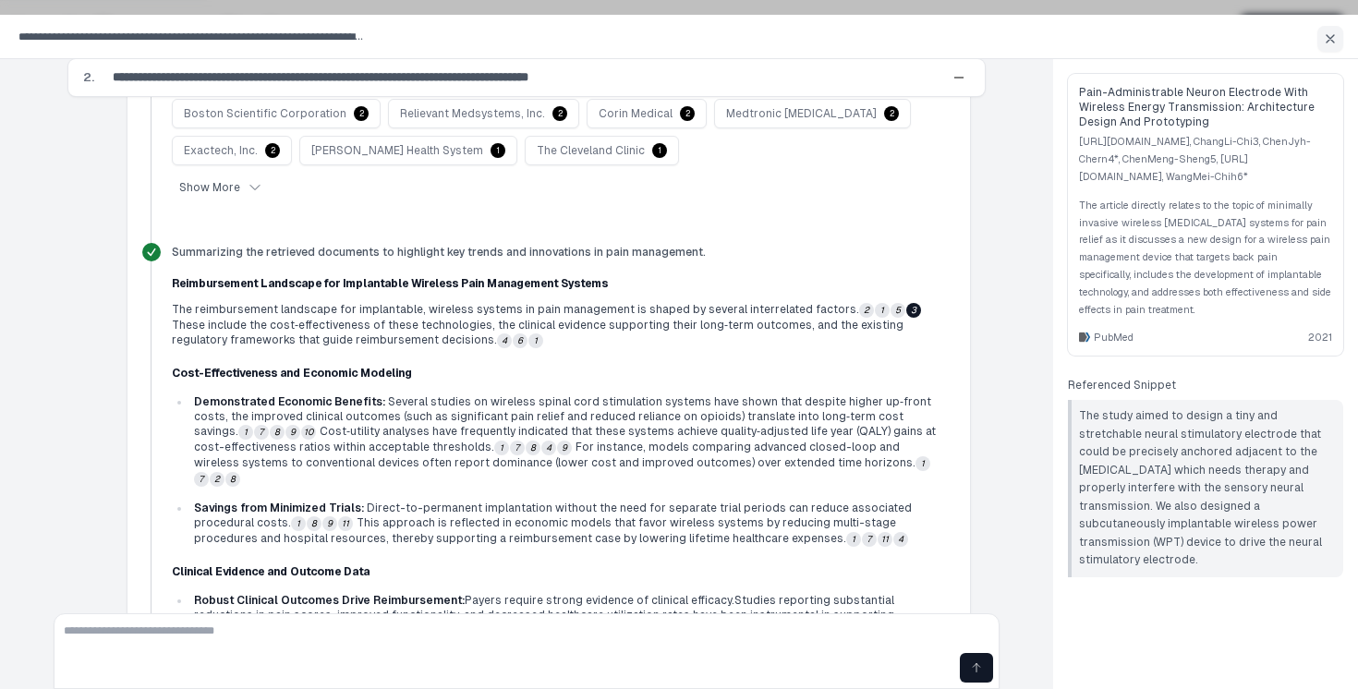
scroll to position [3101, 0]
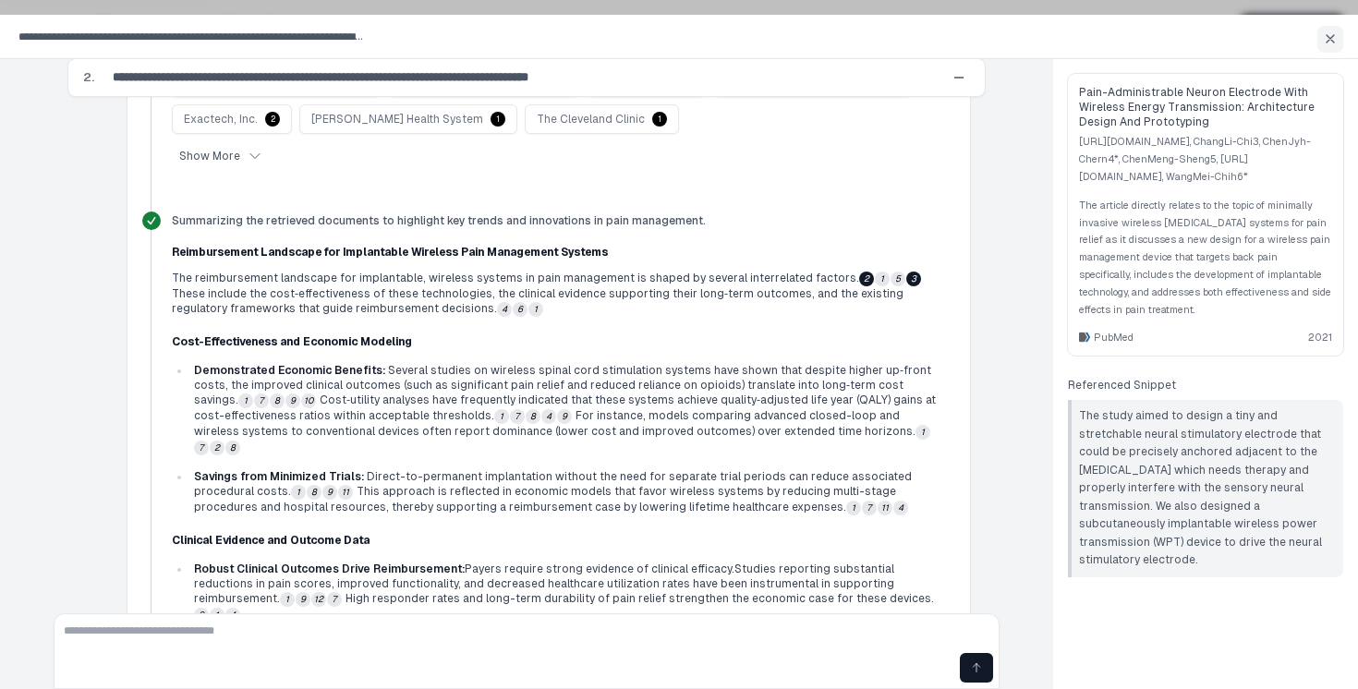
click at [859, 272] on button "2" at bounding box center [866, 279] width 15 height 15
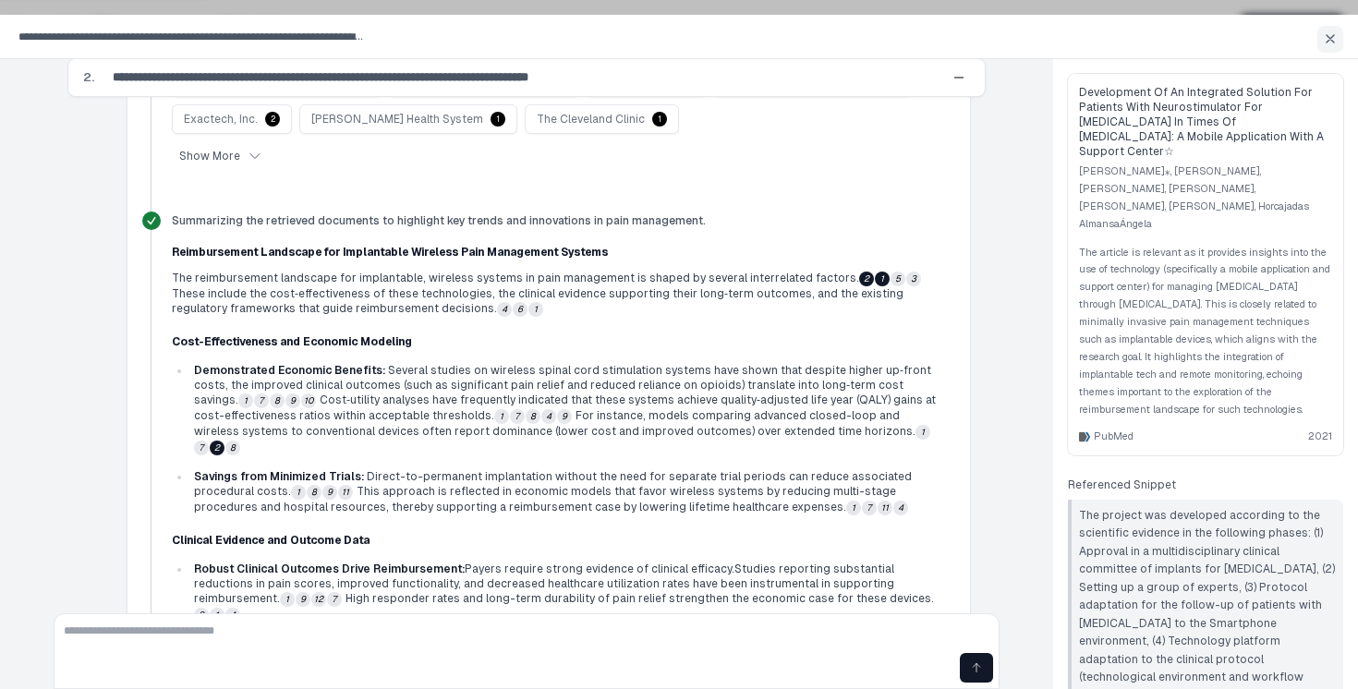
click at [875, 272] on button "1" at bounding box center [882, 279] width 15 height 15
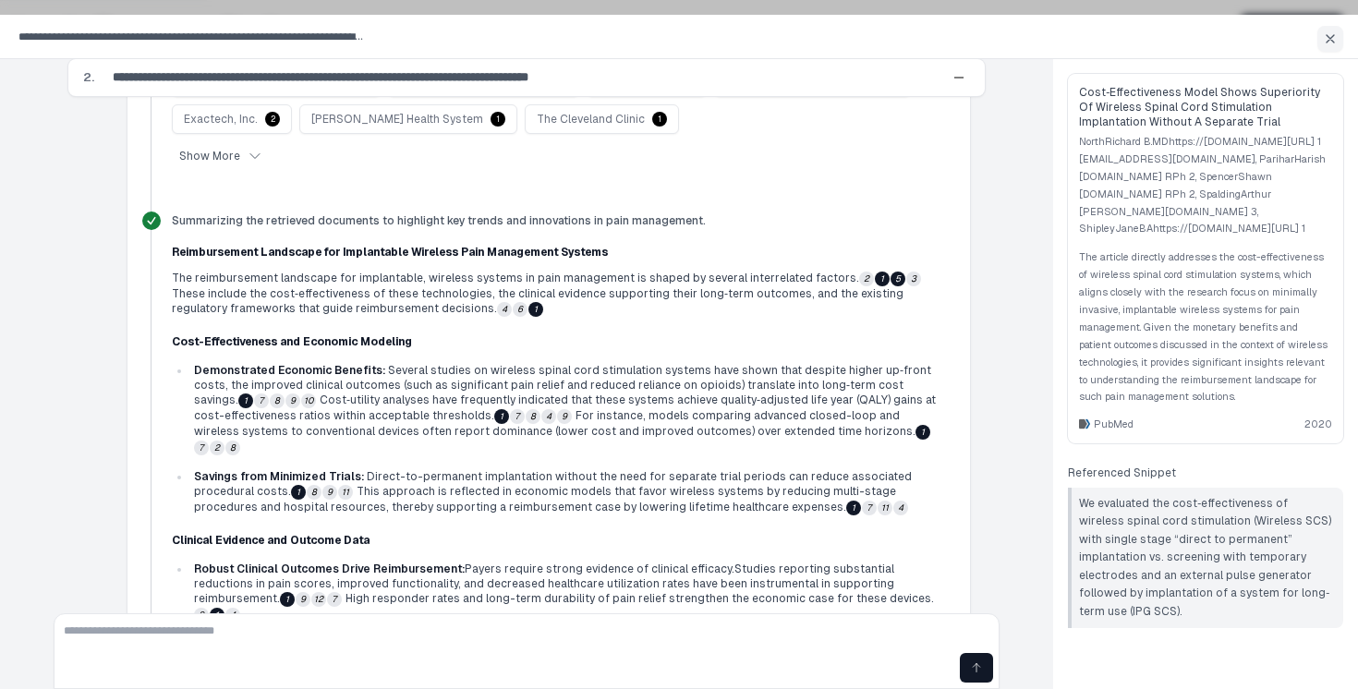
click at [891, 272] on button "5" at bounding box center [898, 279] width 15 height 15
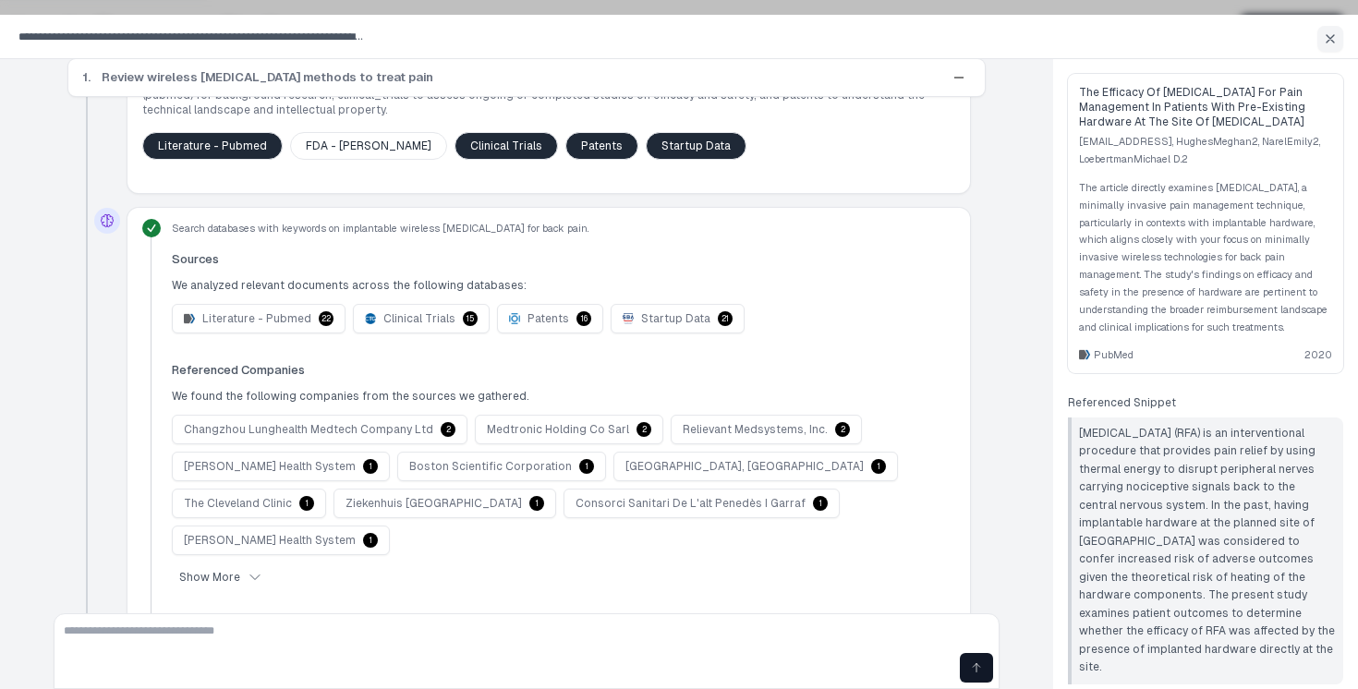
scroll to position [565, 0]
click at [652, 311] on span "Startup Data" at bounding box center [675, 318] width 69 height 15
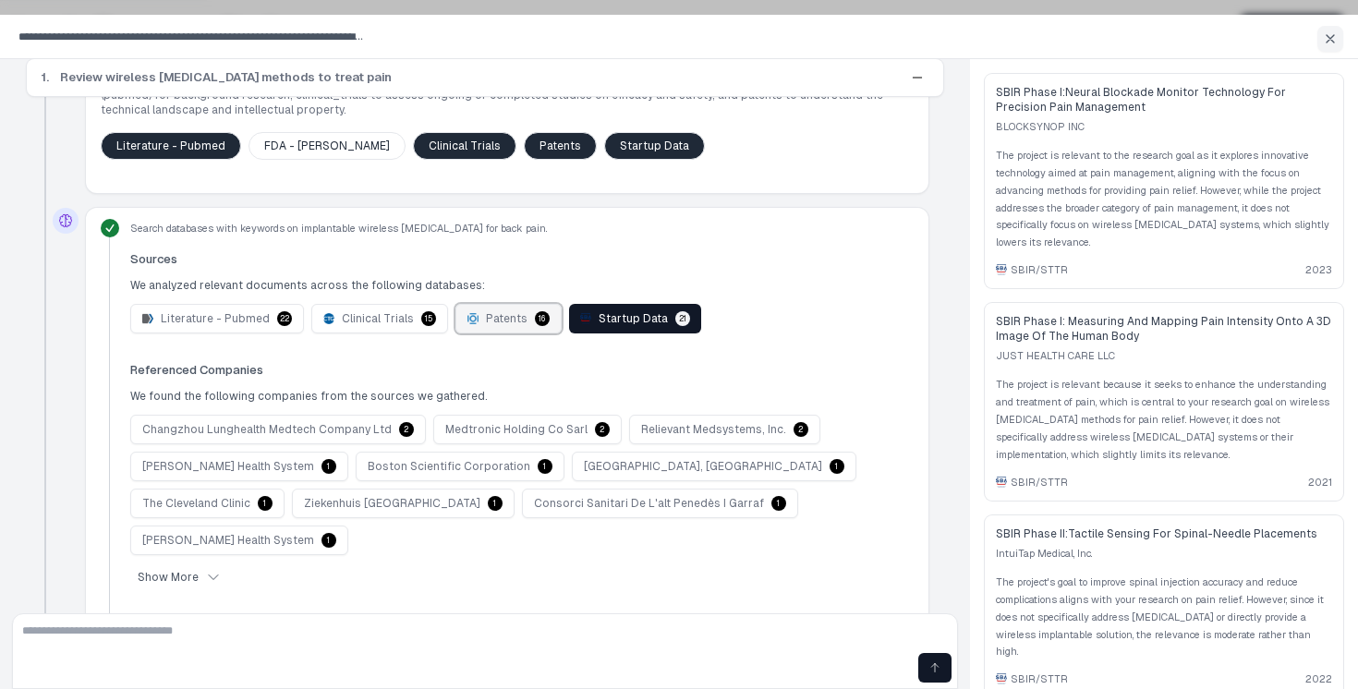
click at [492, 311] on span "Patents" at bounding box center [507, 318] width 42 height 15
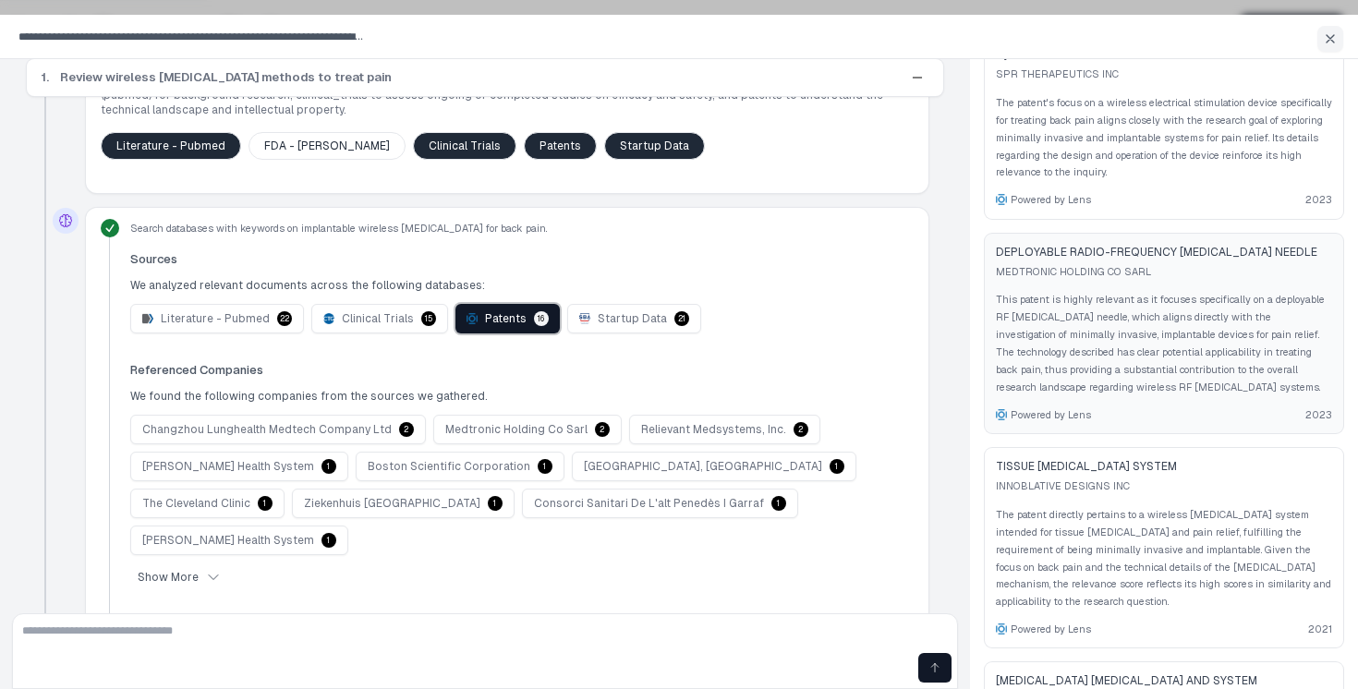
scroll to position [42, 0]
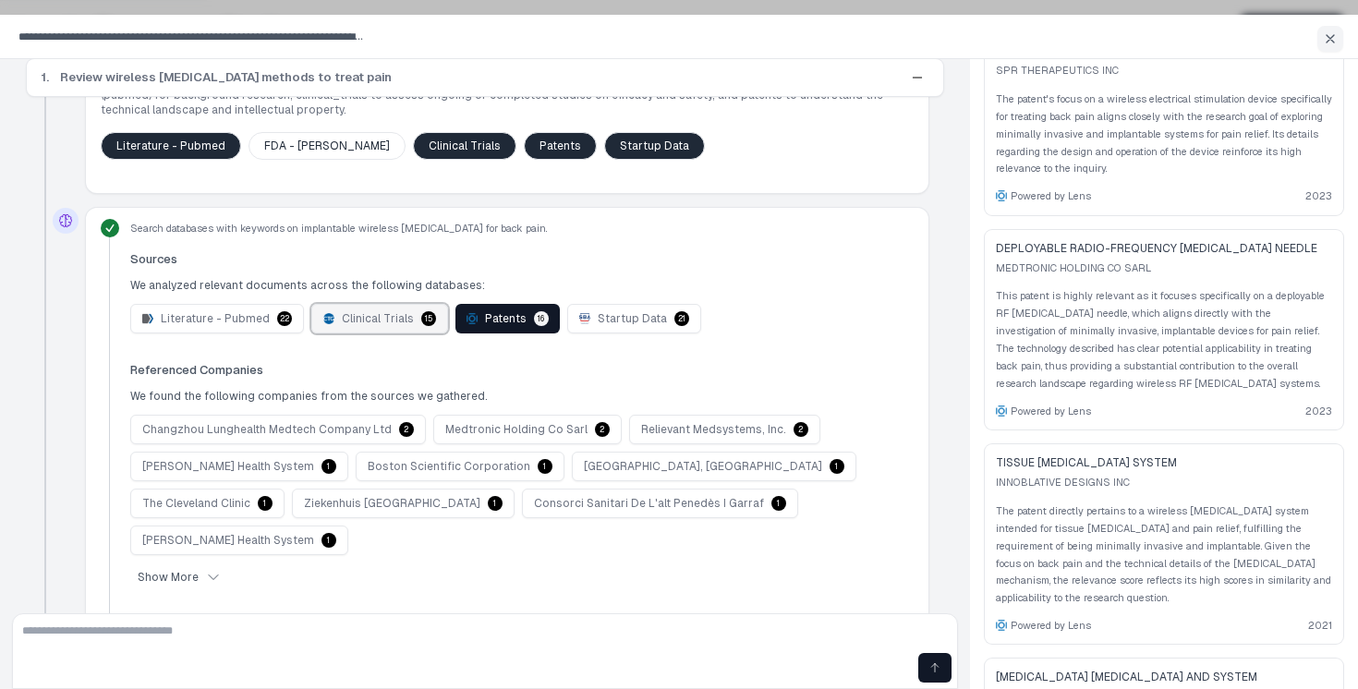
click at [377, 311] on span "Clinical Trials" at bounding box center [378, 318] width 72 height 15
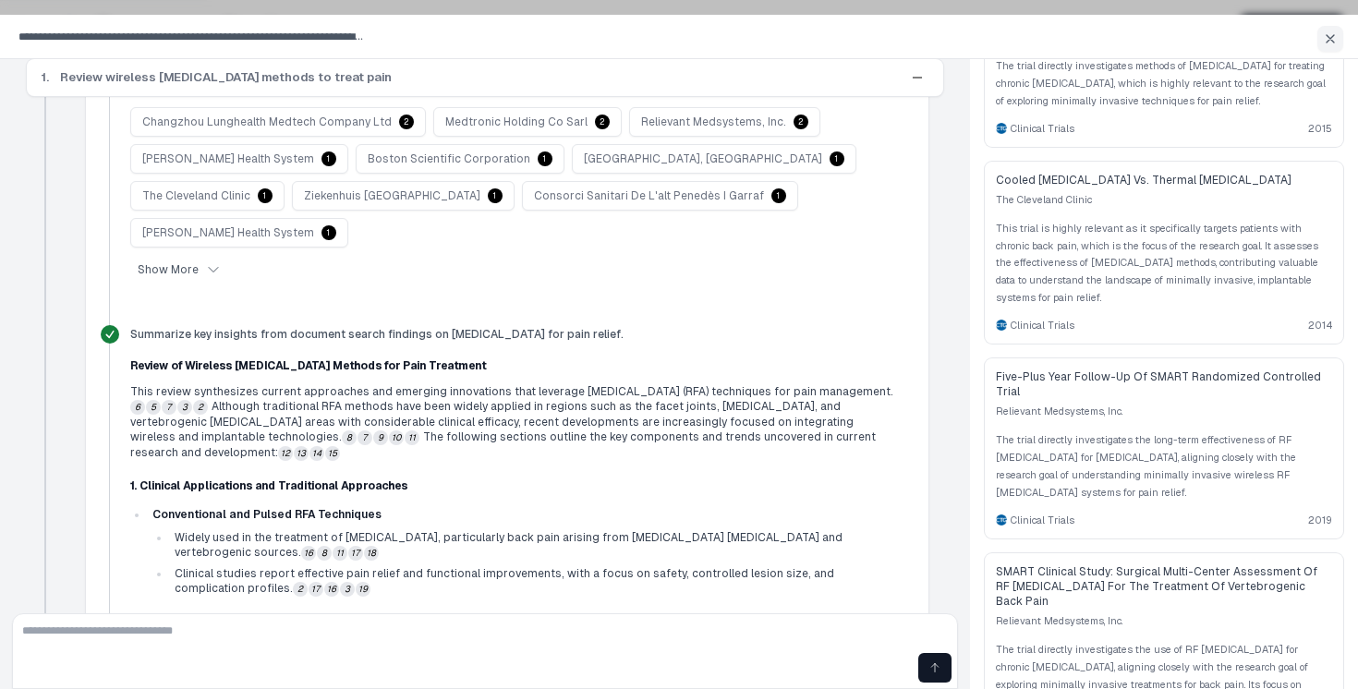
scroll to position [867, 0]
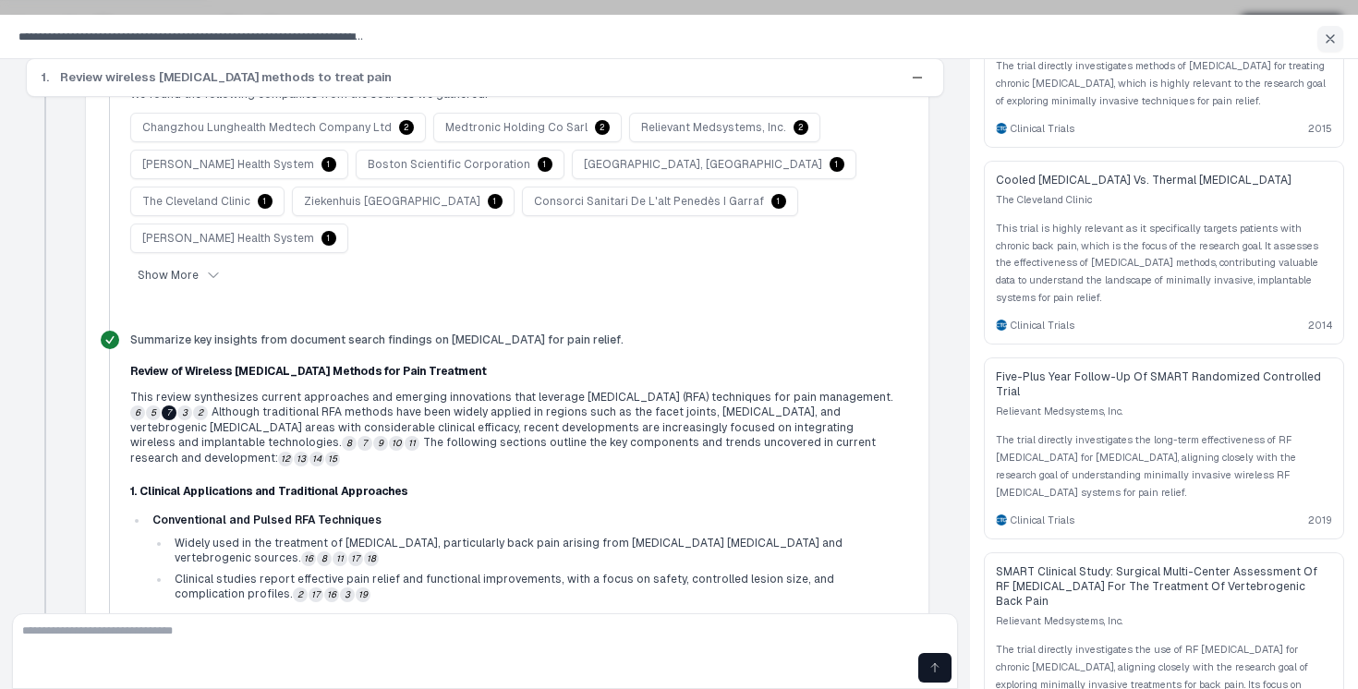
click at [176, 406] on button "7" at bounding box center [169, 413] width 15 height 15
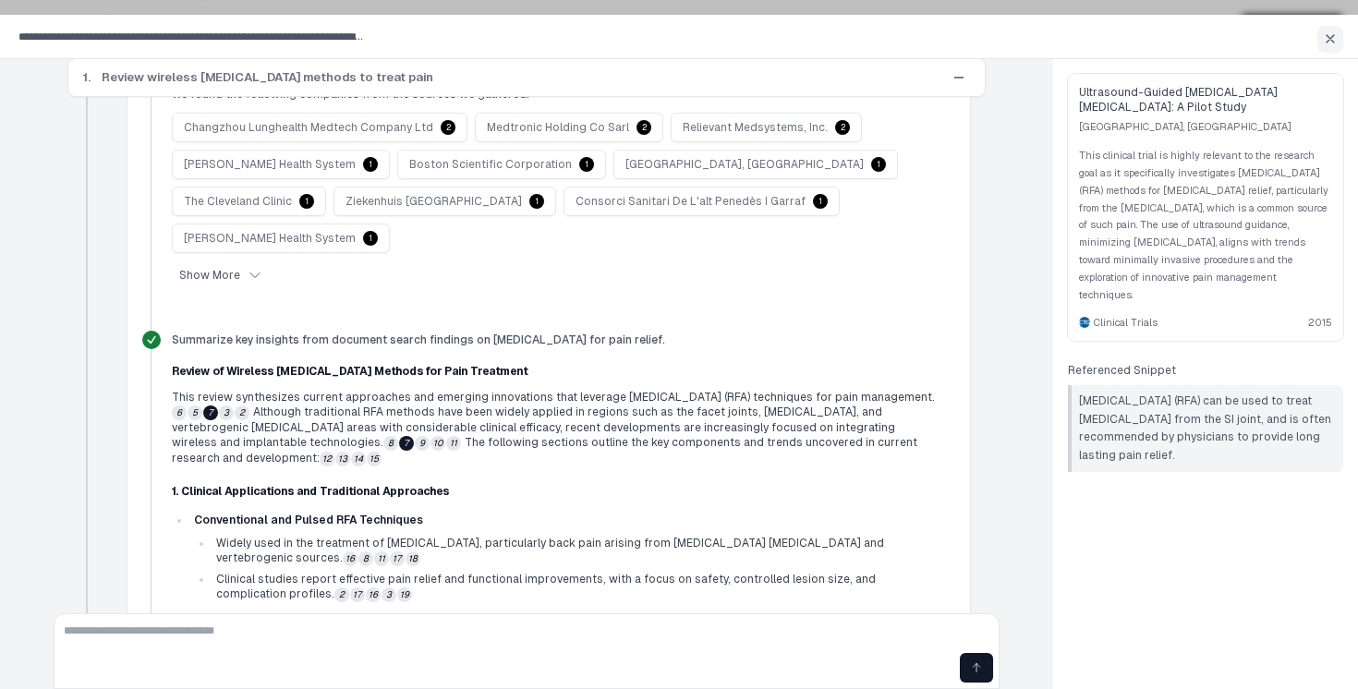
scroll to position [0, 0]
click at [224, 406] on button "3" at bounding box center [226, 413] width 15 height 15
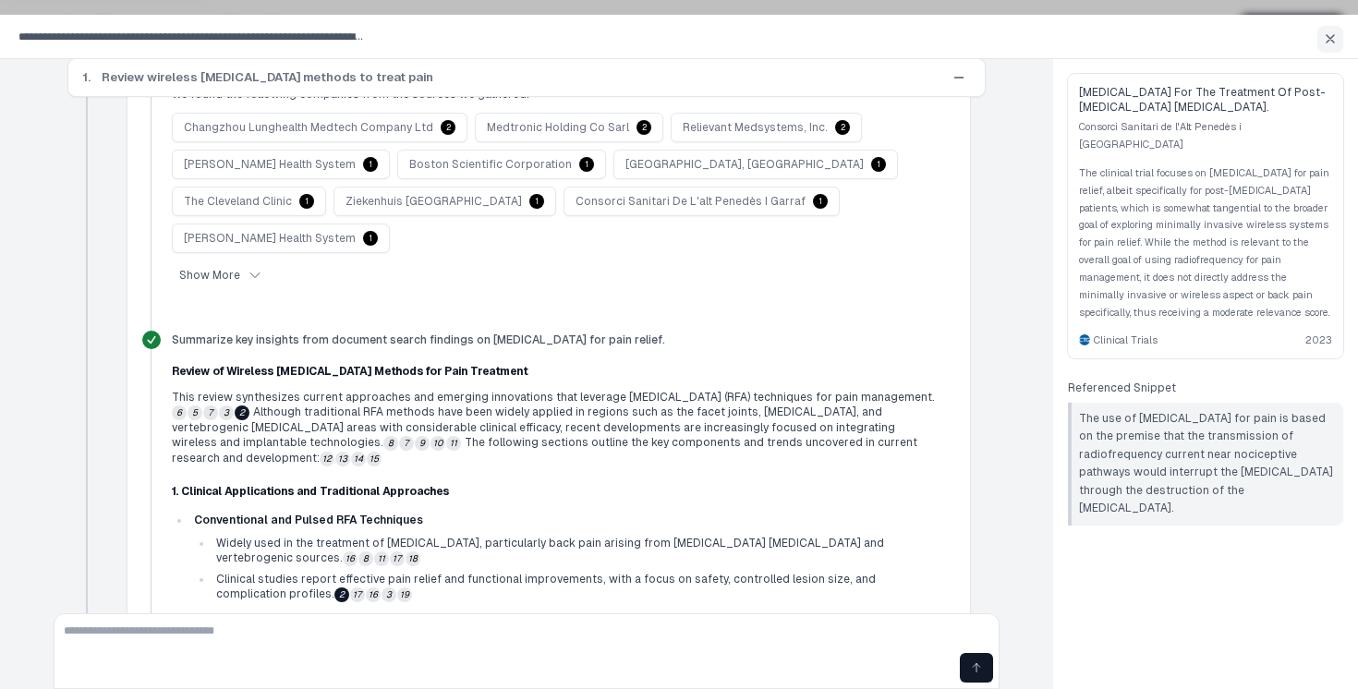
drag, startPoint x: 1081, startPoint y: 416, endPoint x: 1273, endPoint y: 504, distance: 211.7
click at [1273, 504] on blockquote "The use of [MEDICAL_DATA] for pain is based on the premise that the transmissio…" at bounding box center [1205, 464] width 275 height 123
click at [1256, 495] on p "The use of [MEDICAL_DATA] for pain is based on the premise that the transmissio…" at bounding box center [1207, 464] width 257 height 108
drag, startPoint x: 1262, startPoint y: 491, endPoint x: 1079, endPoint y: 418, distance: 197.0
click at [1079, 418] on p "The use of [MEDICAL_DATA] for pain is based on the premise that the transmissio…" at bounding box center [1207, 464] width 257 height 108
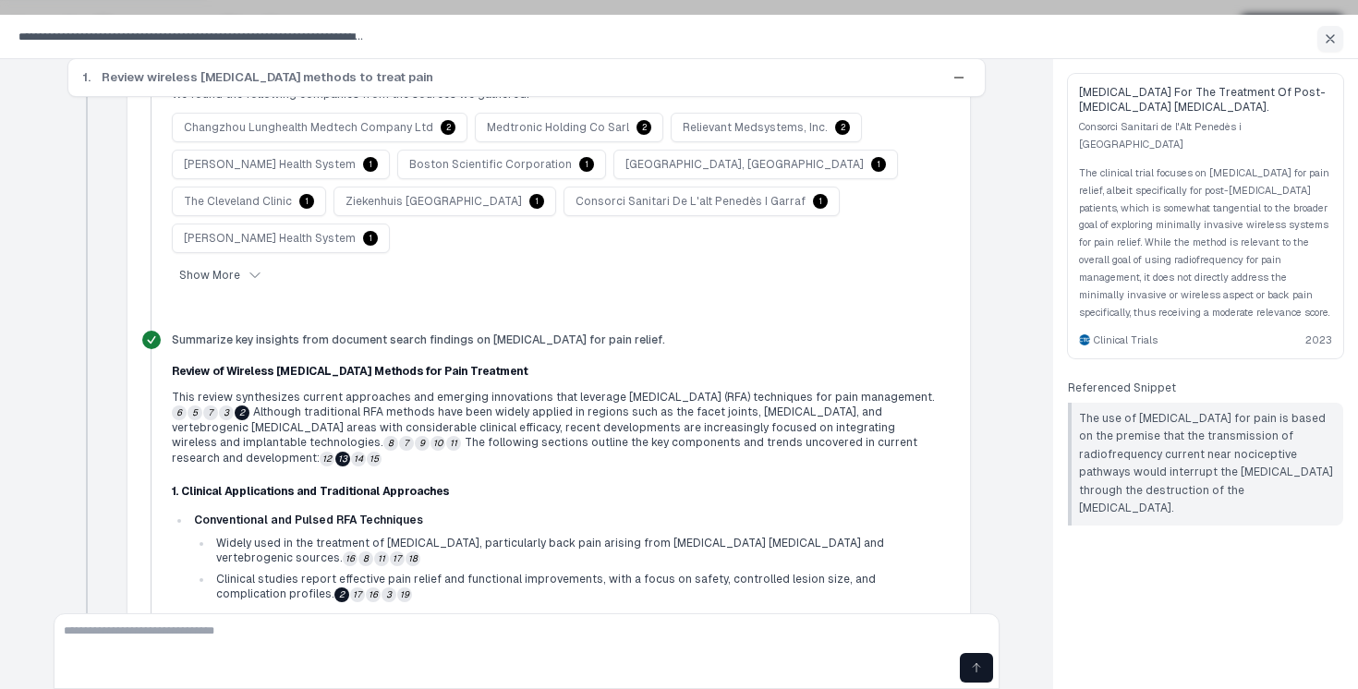
click at [350, 452] on button "13" at bounding box center [342, 459] width 15 height 15
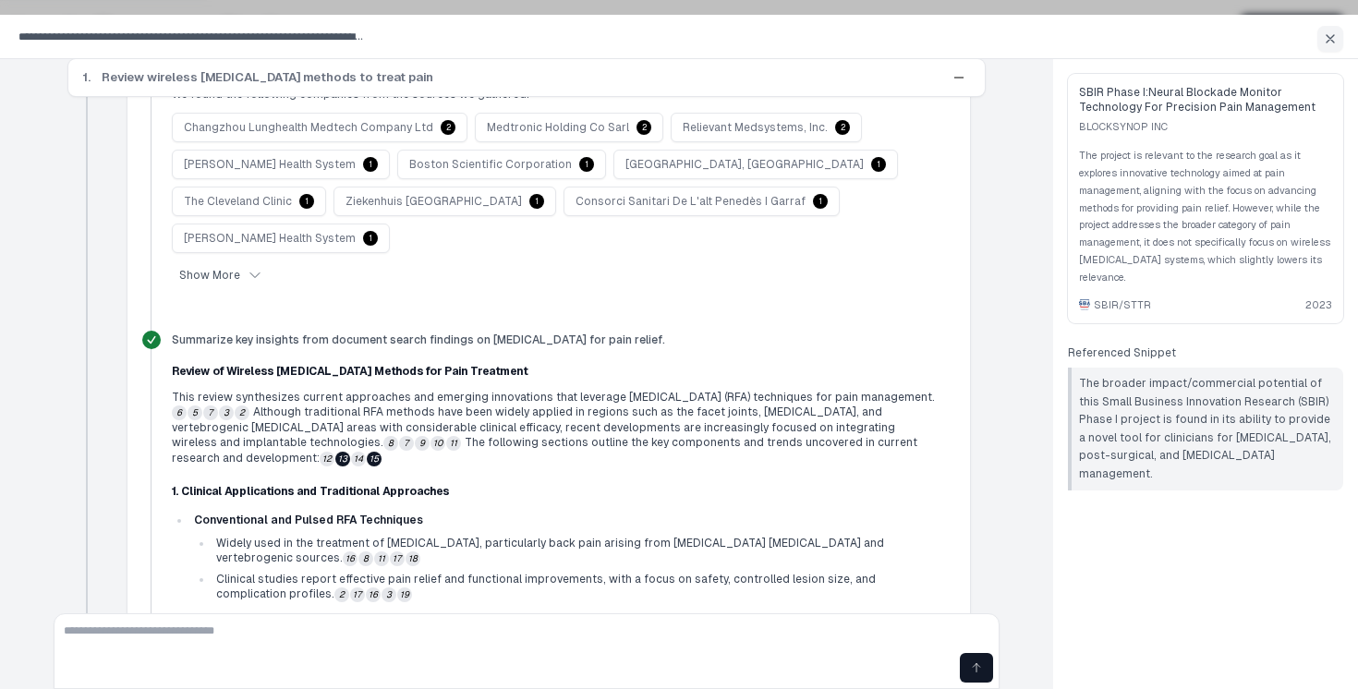
click at [382, 452] on button "15" at bounding box center [374, 459] width 15 height 15
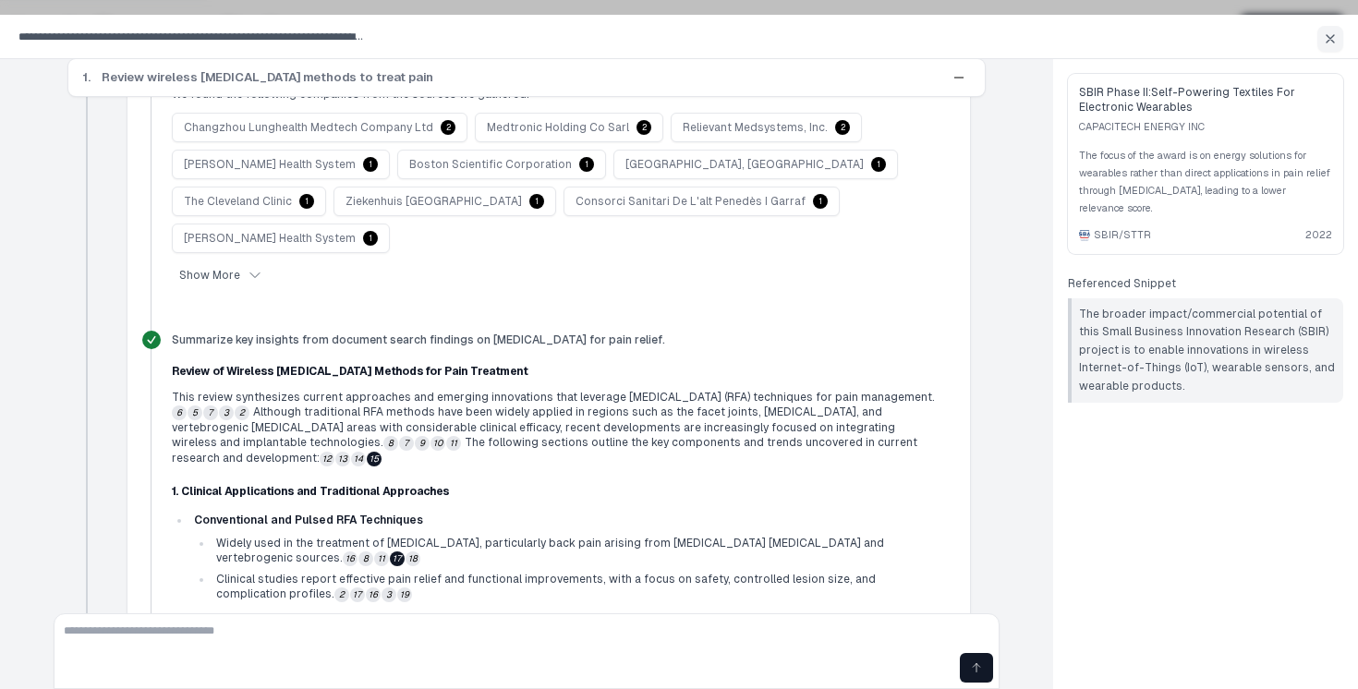
click at [390, 552] on button "17" at bounding box center [397, 559] width 15 height 15
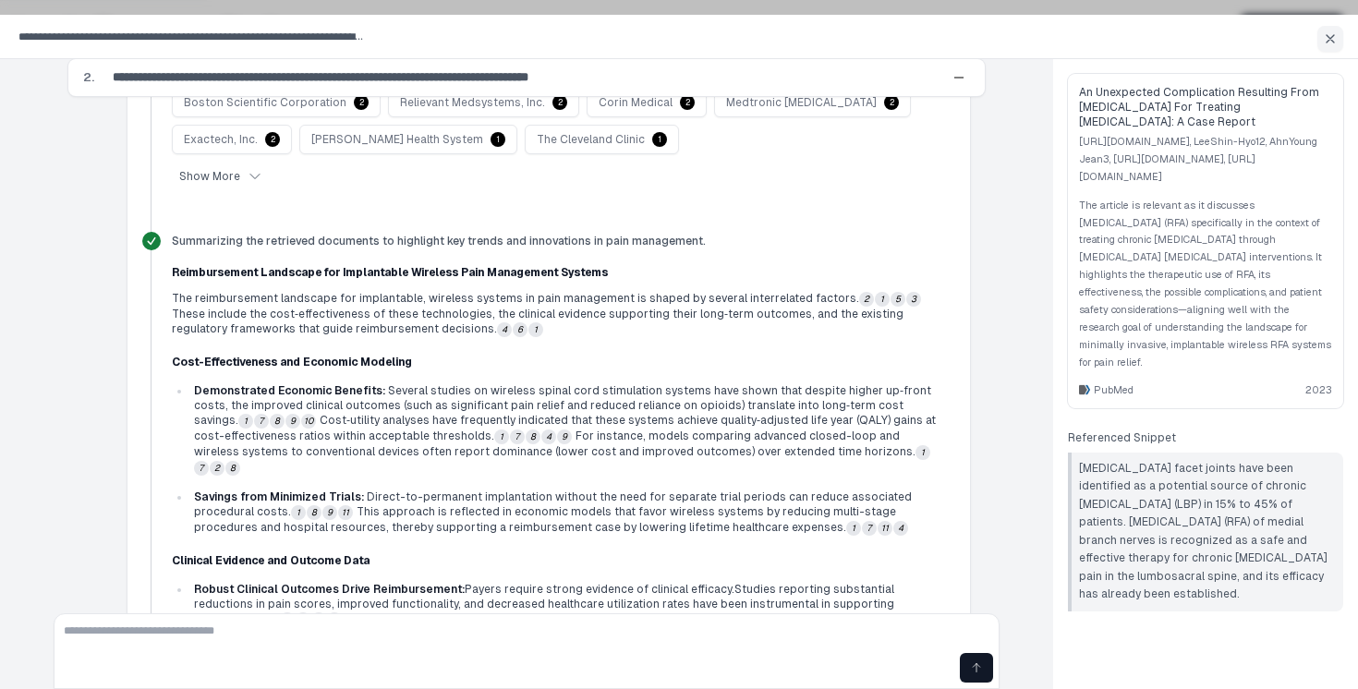
scroll to position [3103, 0]
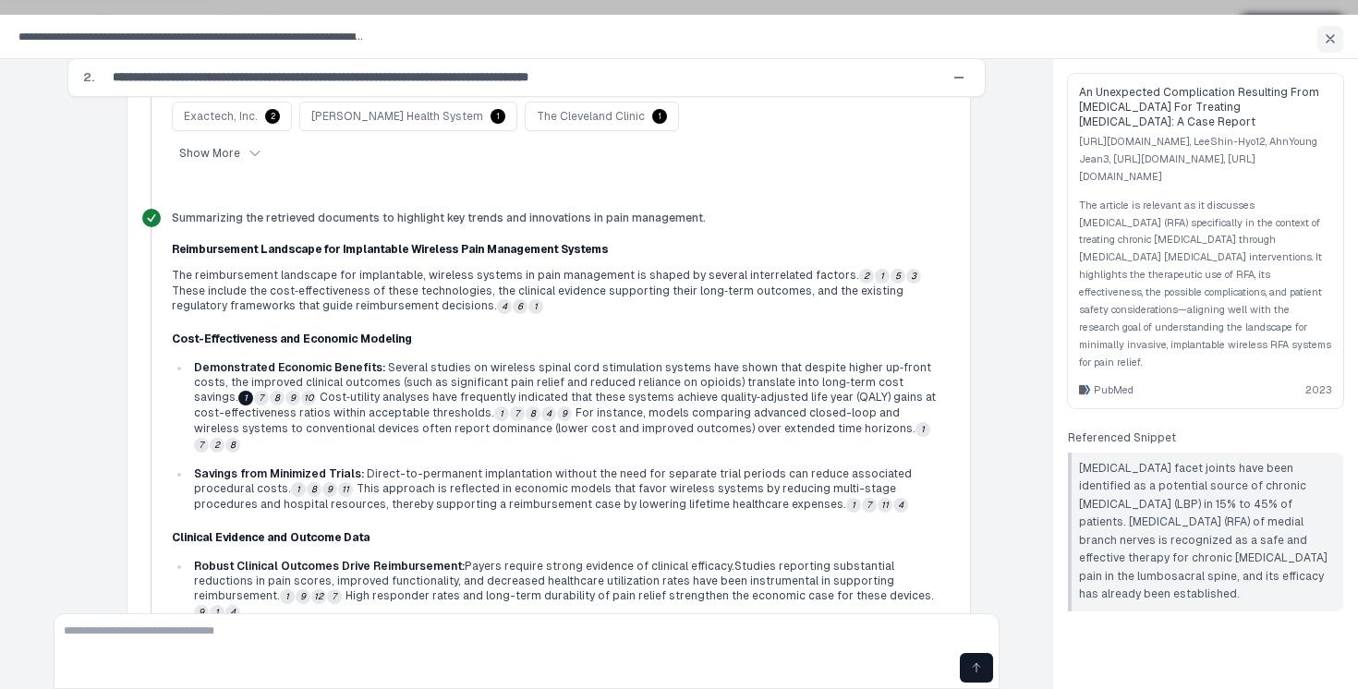
click at [253, 391] on button "1" at bounding box center [245, 398] width 15 height 15
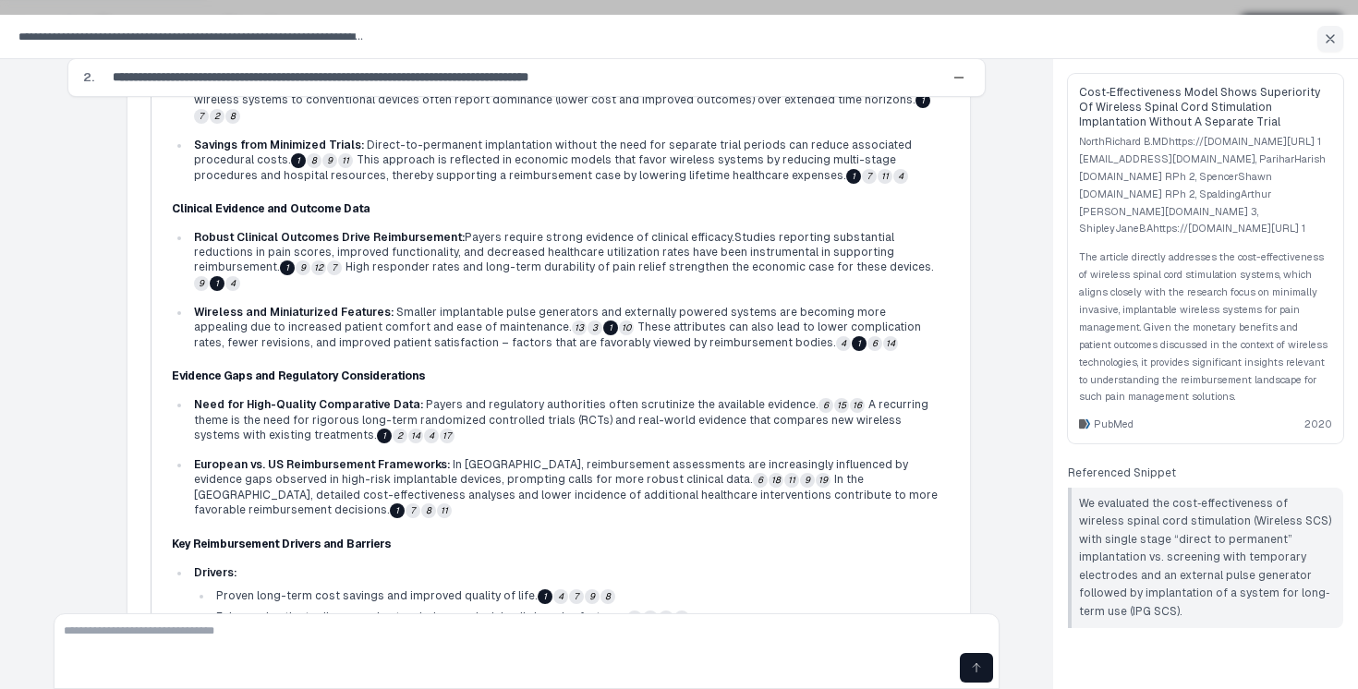
scroll to position [3436, 0]
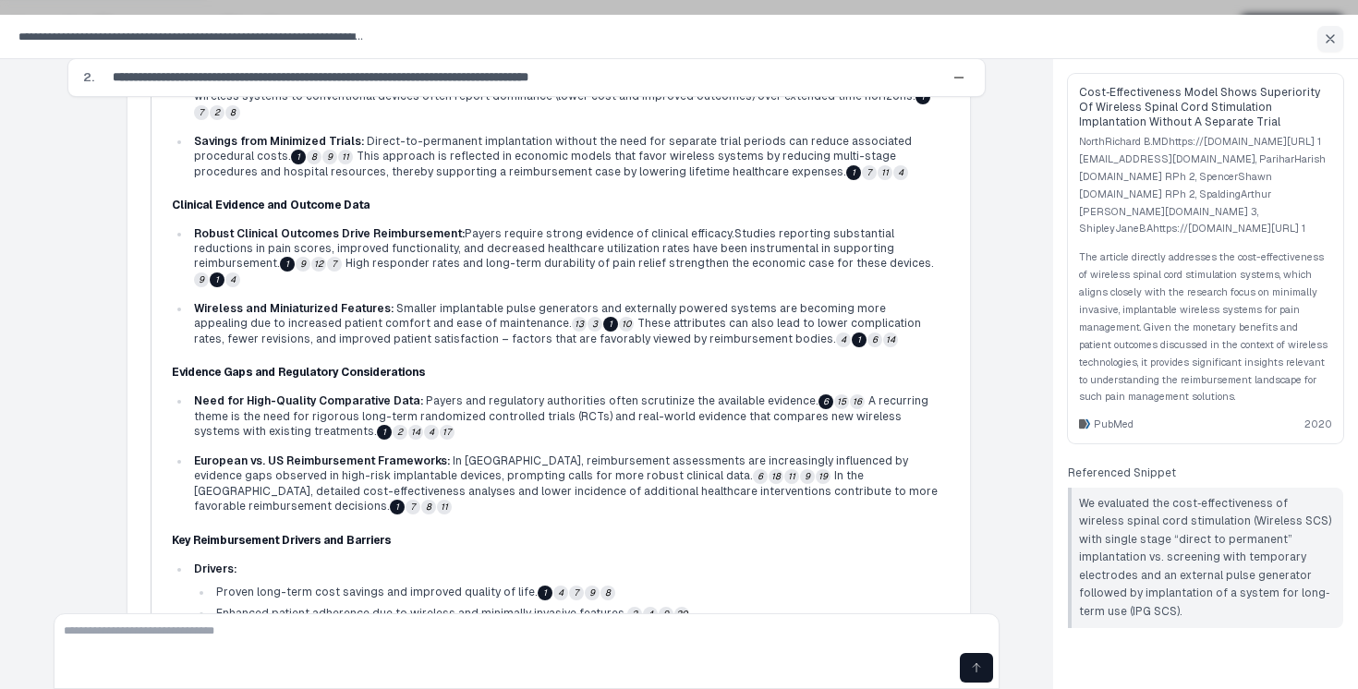
click at [819, 395] on button "6" at bounding box center [826, 402] width 15 height 15
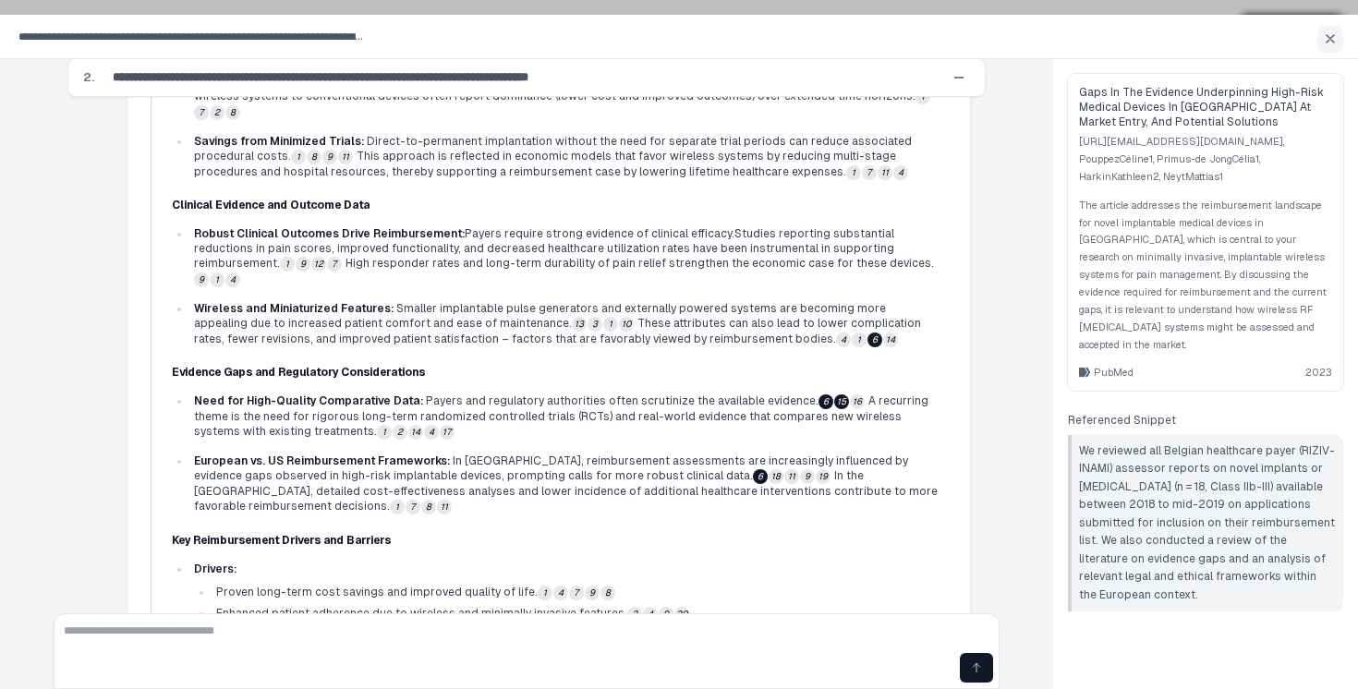
click at [572, 89] on button "15" at bounding box center [564, 81] width 15 height 15
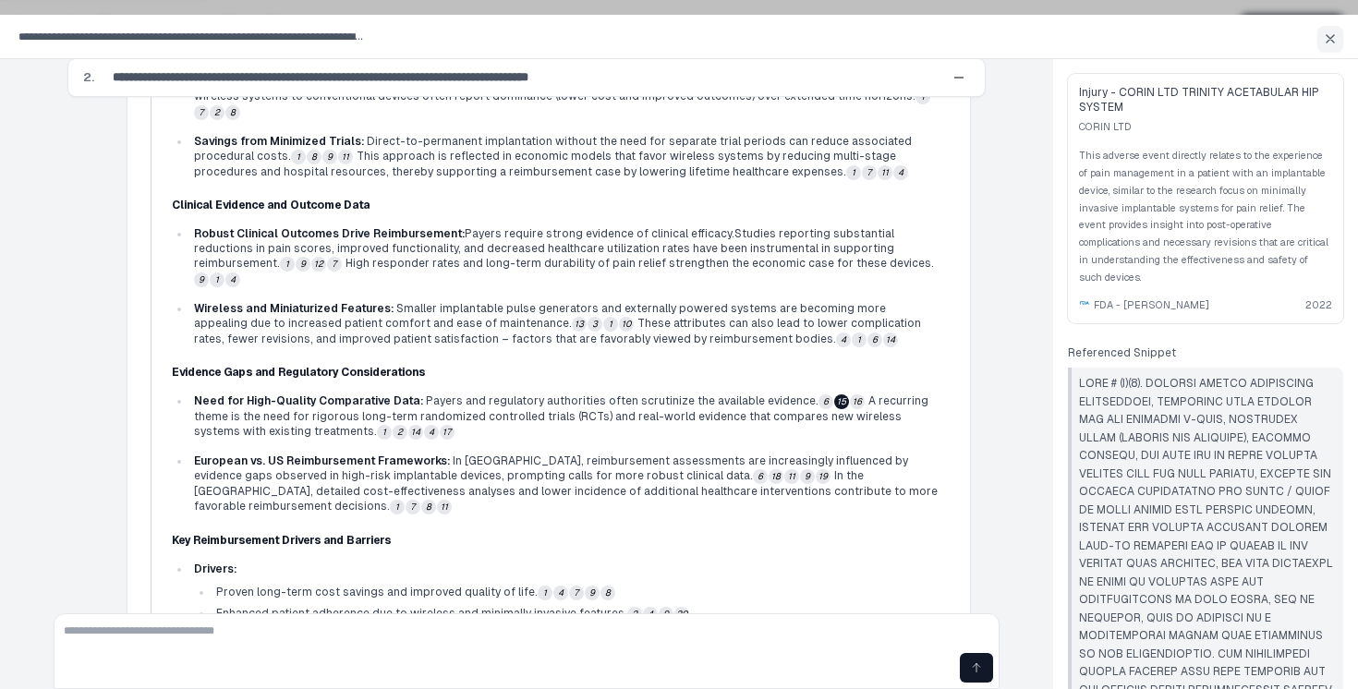
scroll to position [4, 0]
click at [916, 104] on button "16" at bounding box center [923, 97] width 15 height 15
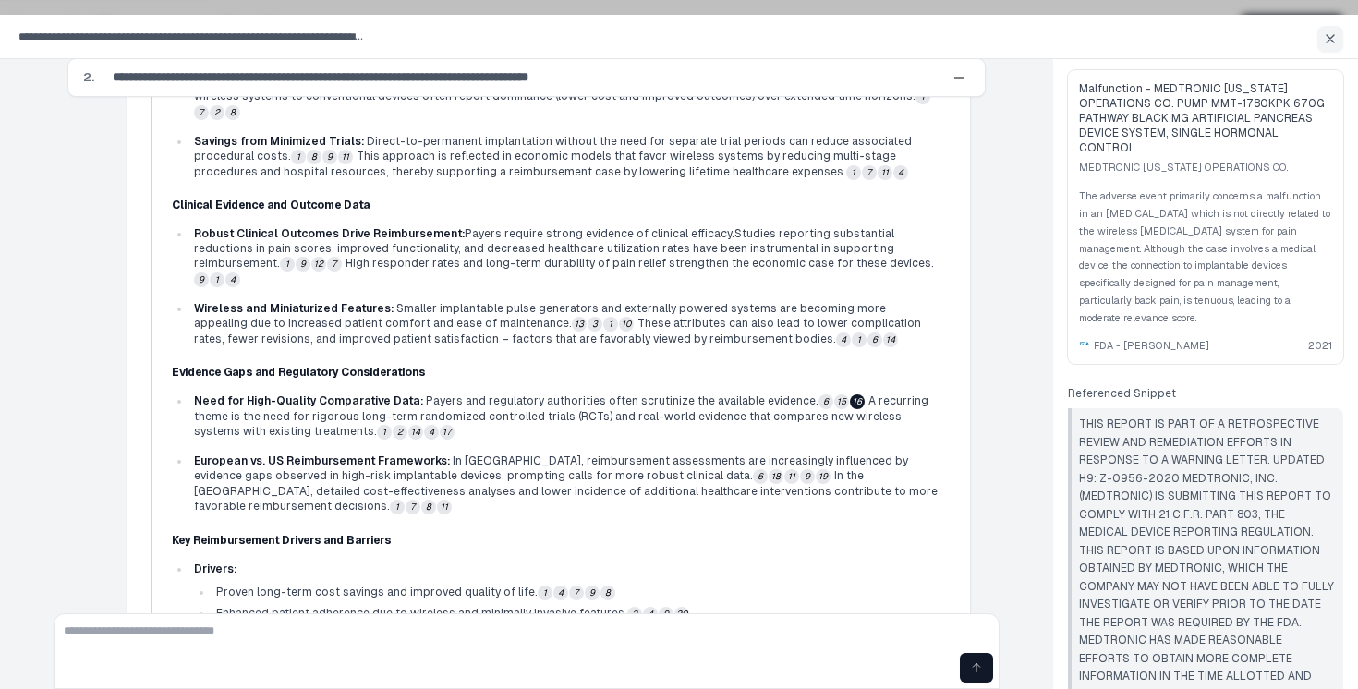
scroll to position [47, 0]
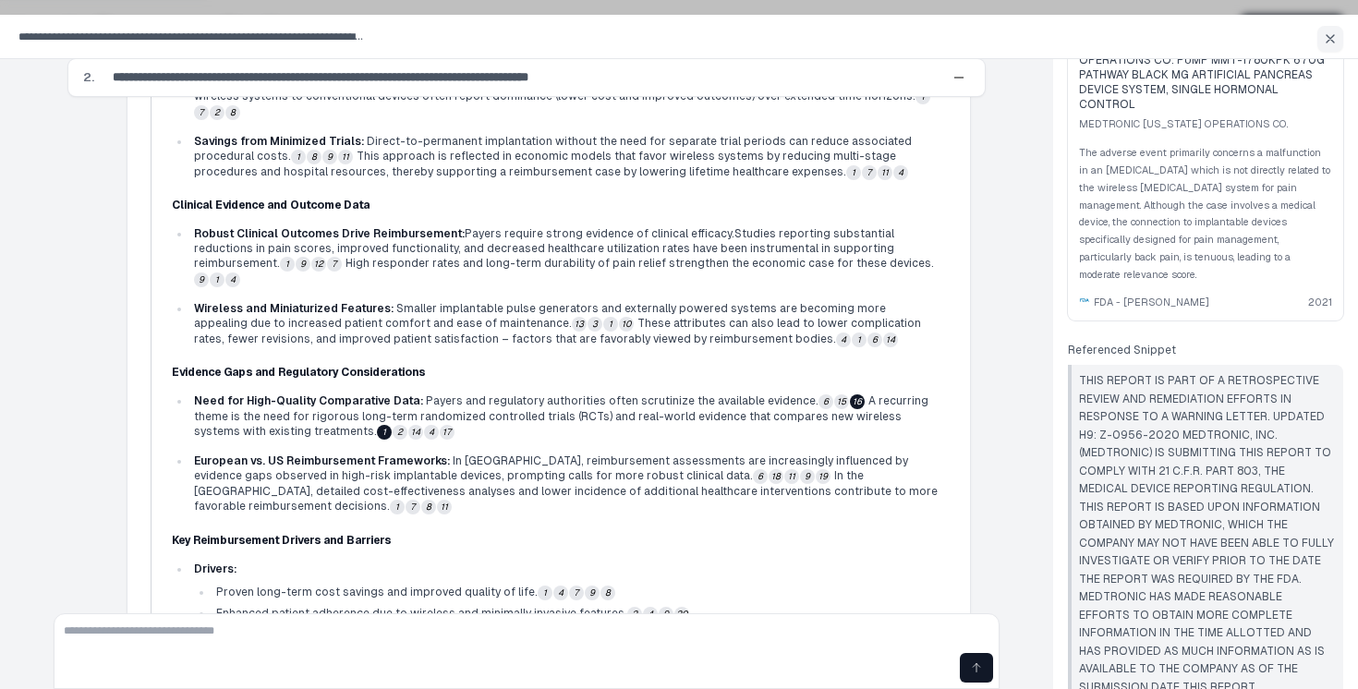
click at [377, 425] on button "1" at bounding box center [384, 432] width 15 height 15
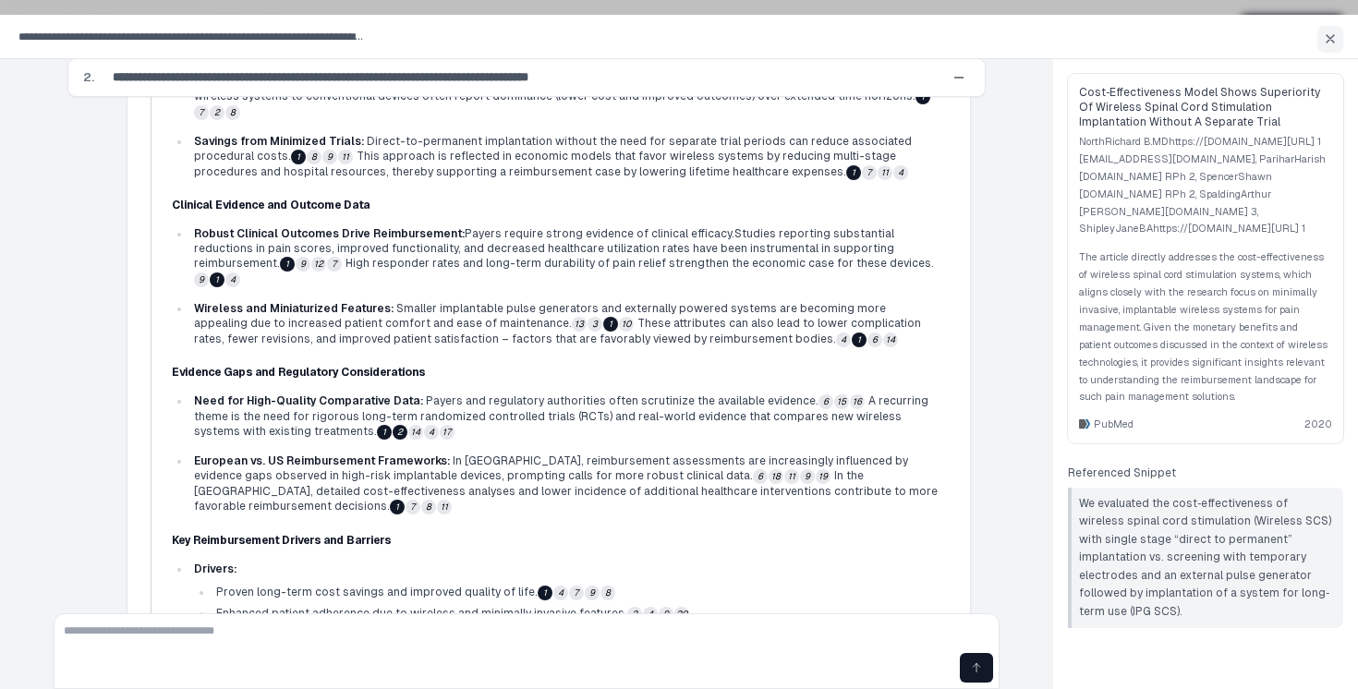
click at [393, 425] on button "2" at bounding box center [400, 432] width 15 height 15
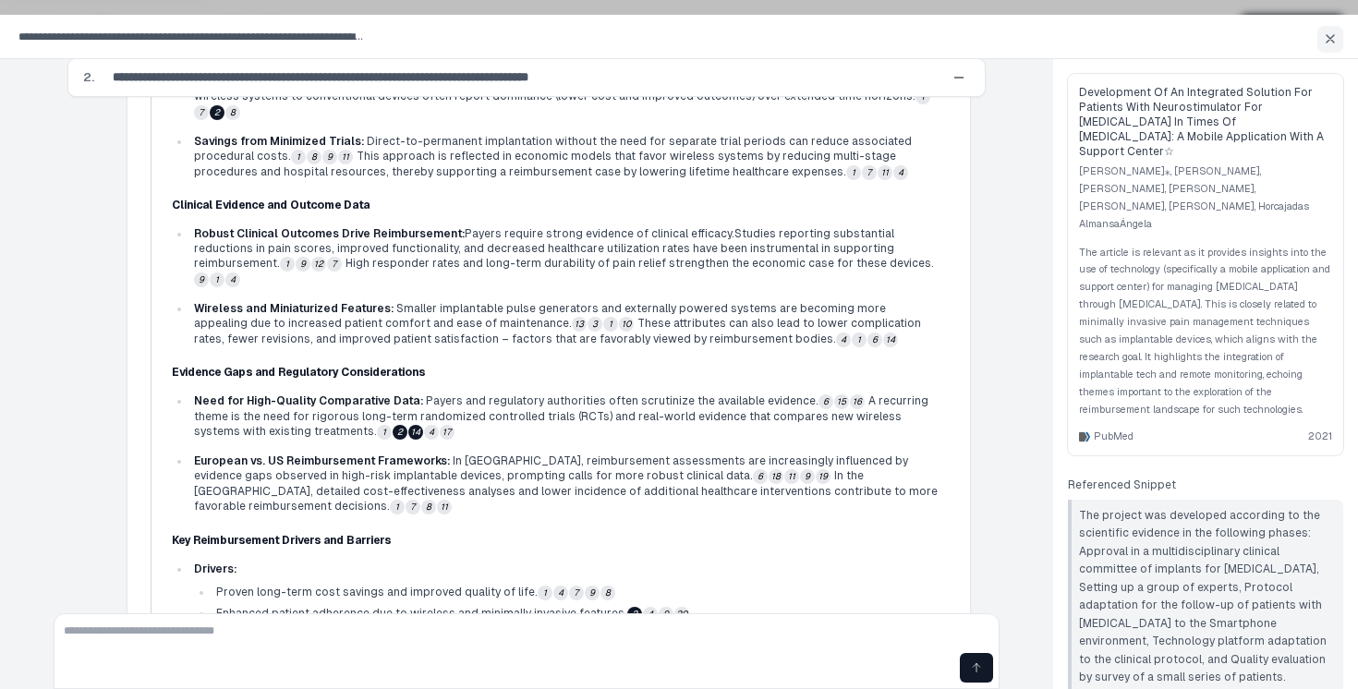
click at [408, 425] on button "14" at bounding box center [415, 432] width 15 height 15
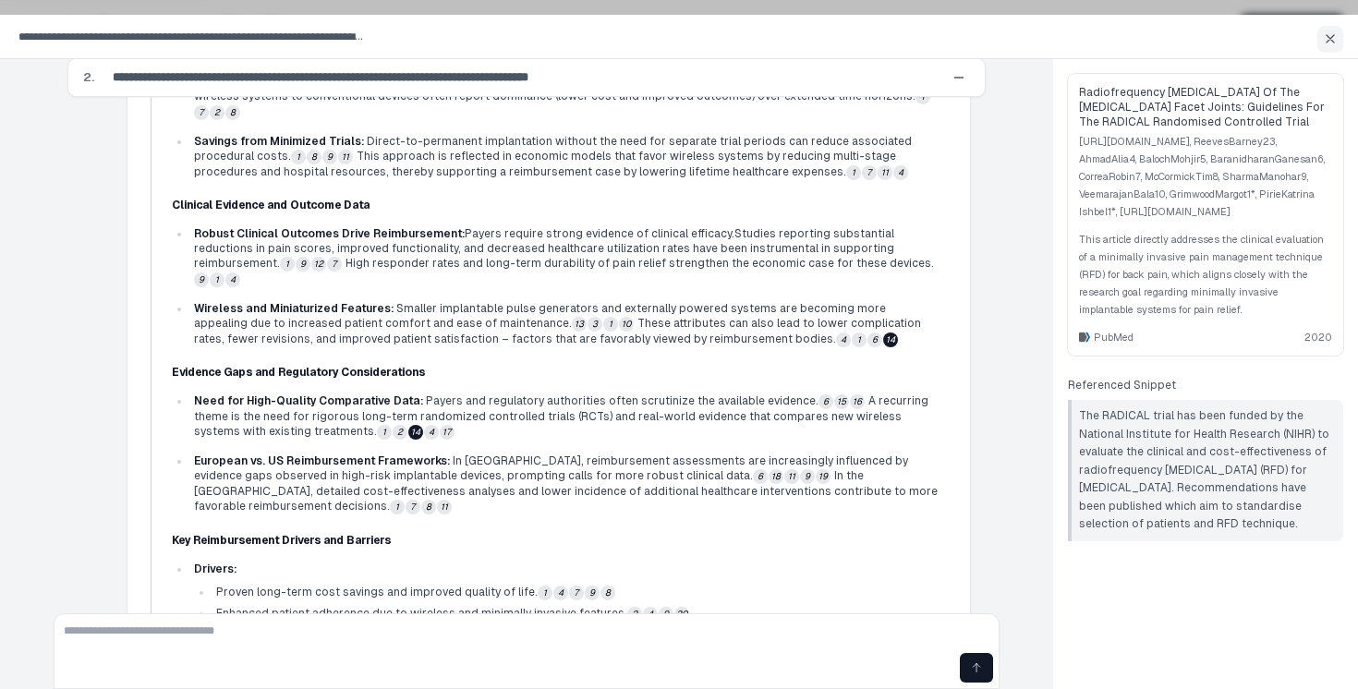
click at [1202, 637] on div "Radiofrequency [MEDICAL_DATA] of the [MEDICAL_DATA] facet joints: guidelines fo…" at bounding box center [1205, 381] width 305 height 645
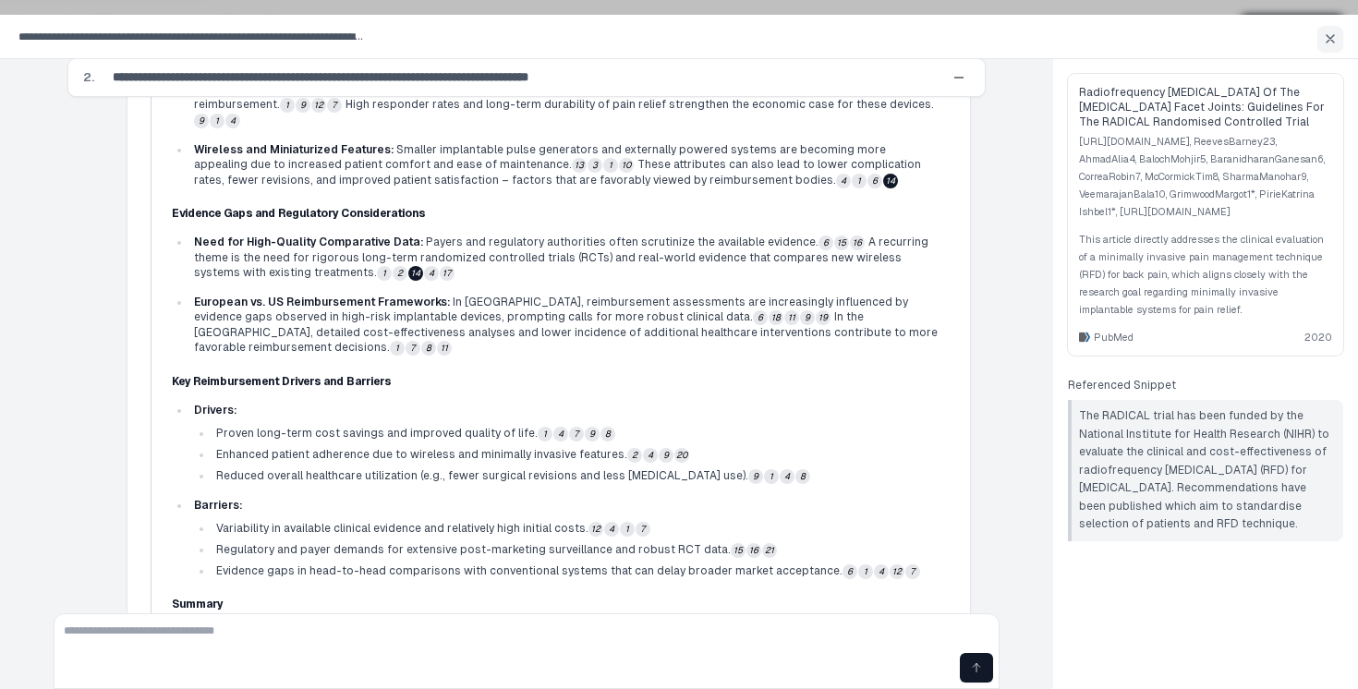
scroll to position [3646, 0]
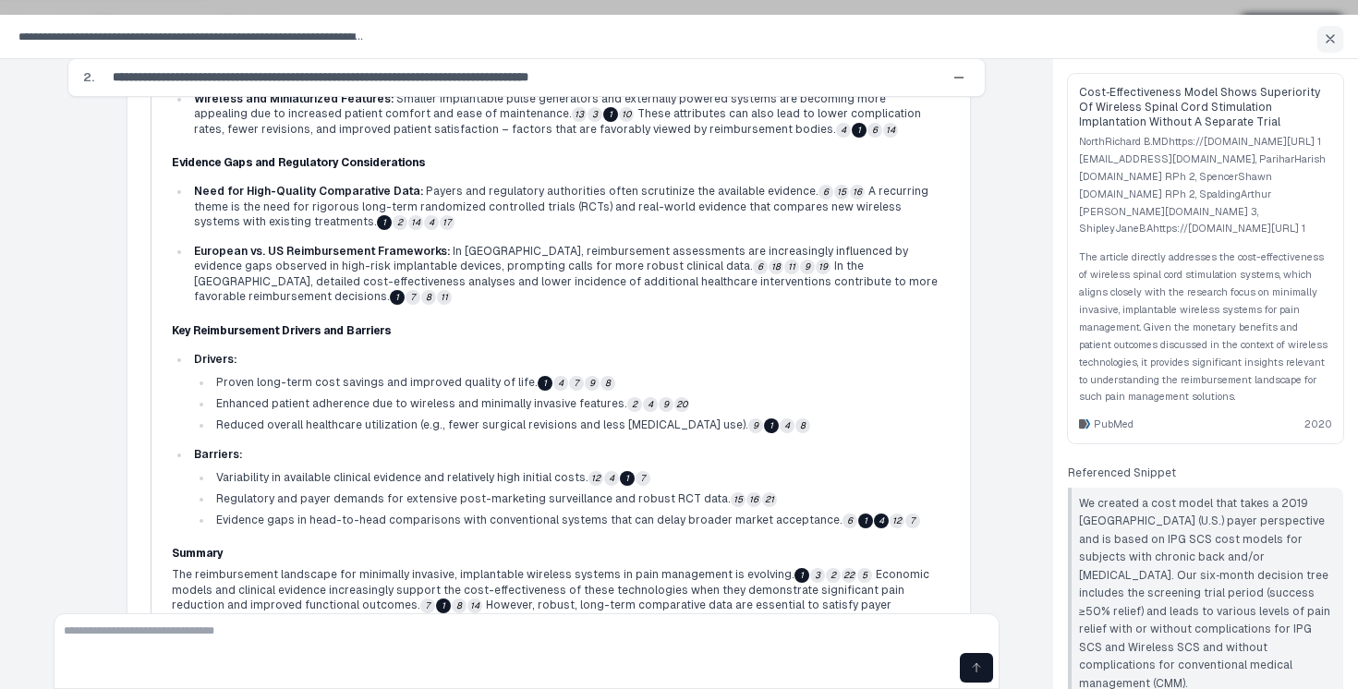
click at [874, 514] on button "4" at bounding box center [881, 521] width 15 height 15
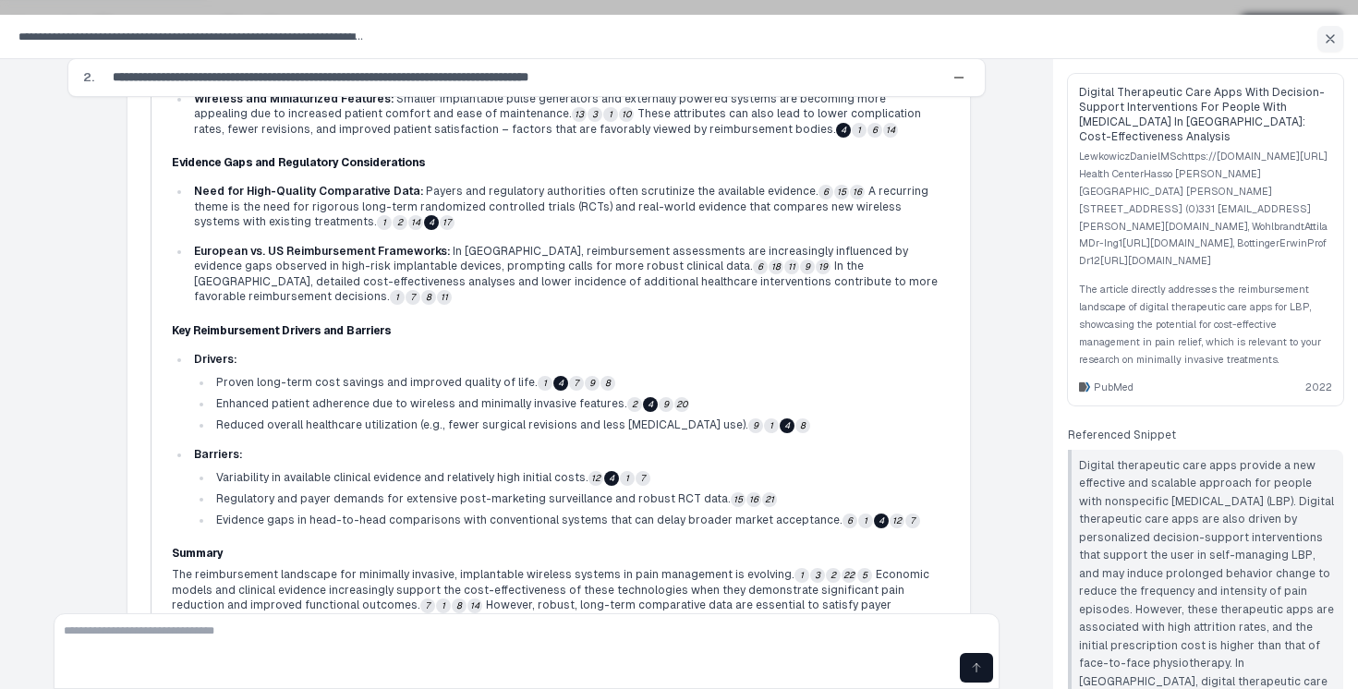
scroll to position [67, 0]
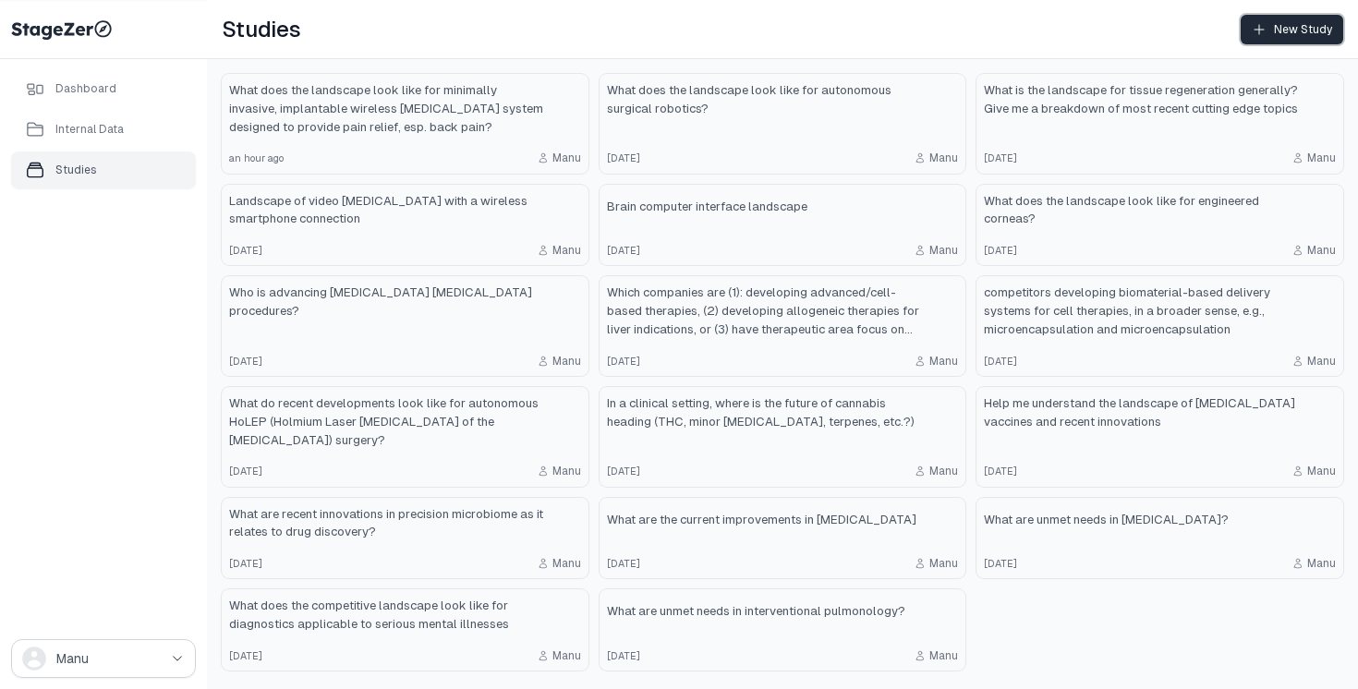
click at [1305, 25] on div "New Study" at bounding box center [1292, 29] width 80 height 15
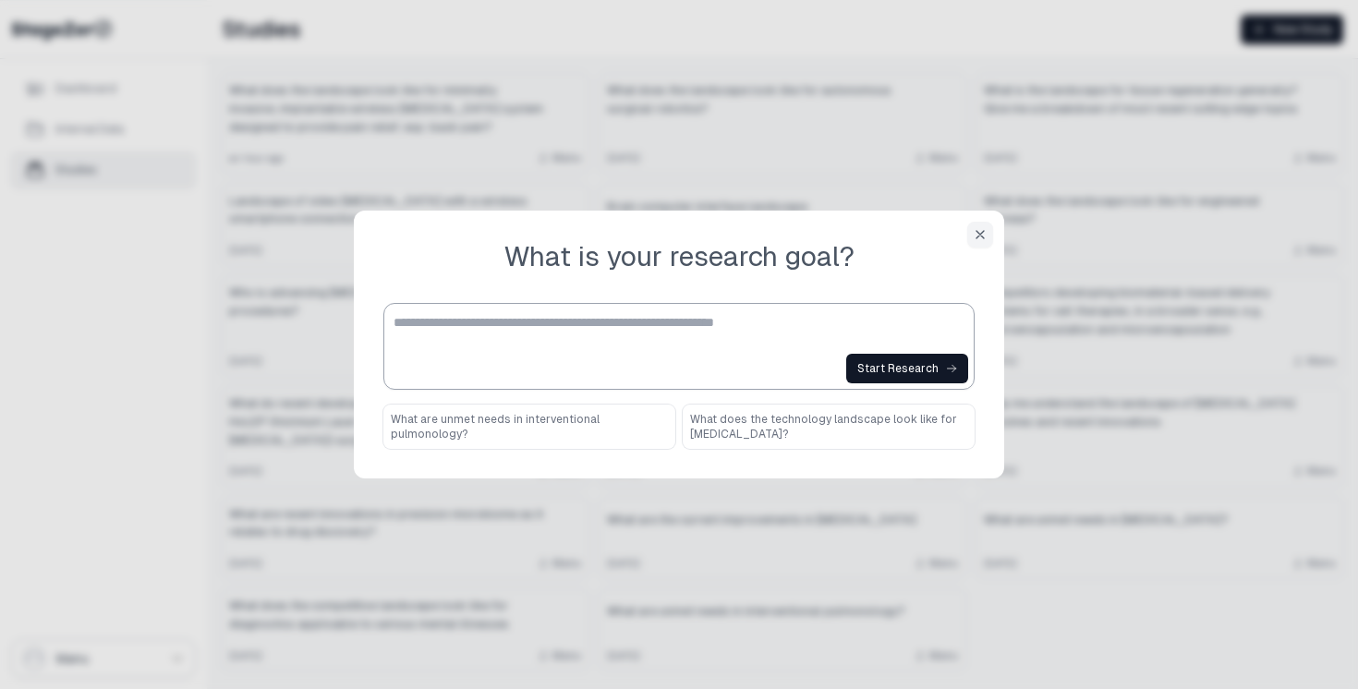
click at [598, 325] on textarea at bounding box center [683, 331] width 578 height 37
paste textarea "**********"
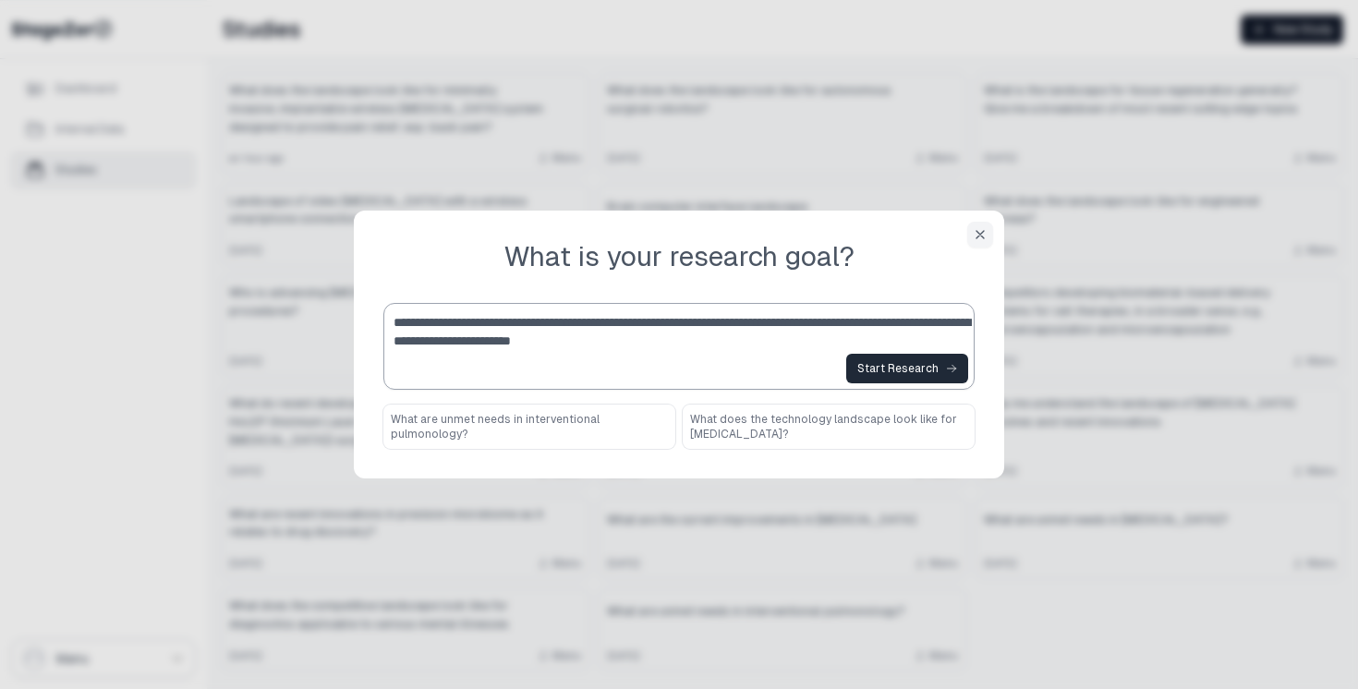
type textarea "**********"
click at [919, 371] on div "Start Research" at bounding box center [907, 368] width 100 height 15
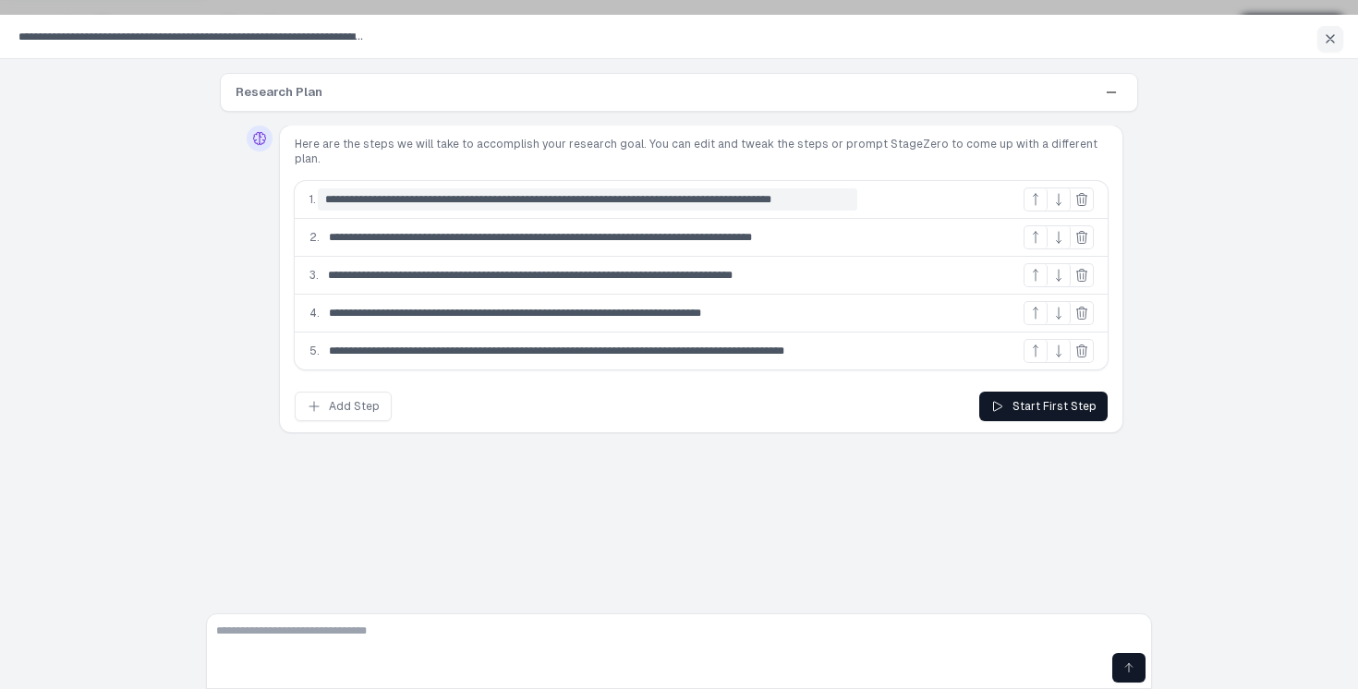
click at [810, 188] on input "**********" at bounding box center [588, 199] width 540 height 22
click at [732, 188] on input "**********" at bounding box center [588, 199] width 540 height 22
drag, startPoint x: 684, startPoint y: 188, endPoint x: 844, endPoint y: 196, distance: 160.1
click at [844, 219] on div "**********" at bounding box center [701, 238] width 813 height 38
click at [634, 188] on input "**********" at bounding box center [560, 199] width 484 height 22
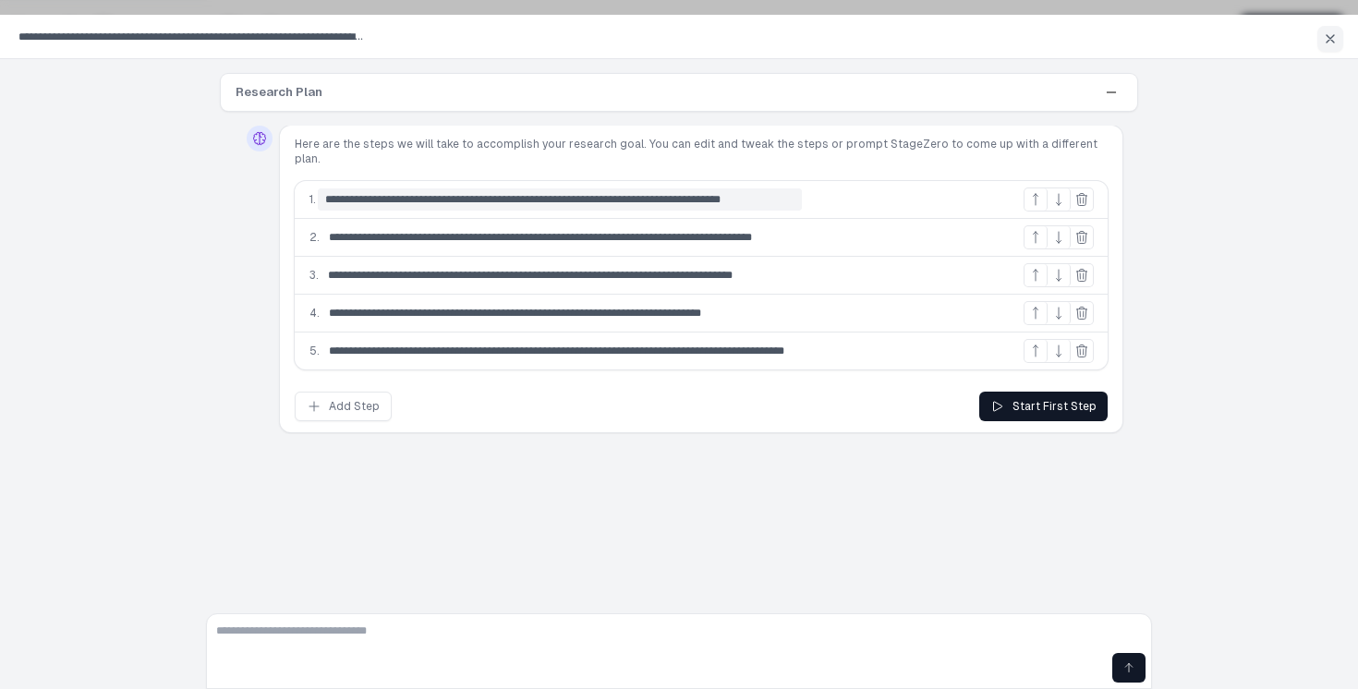
drag, startPoint x: 546, startPoint y: 188, endPoint x: 659, endPoint y: 188, distance: 112.7
click at [659, 188] on input "**********" at bounding box center [560, 199] width 484 height 22
drag, startPoint x: 610, startPoint y: 188, endPoint x: 545, endPoint y: 188, distance: 64.7
click at [545, 188] on input "**********" at bounding box center [560, 199] width 484 height 22
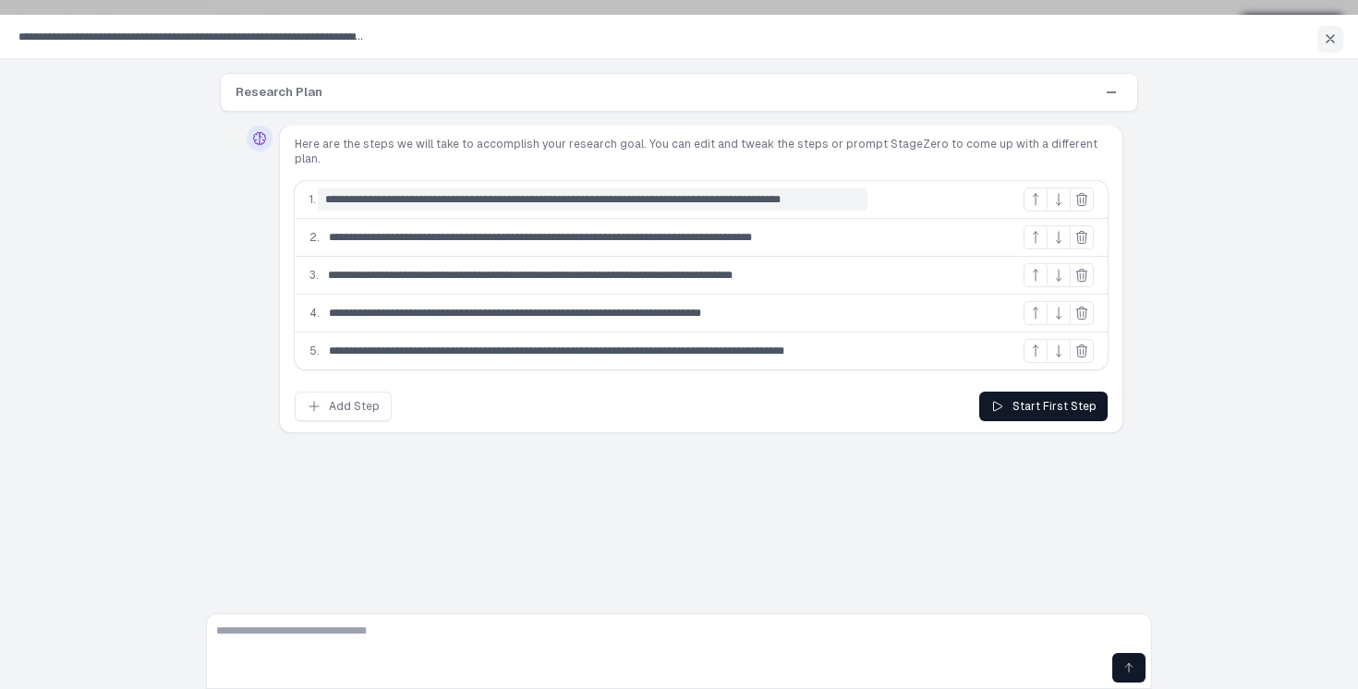
click at [739, 188] on input "**********" at bounding box center [593, 199] width 550 height 22
type input "**********"
click at [1051, 399] on div "Start First Step" at bounding box center [1043, 406] width 106 height 15
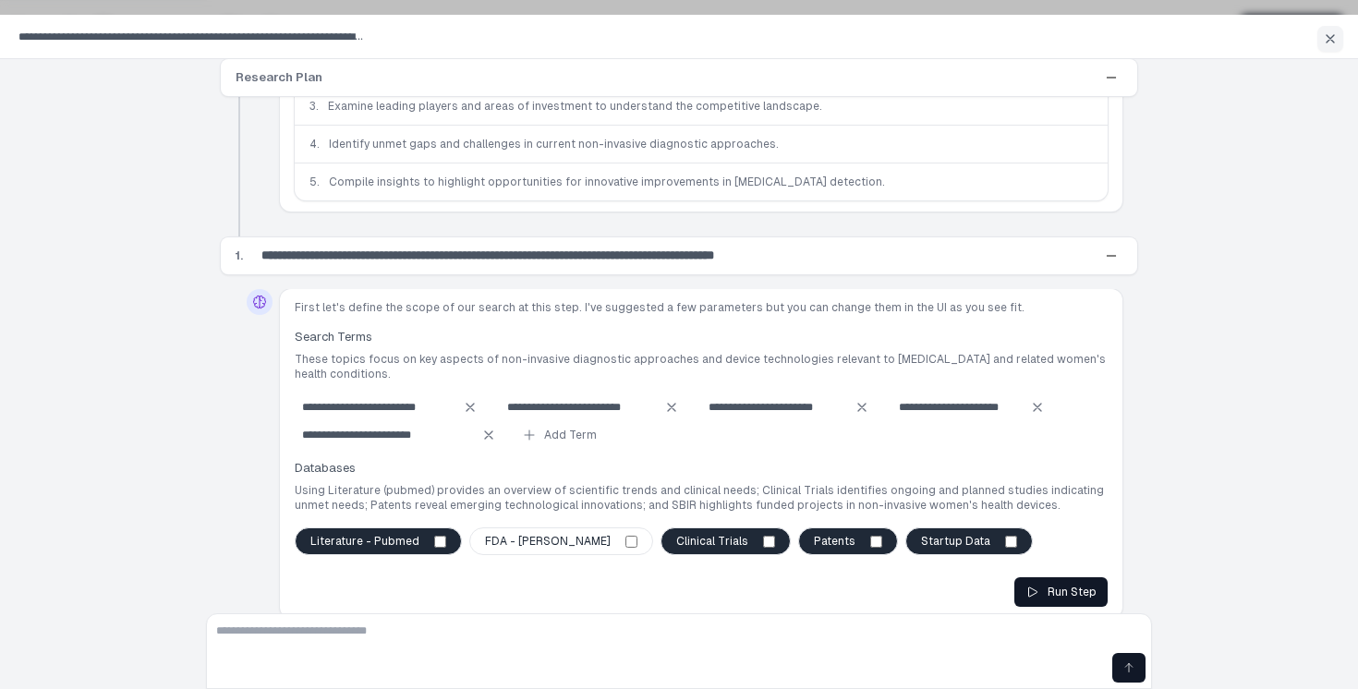
scroll to position [176, 0]
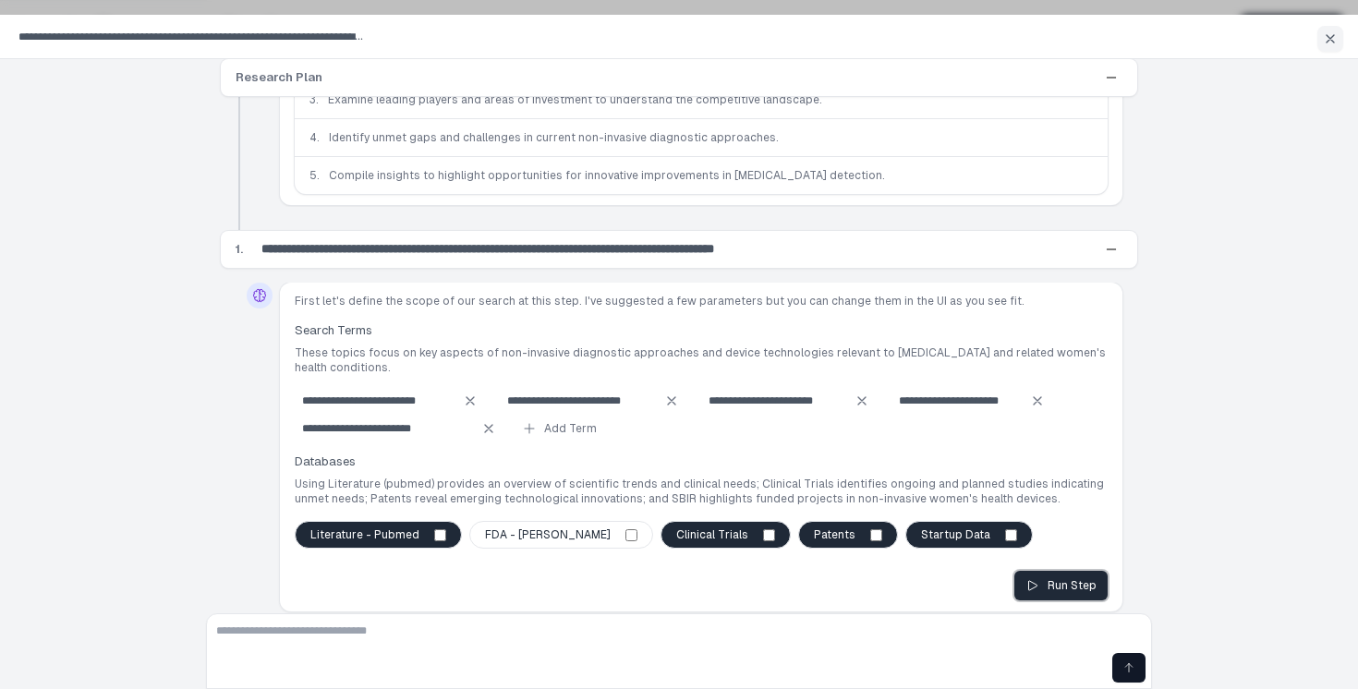
click at [1050, 571] on button "Run Step" at bounding box center [1060, 586] width 93 height 30
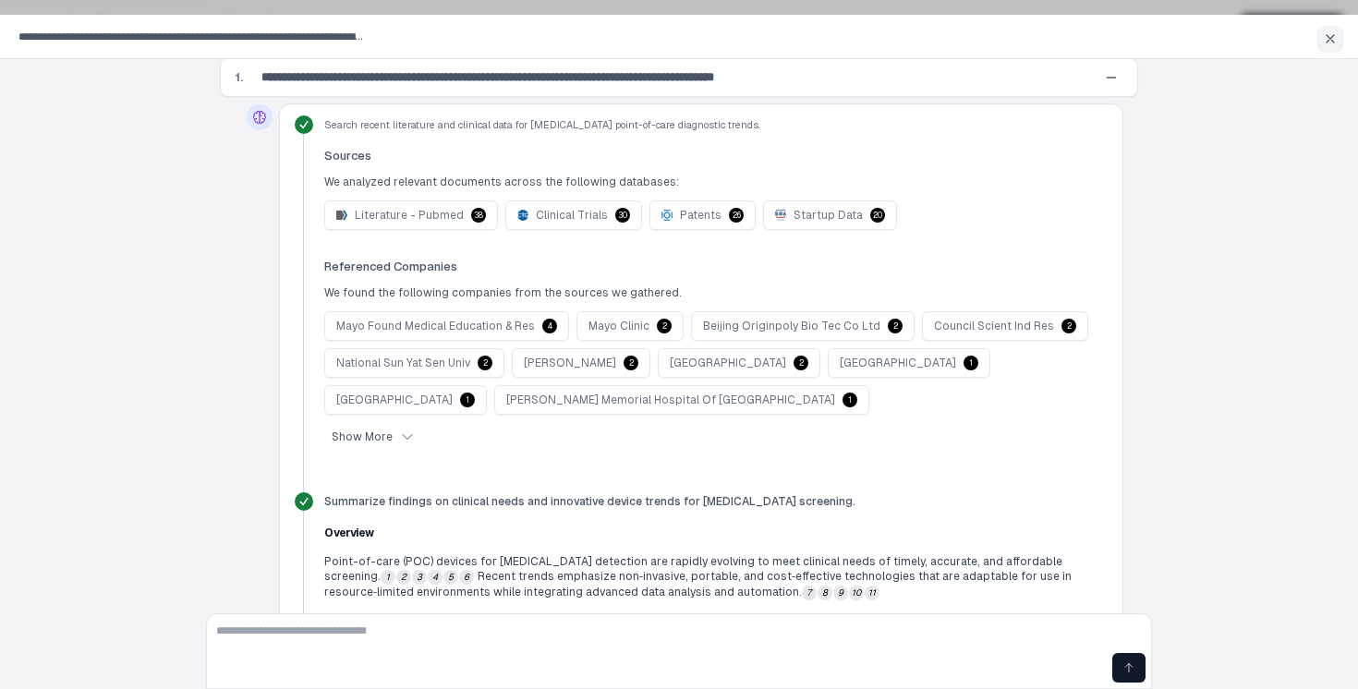
scroll to position [662, 0]
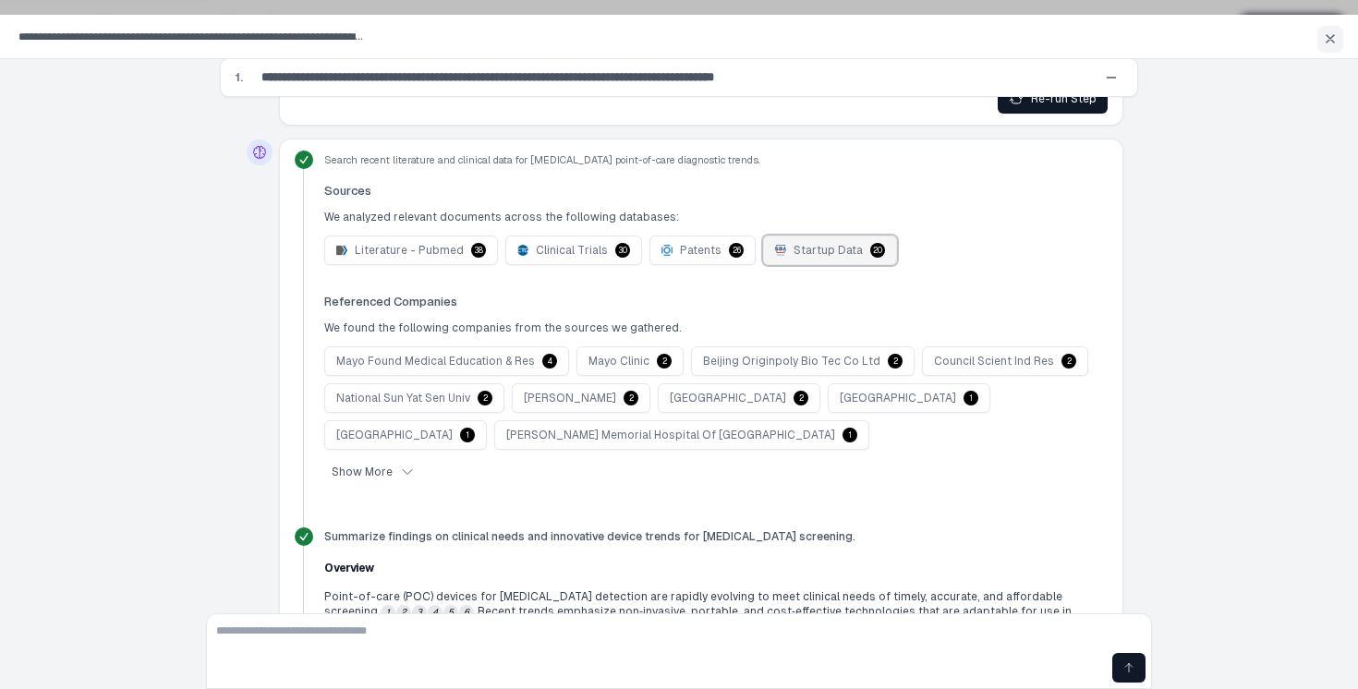
click at [809, 243] on span "Startup Data" at bounding box center [828, 250] width 69 height 15
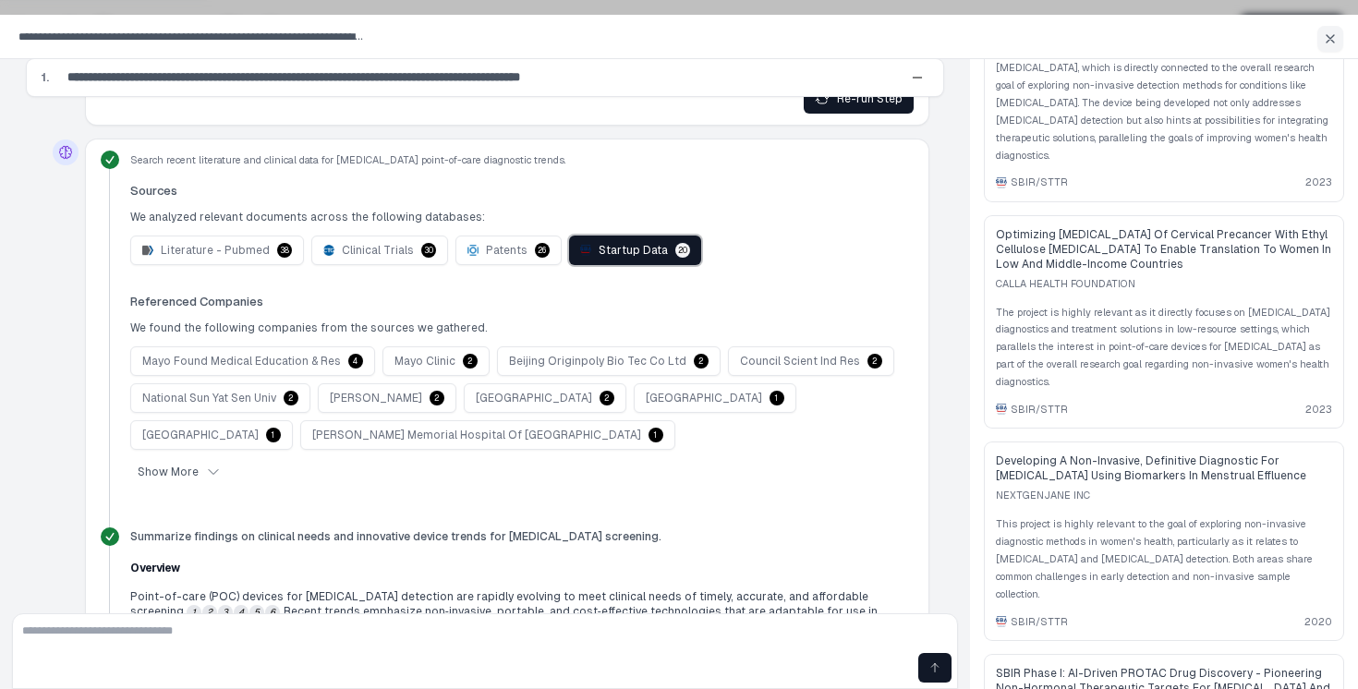
scroll to position [0, 0]
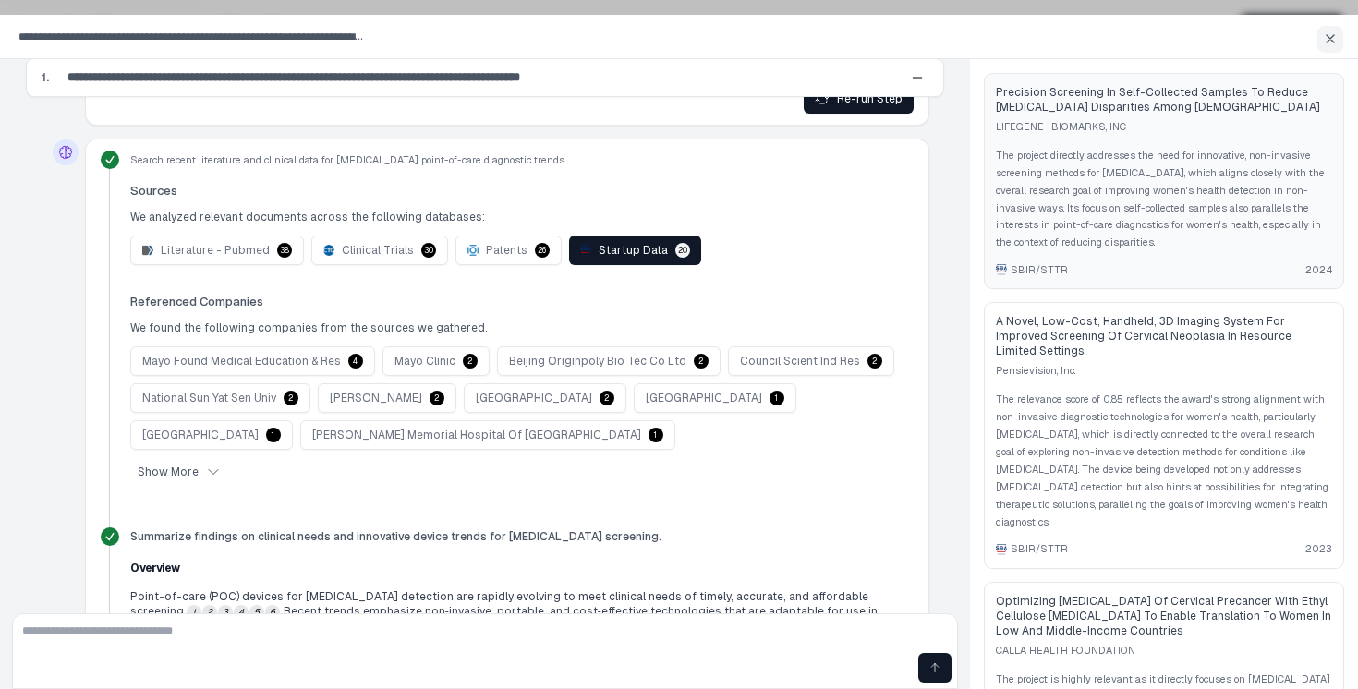
click at [1137, 223] on p "The project directly addresses the need for innovative, non-invasive screening …" at bounding box center [1164, 199] width 336 height 104
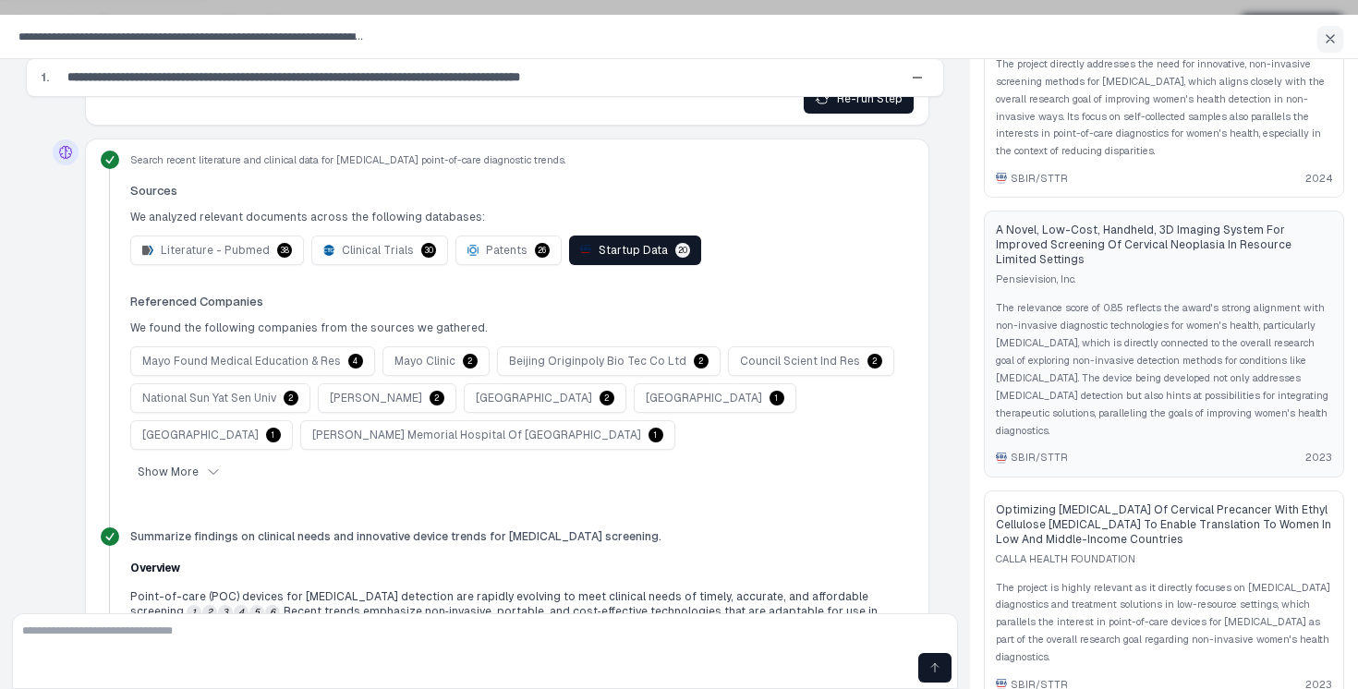
click at [1130, 373] on p "The relevance score of 0.85 reflects the award's strong alignment with non-inva…" at bounding box center [1164, 369] width 336 height 140
click at [1159, 258] on span "A Novel, Low-Cost, Handheld, 3D Imaging System for Improved Screening of Cervic…" at bounding box center [1164, 245] width 336 height 44
click at [1182, 395] on p "The relevance score of 0.85 reflects the award's strong alignment with non-inva…" at bounding box center [1164, 369] width 336 height 140
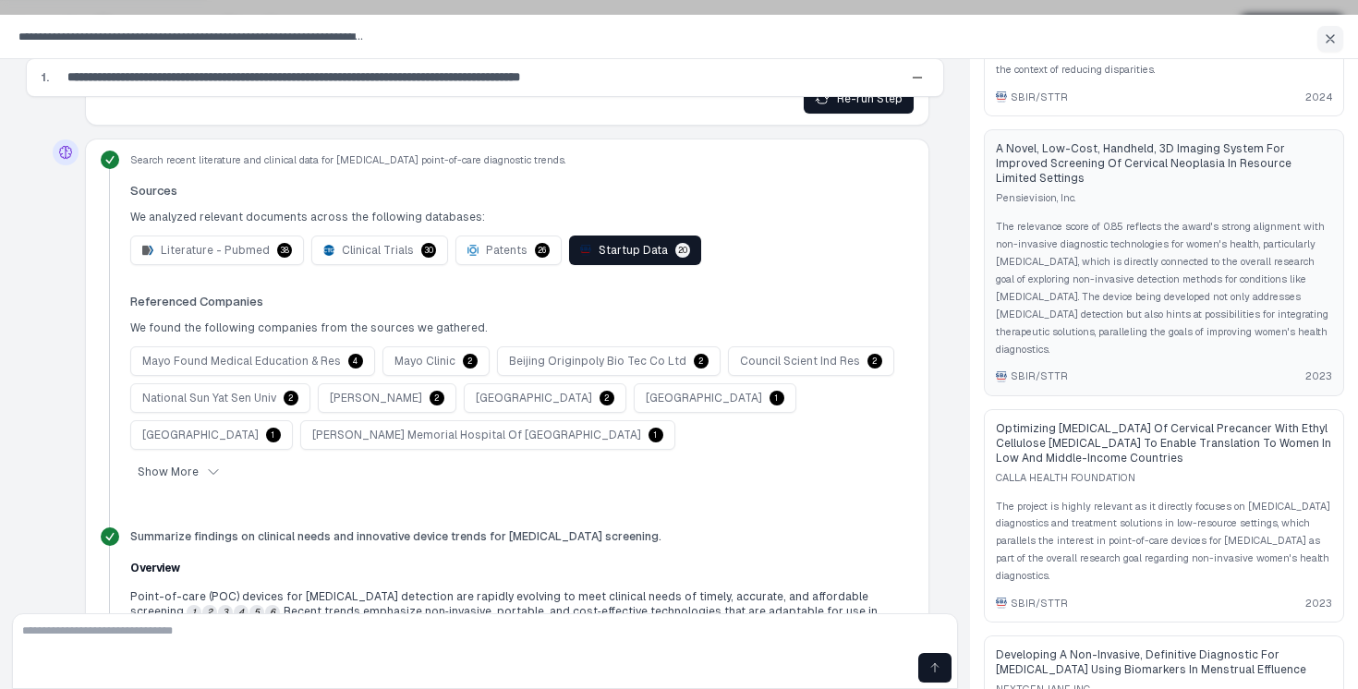
scroll to position [304, 0]
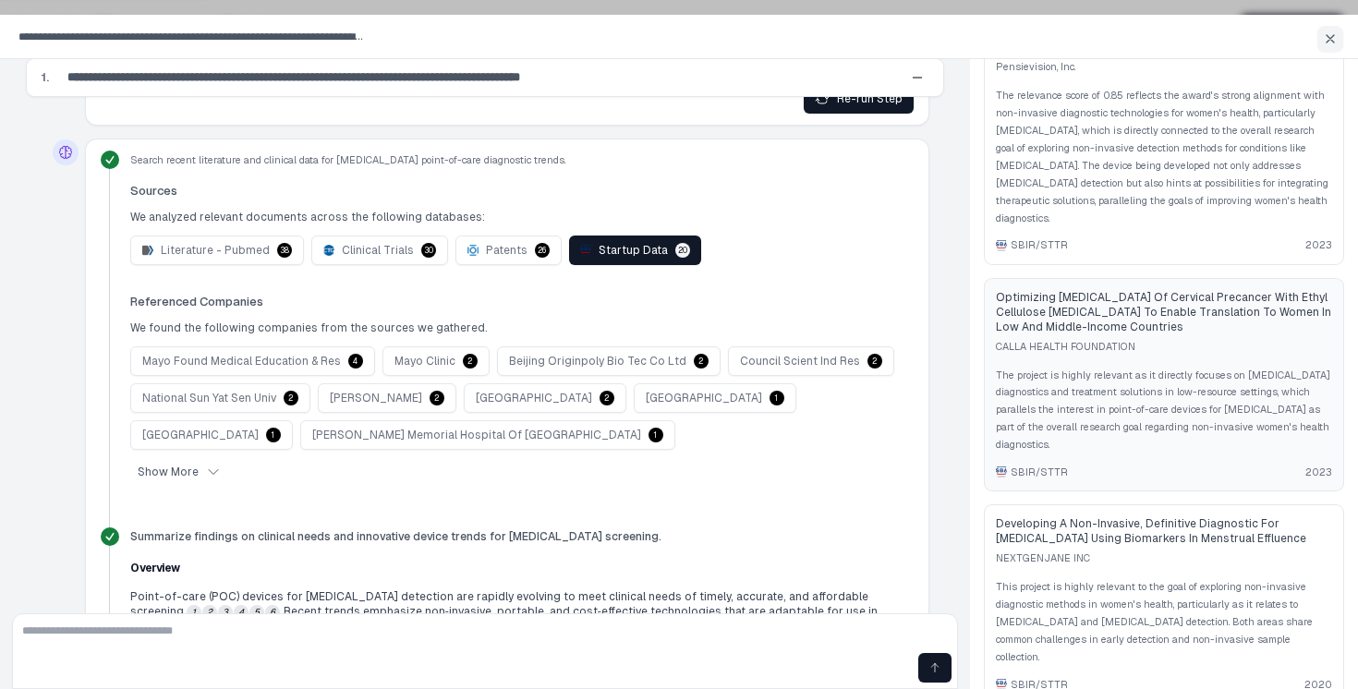
click at [1157, 400] on p "The project is highly relevant as it directly focuses on [MEDICAL_DATA] diagnos…" at bounding box center [1164, 410] width 336 height 87
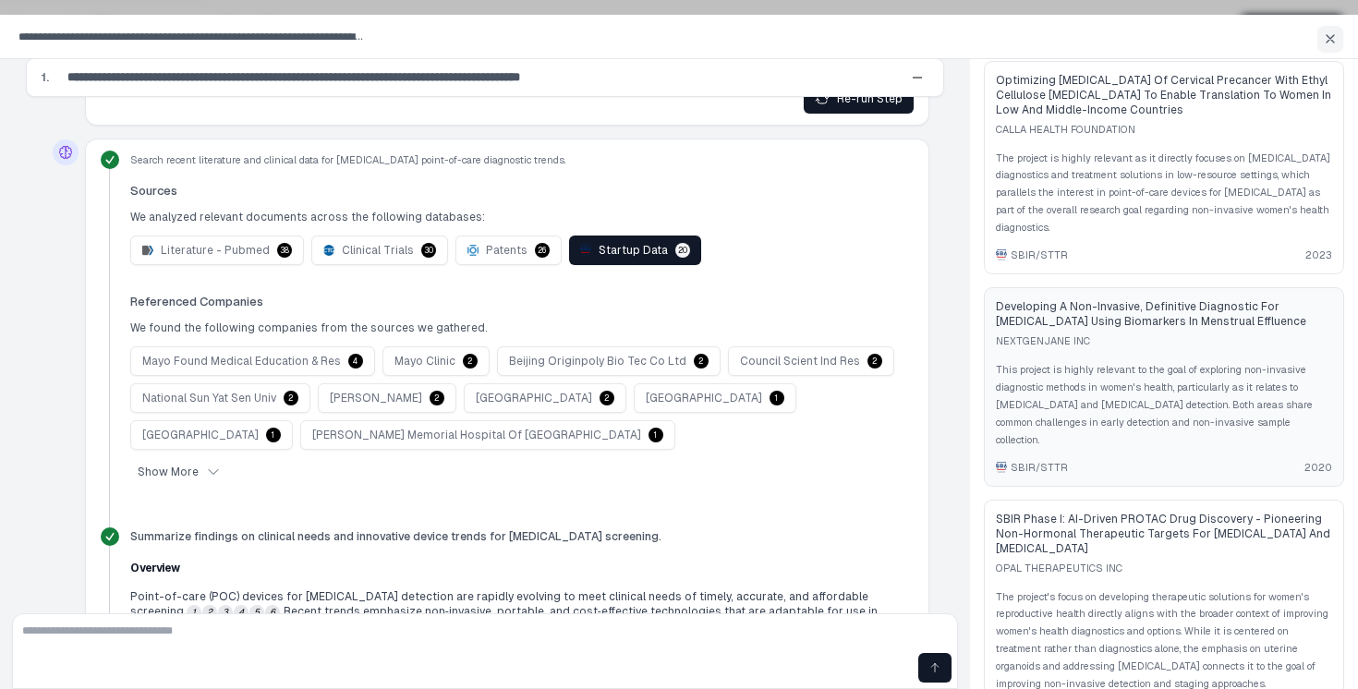
click at [1136, 401] on p "This project is highly relevant to the goal of exploring non-invasive diagnosti…" at bounding box center [1164, 404] width 336 height 87
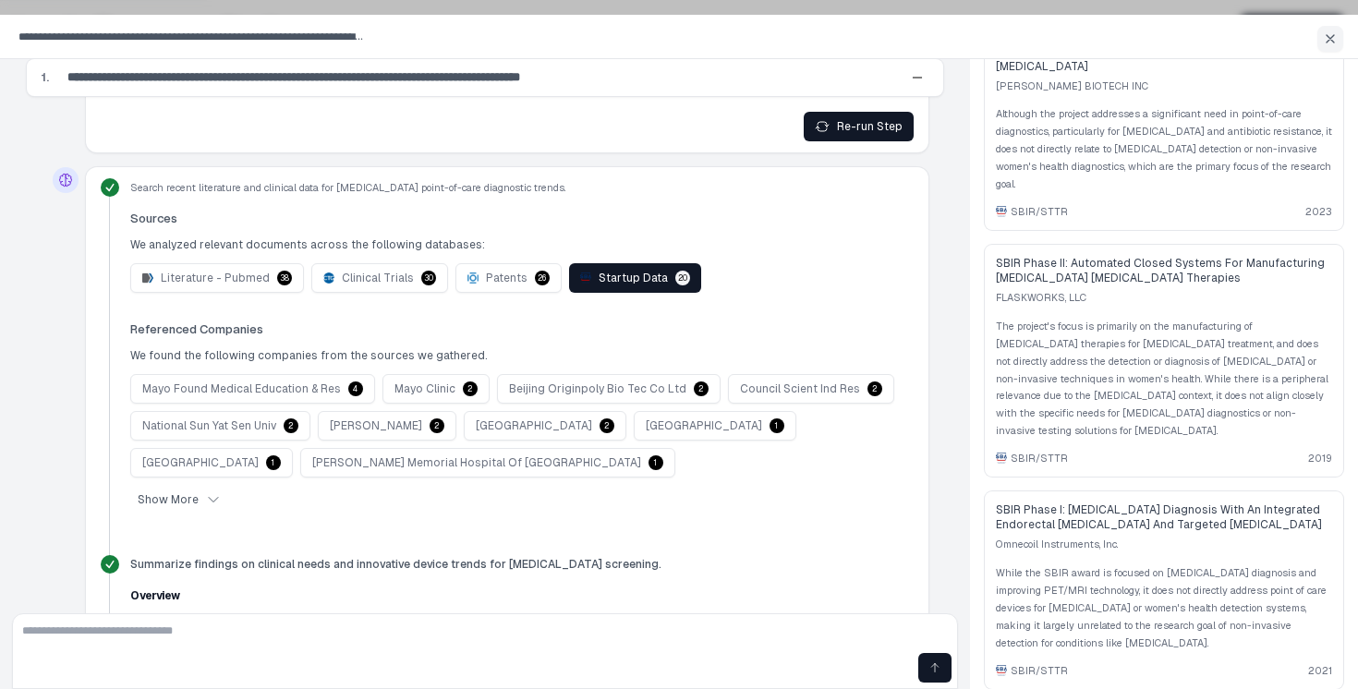
scroll to position [759, 0]
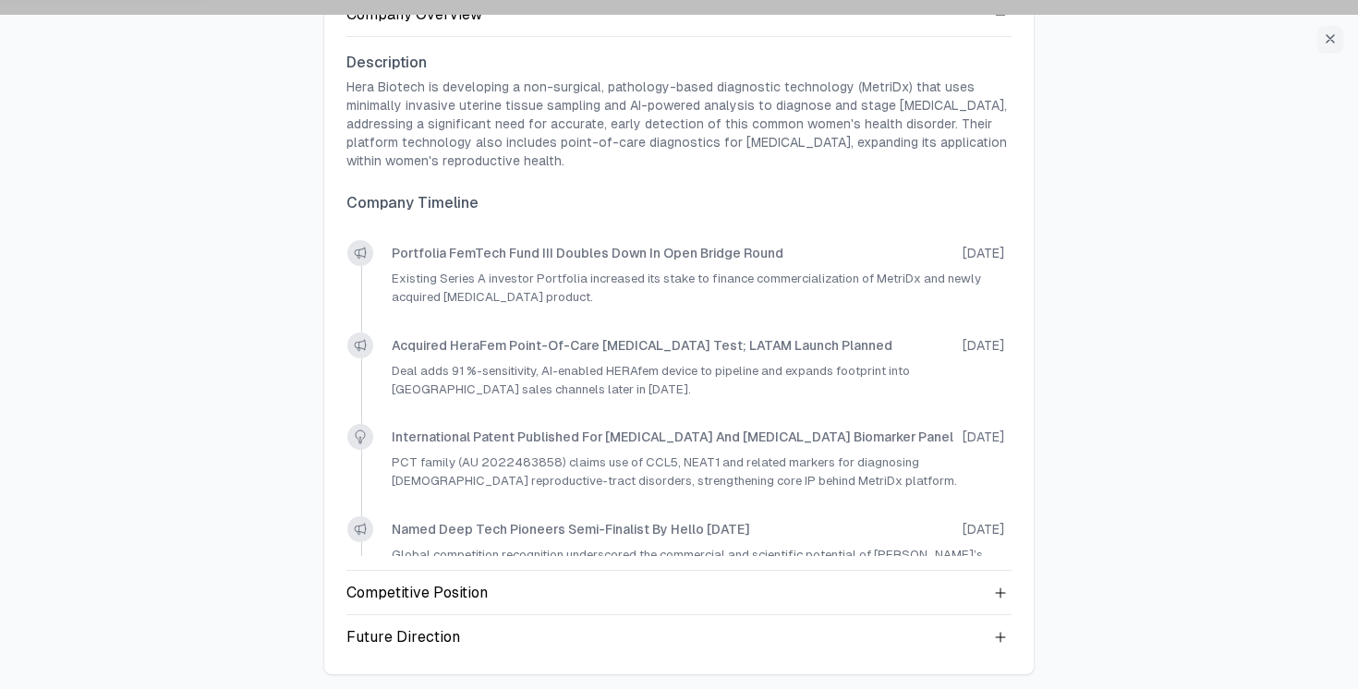
scroll to position [174, 0]
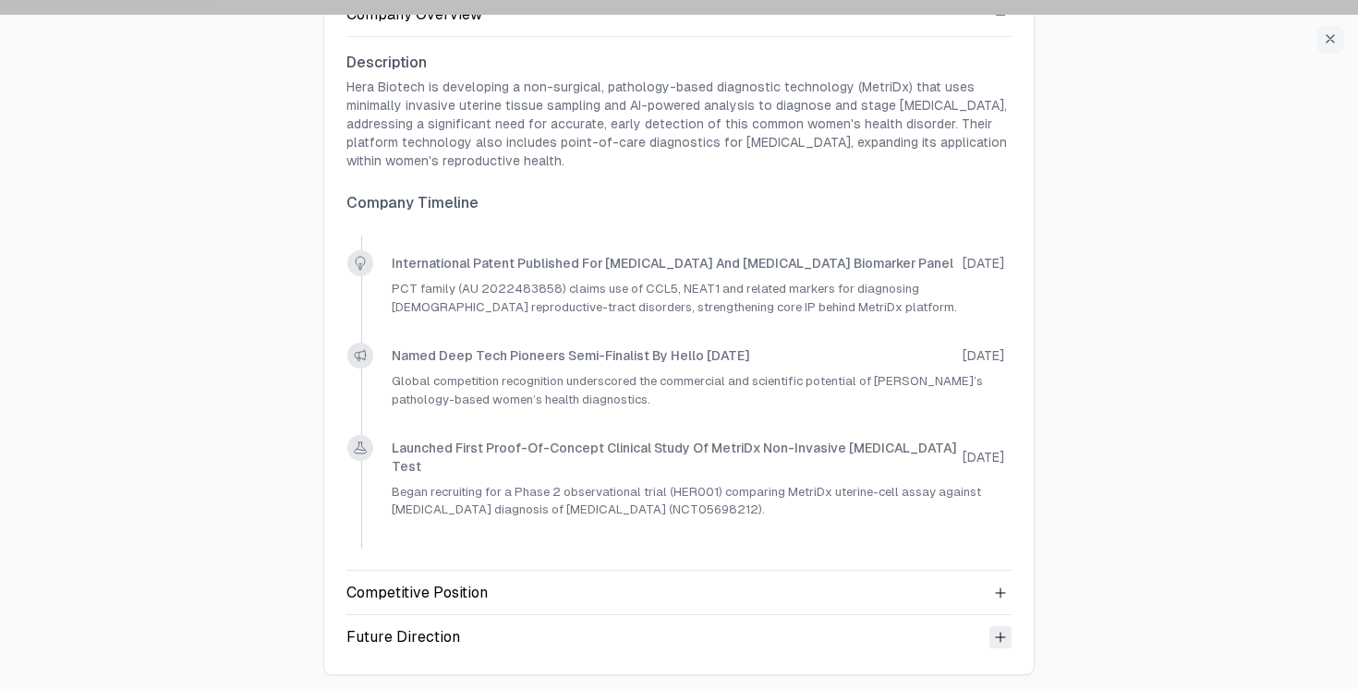
click at [997, 636] on icon at bounding box center [1000, 637] width 15 height 15
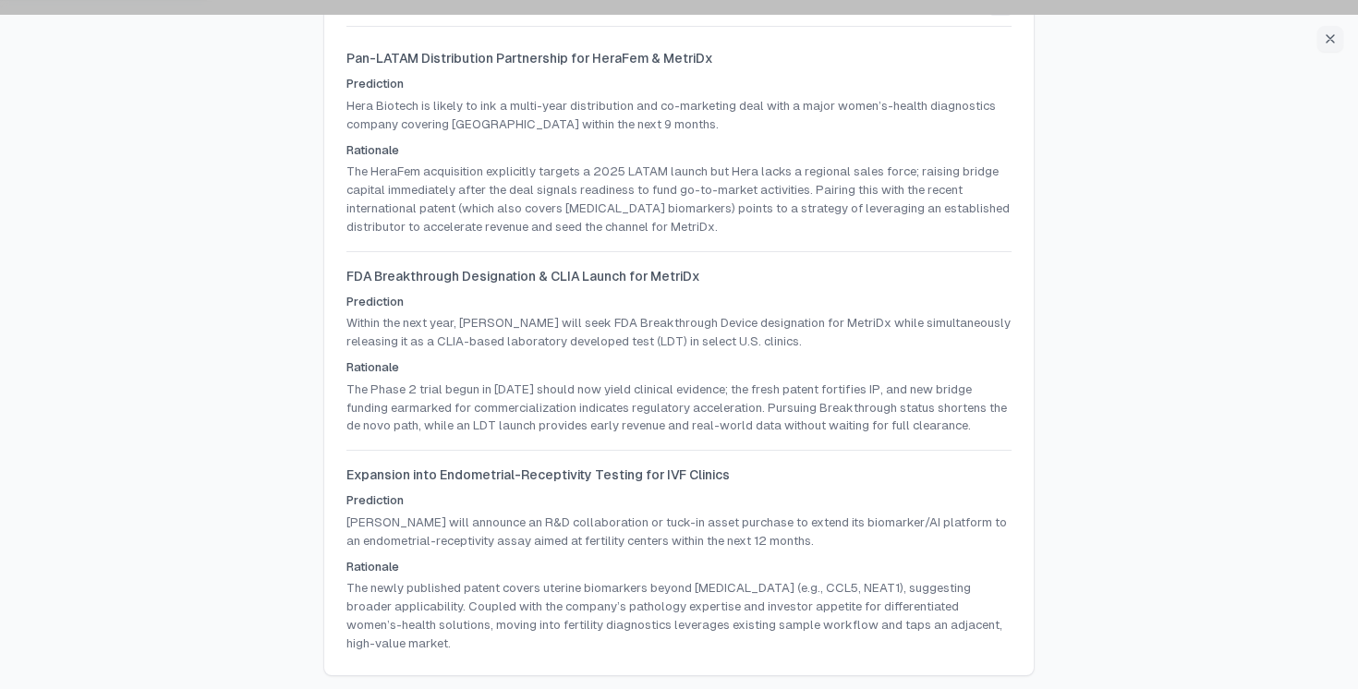
scroll to position [315, 0]
